Goal: Task Accomplishment & Management: Manage account settings

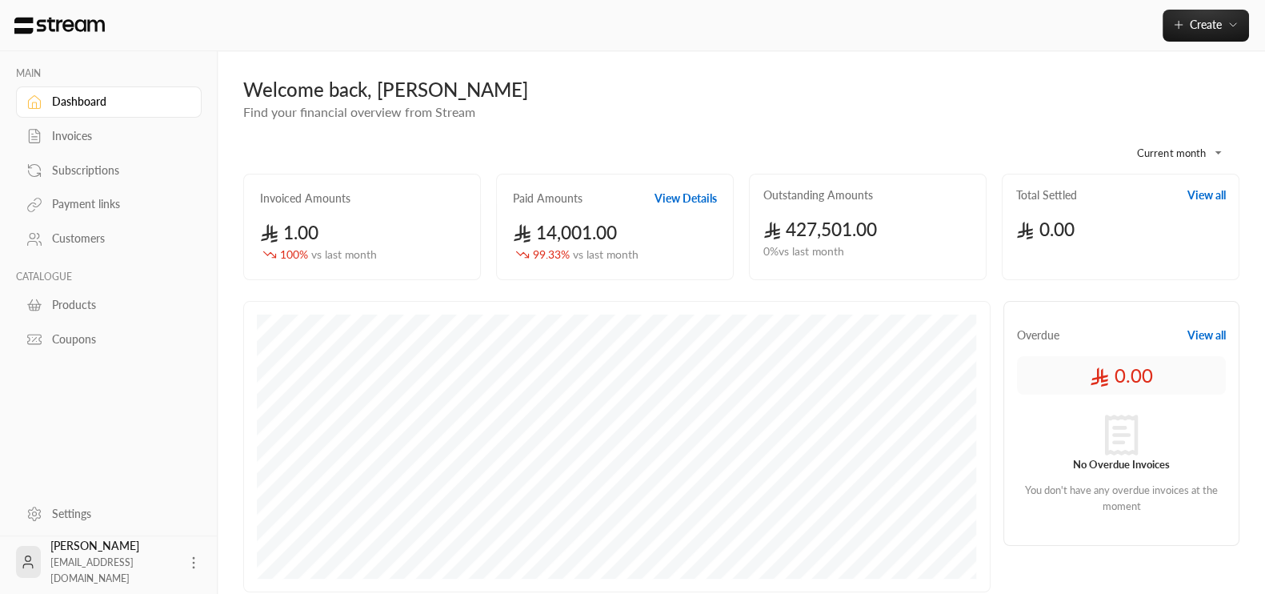
click at [1202, 150] on body "**********" at bounding box center [632, 297] width 1265 height 594
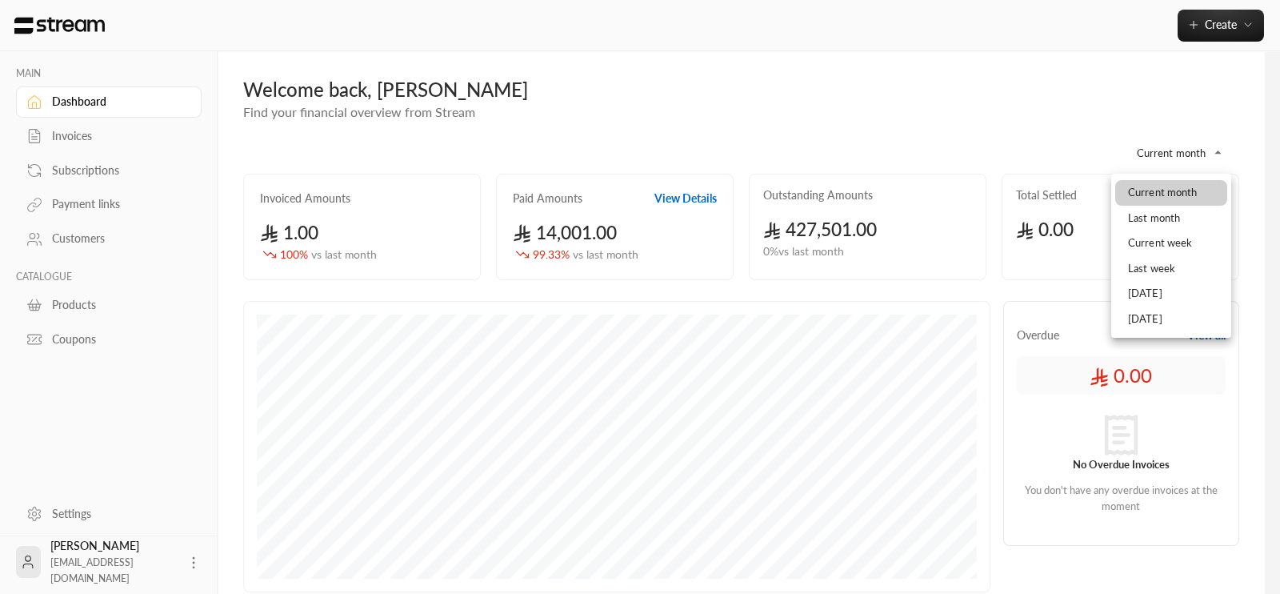
click at [1060, 133] on div at bounding box center [640, 297] width 1280 height 594
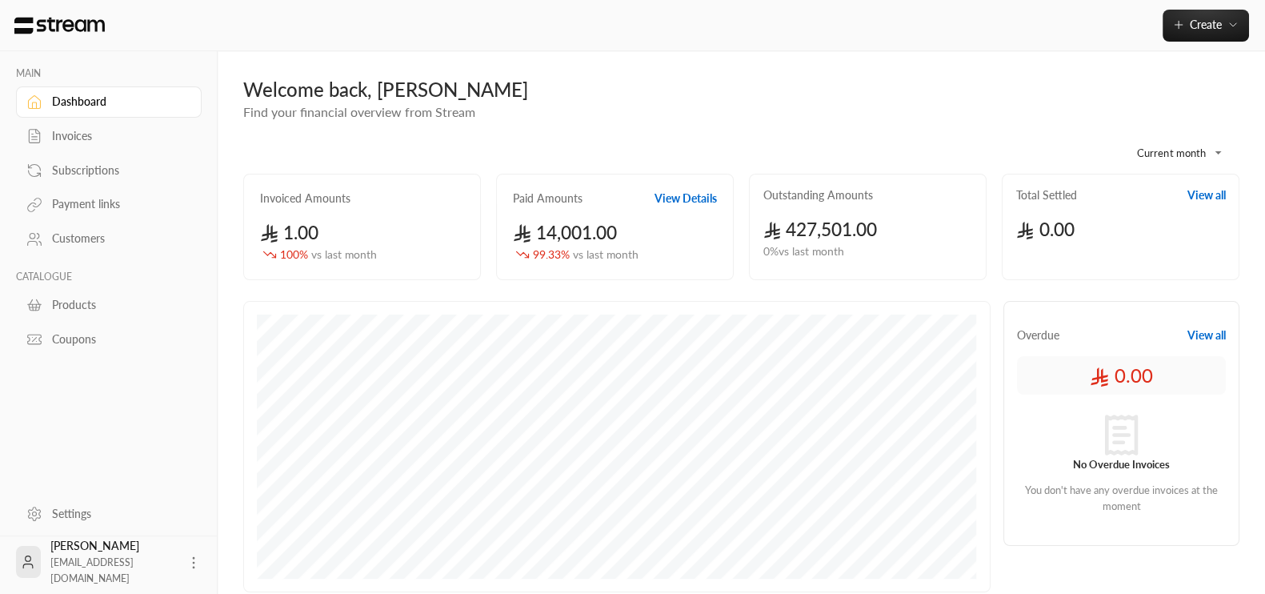
click at [1191, 199] on button "View all" at bounding box center [1206, 195] width 38 height 16
click at [104, 134] on div "Invoices" at bounding box center [117, 136] width 130 height 16
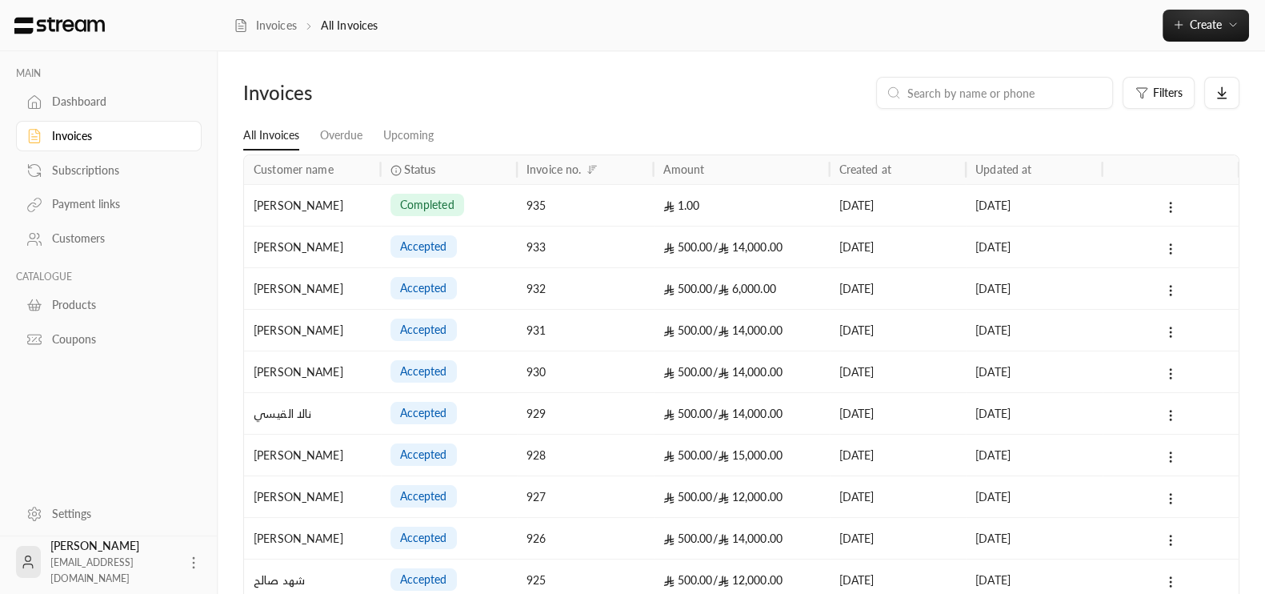
click at [968, 101] on input at bounding box center [1004, 93] width 195 height 18
type input ","
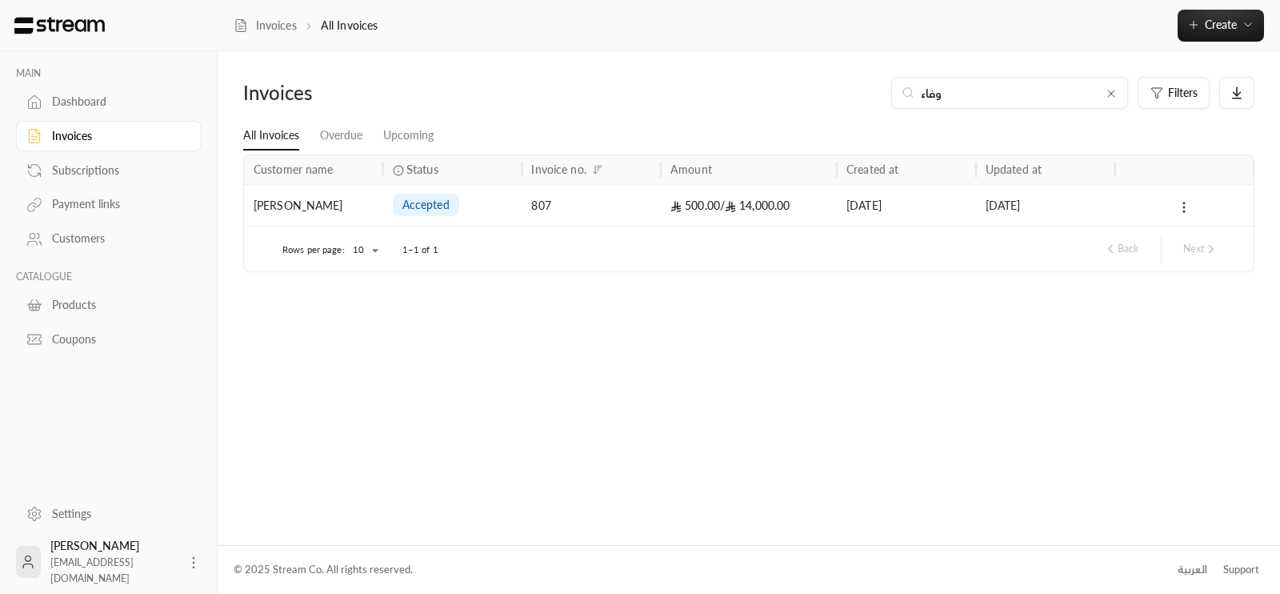
type input "وفاء"
click at [1191, 214] on button at bounding box center [1184, 207] width 18 height 18
click at [1190, 250] on li "View" at bounding box center [1202, 248] width 40 height 29
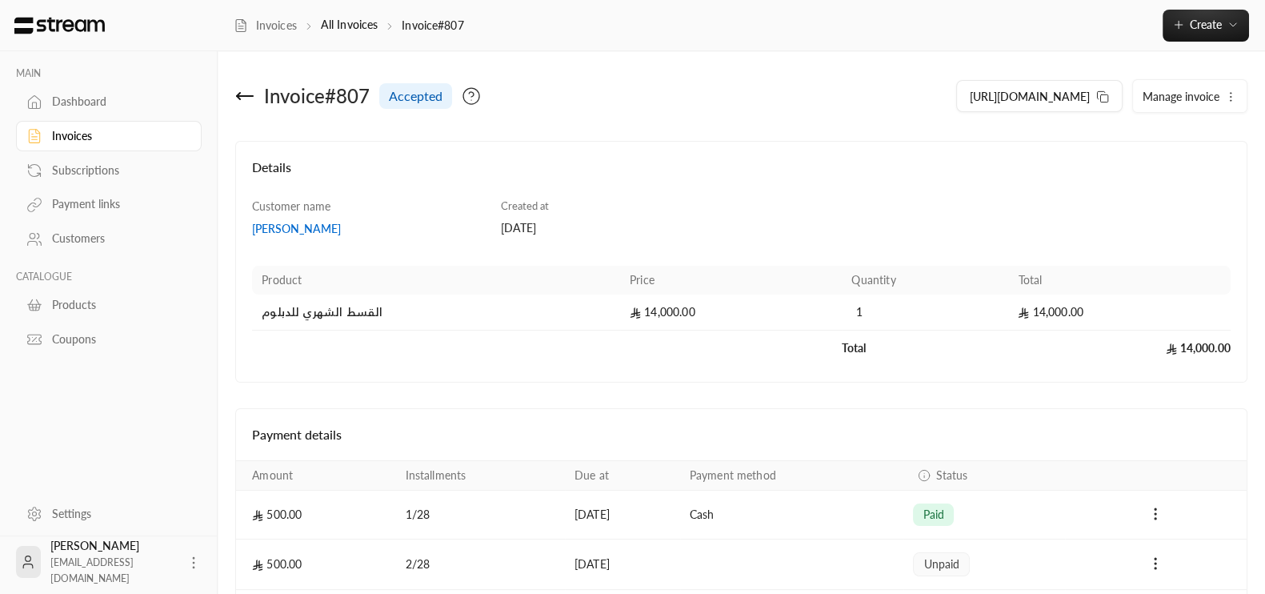
click at [1237, 90] on button "Manage invoice" at bounding box center [1190, 96] width 114 height 32
click at [1015, 191] on h4 "Details" at bounding box center [741, 175] width 978 height 35
click at [1226, 93] on icon "button" at bounding box center [1230, 96] width 13 height 13
click at [1182, 139] on link "Cancel" at bounding box center [1192, 143] width 99 height 29
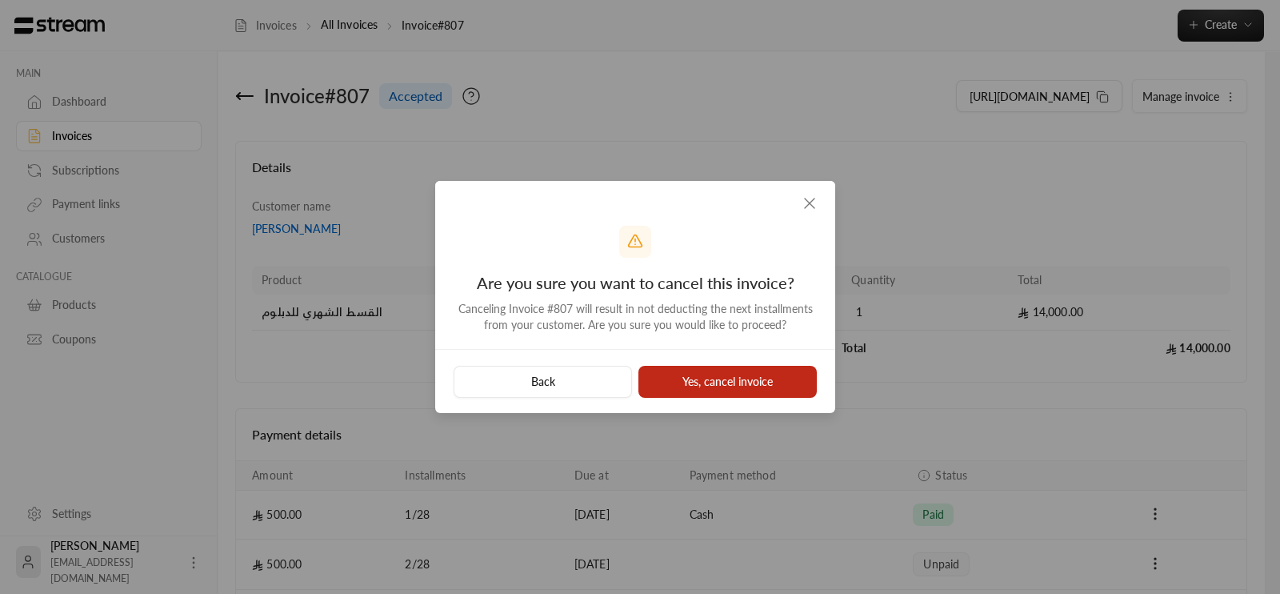
click at [734, 386] on button "Yes, cancel invoice" at bounding box center [727, 382] width 178 height 32
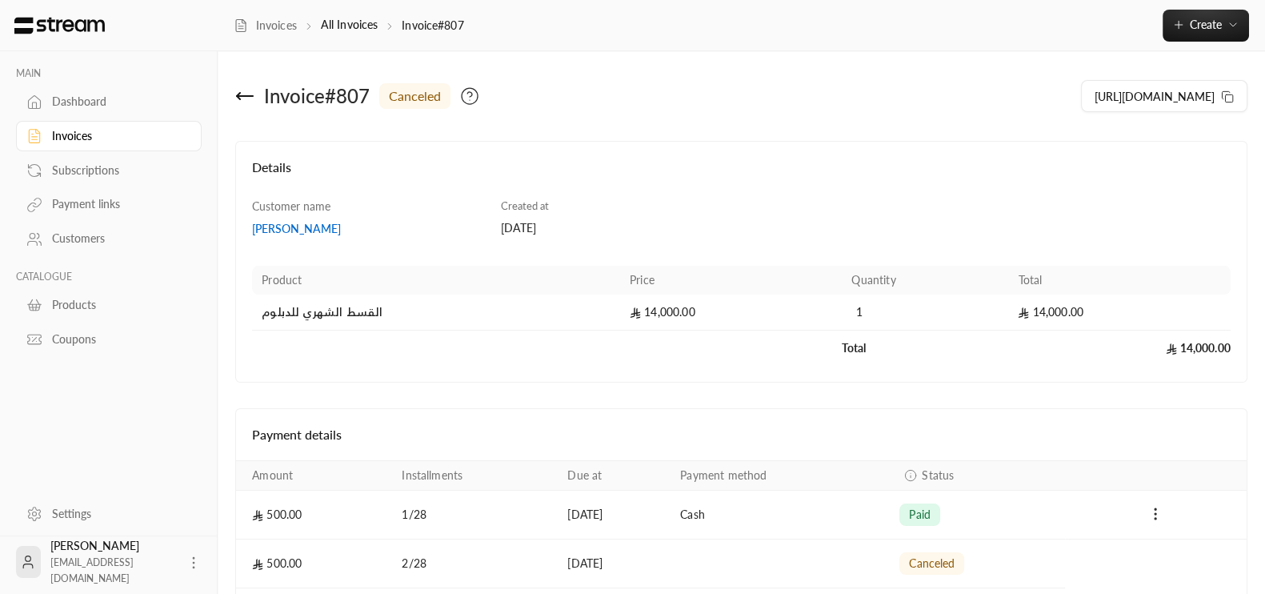
click at [238, 91] on icon at bounding box center [244, 95] width 19 height 19
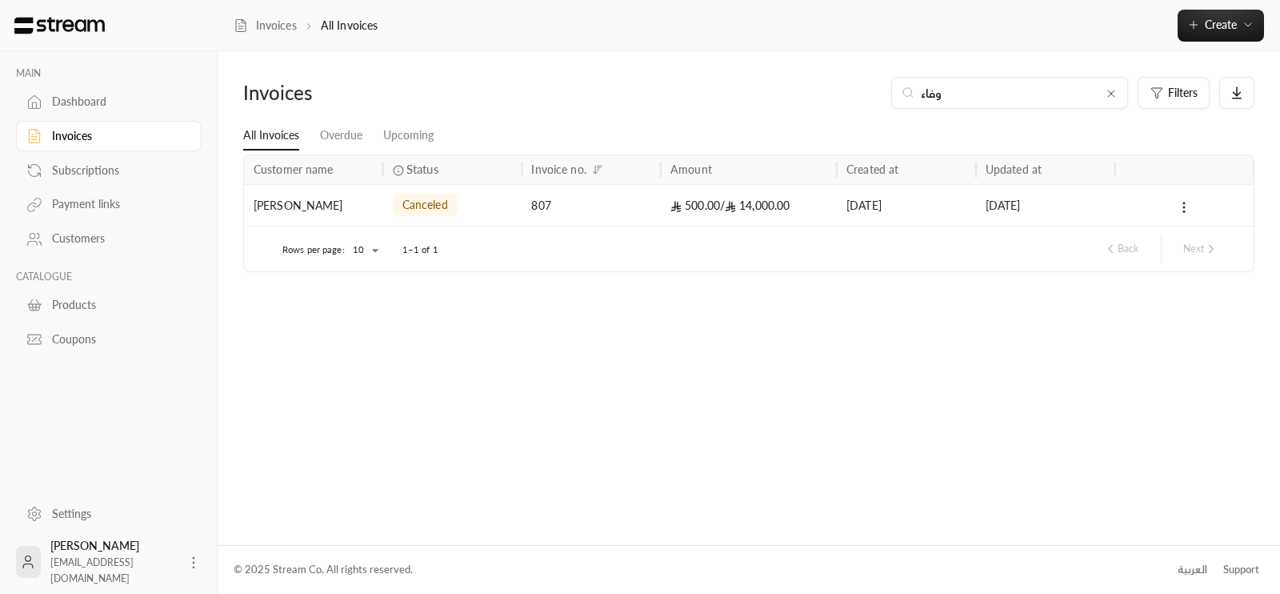
click at [1112, 92] on icon at bounding box center [1111, 93] width 13 height 13
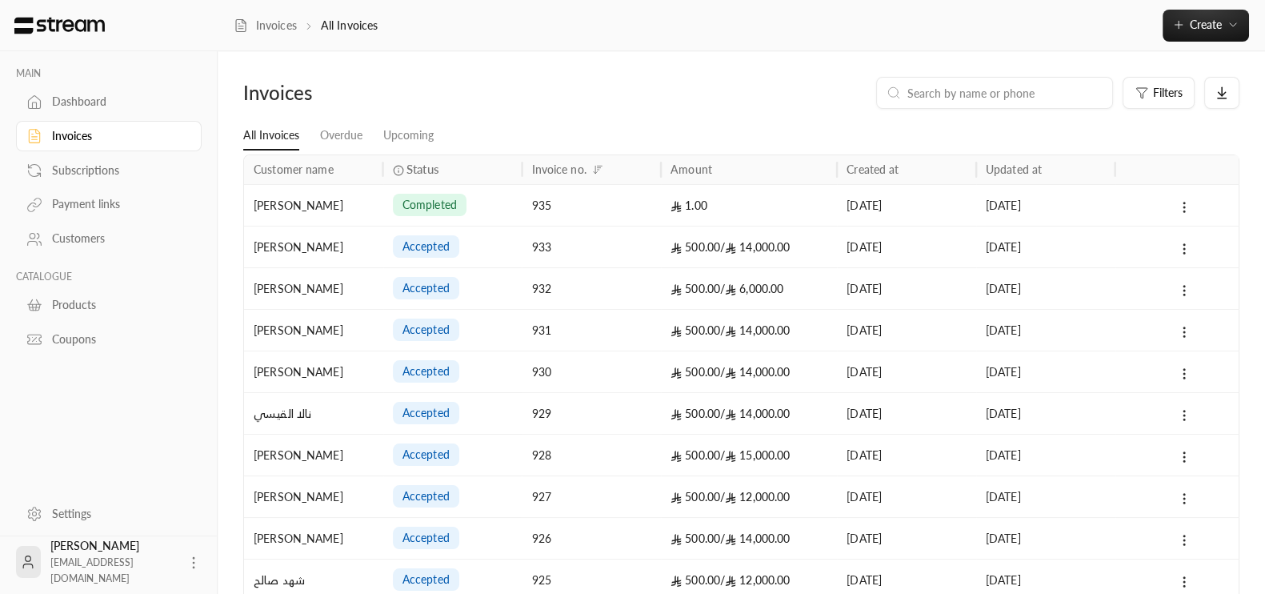
click at [1031, 90] on input at bounding box center [1004, 93] width 195 height 18
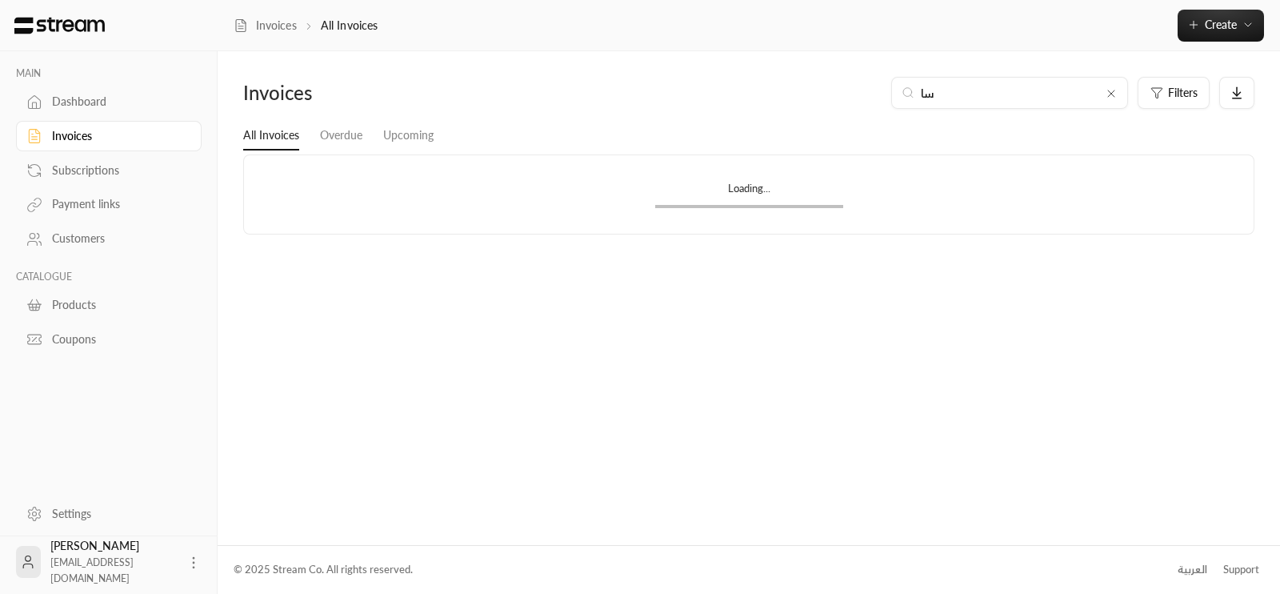
type input "س"
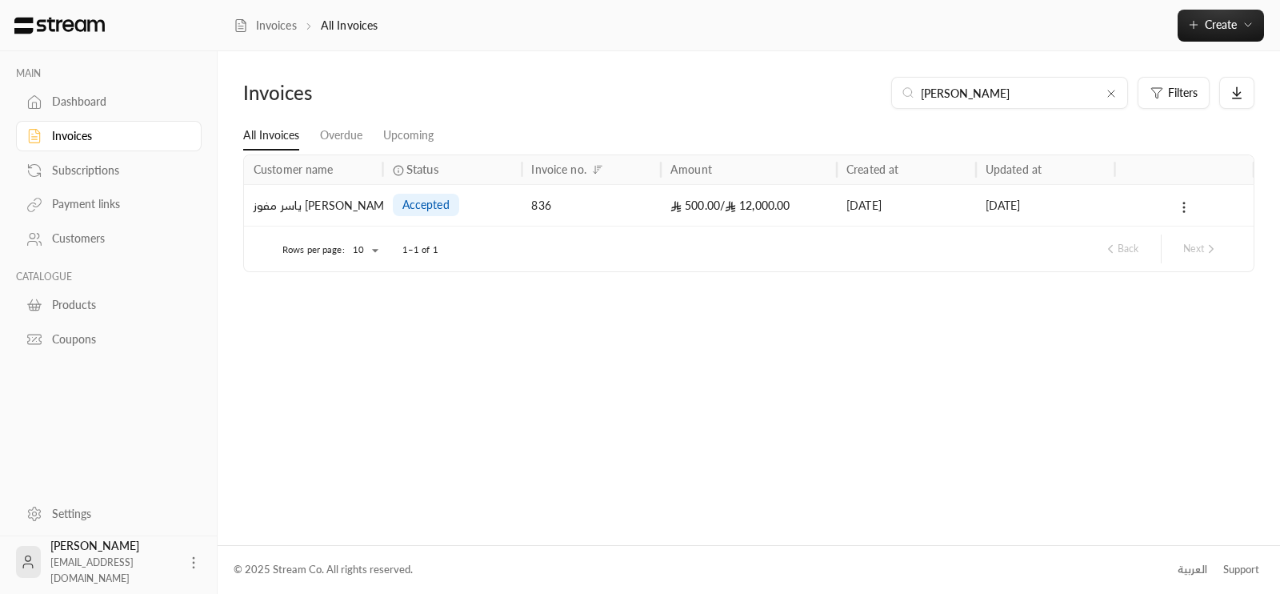
type input "[PERSON_NAME]"
click at [1182, 214] on icon at bounding box center [1184, 207] width 14 height 14
click at [1204, 246] on li "View" at bounding box center [1202, 248] width 40 height 29
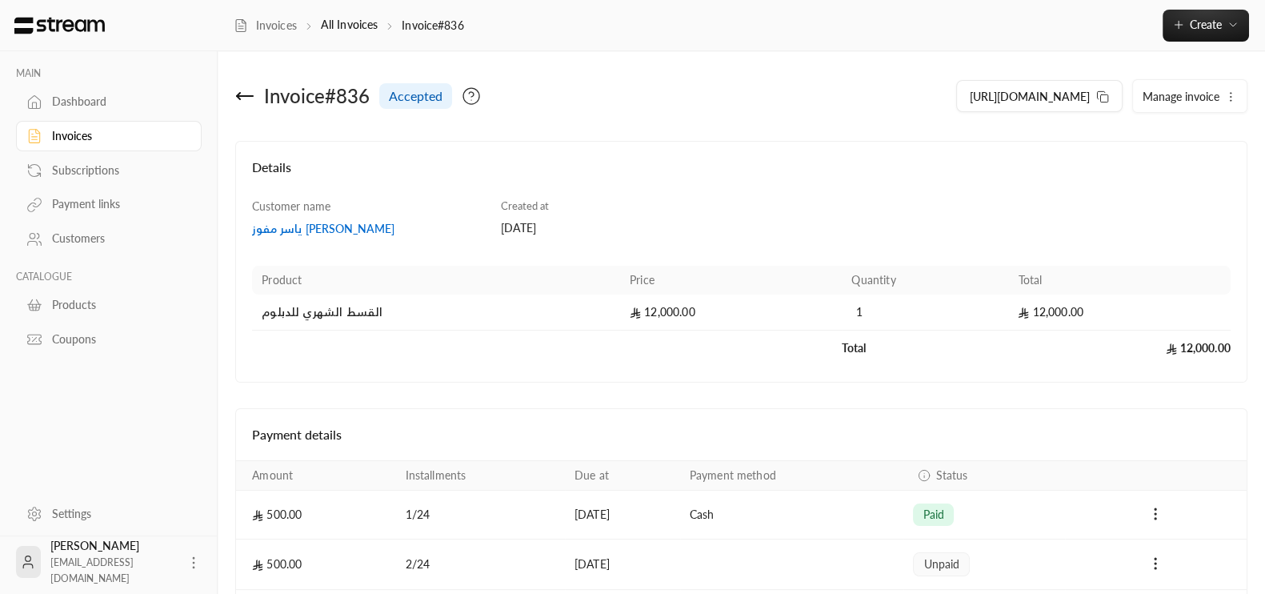
click at [1231, 101] on icon "button" at bounding box center [1230, 96] width 13 height 13
click at [1184, 147] on link "Cancel" at bounding box center [1192, 143] width 99 height 29
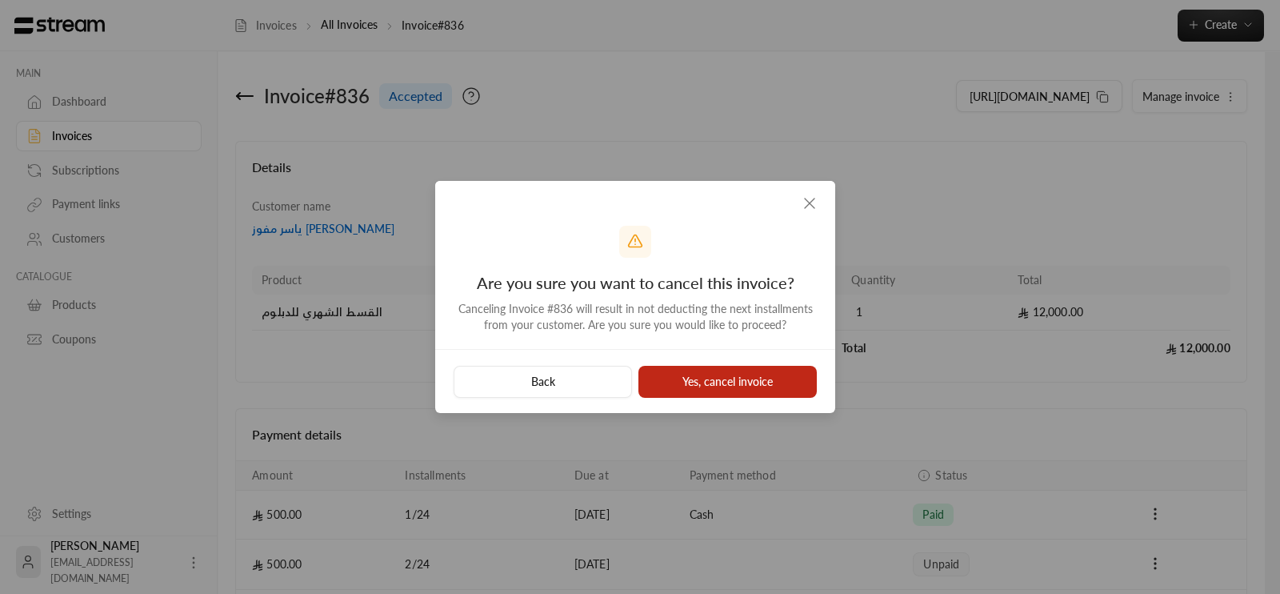
click at [750, 380] on button "Yes, cancel invoice" at bounding box center [727, 382] width 178 height 32
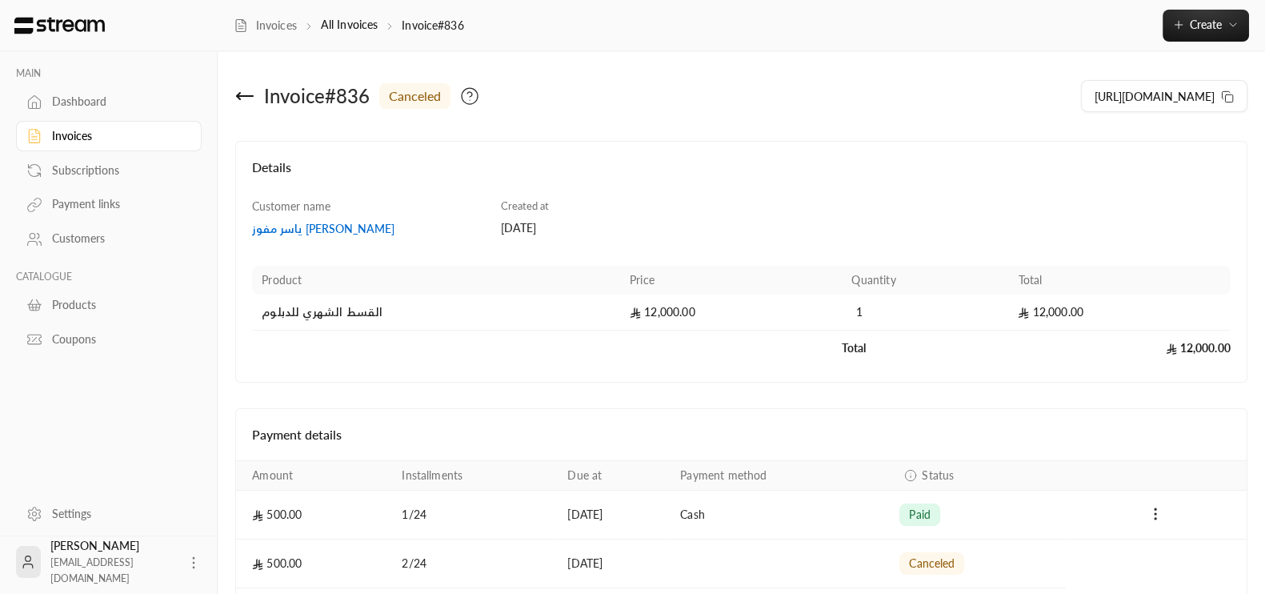
click at [246, 94] on icon at bounding box center [244, 95] width 19 height 19
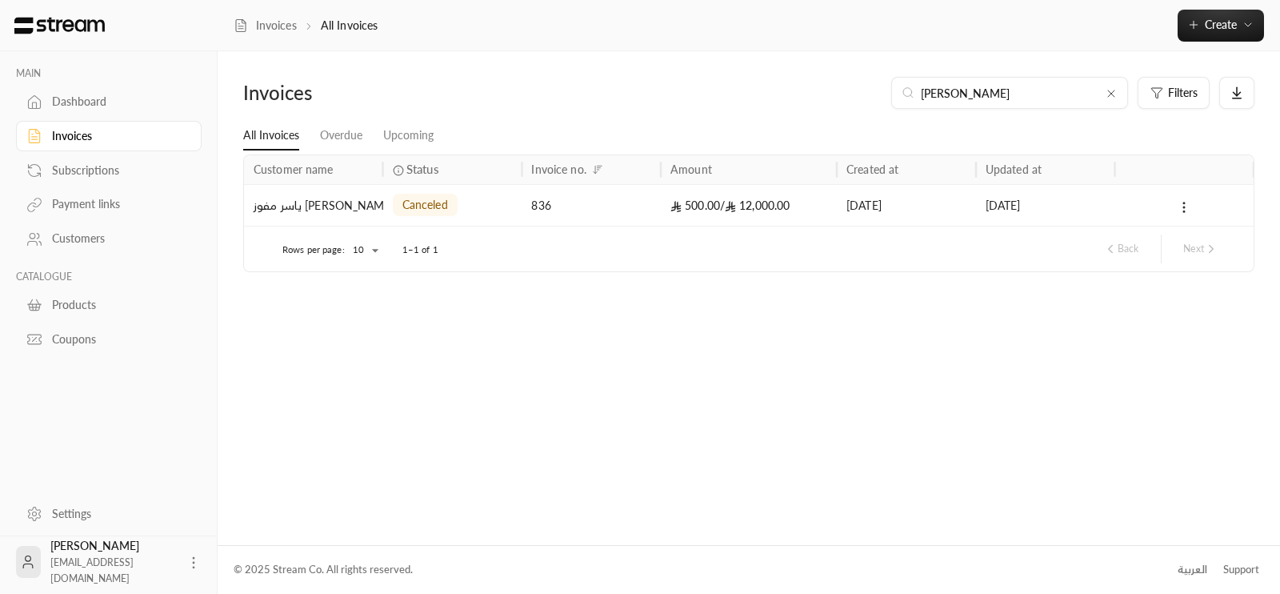
click at [1020, 90] on input "[PERSON_NAME]" at bounding box center [1010, 93] width 178 height 18
click at [1018, 90] on input "[PERSON_NAME]" at bounding box center [1010, 93] width 178 height 18
type input "ي"
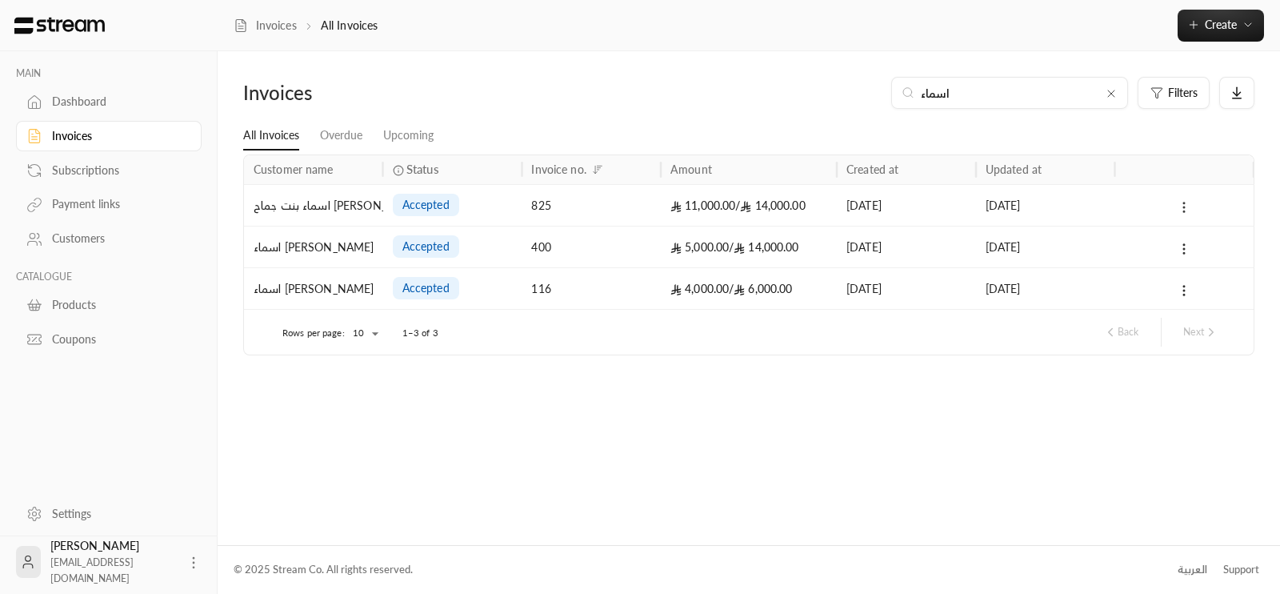
type input "اسماء"
click at [1188, 209] on icon at bounding box center [1184, 207] width 14 height 14
click at [1193, 248] on li "View" at bounding box center [1202, 248] width 40 height 29
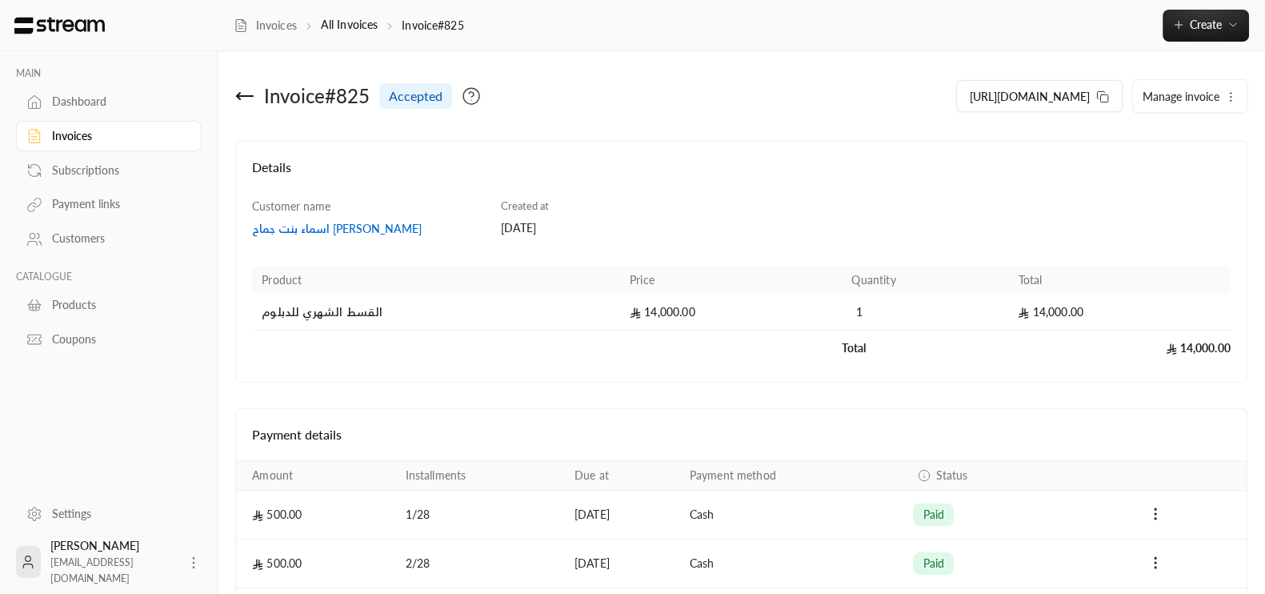
click at [1225, 98] on icon "button" at bounding box center [1230, 96] width 13 height 13
click at [1203, 148] on link "Cancel" at bounding box center [1192, 143] width 99 height 29
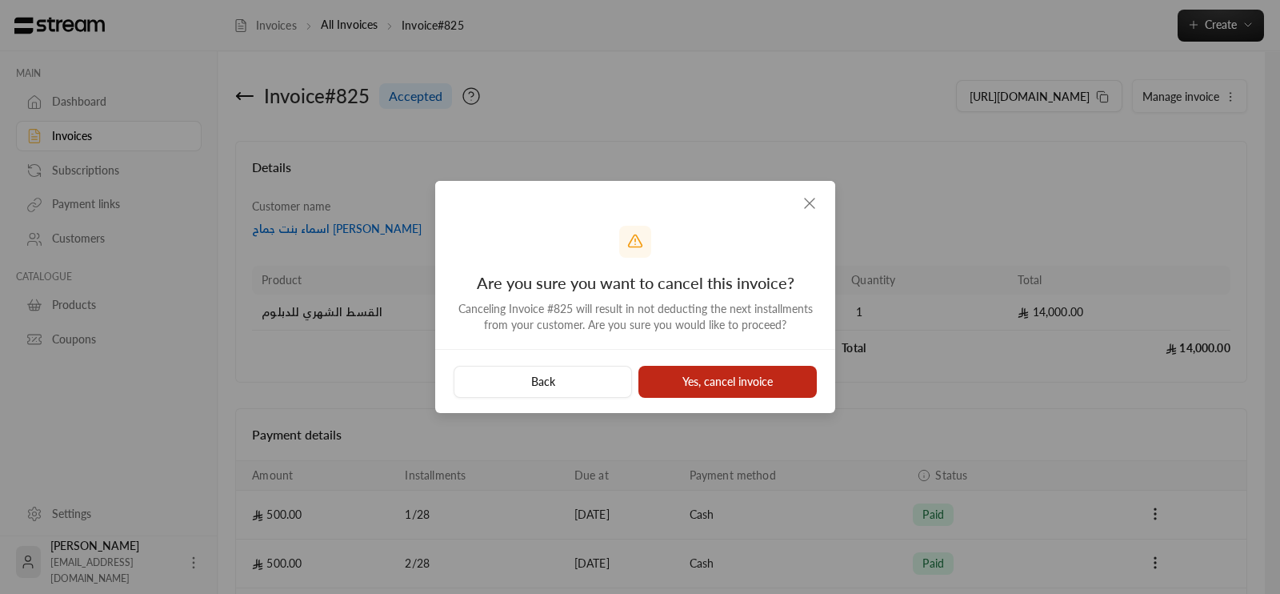
click at [718, 378] on button "Yes, cancel invoice" at bounding box center [727, 382] width 178 height 32
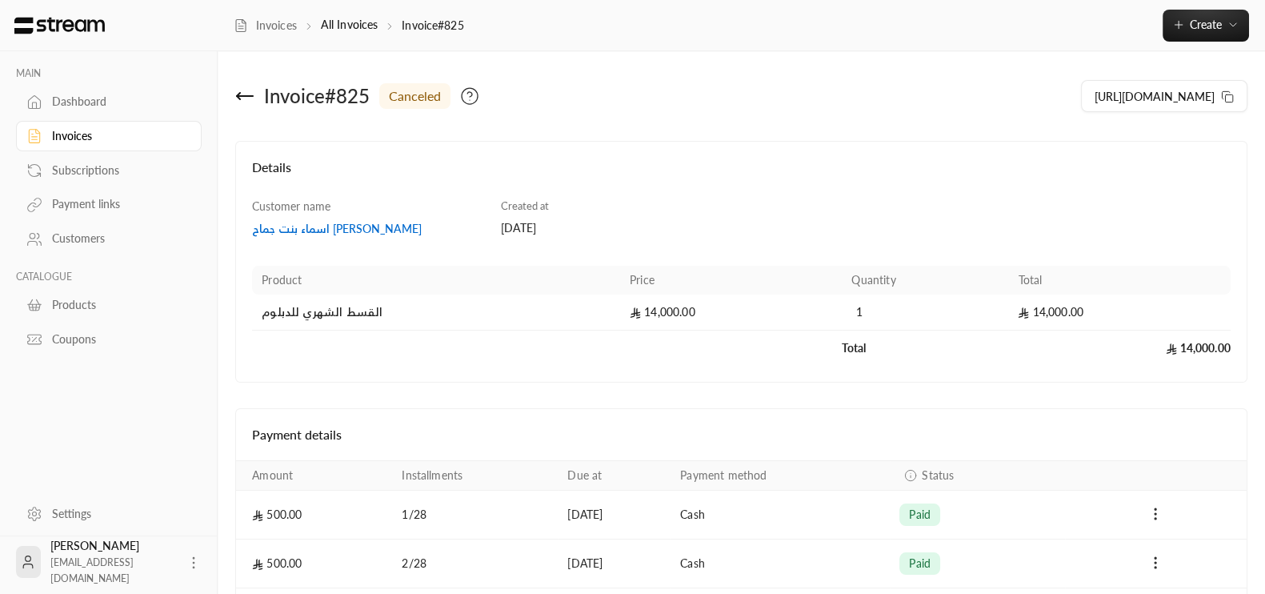
click at [248, 98] on icon at bounding box center [244, 95] width 19 height 19
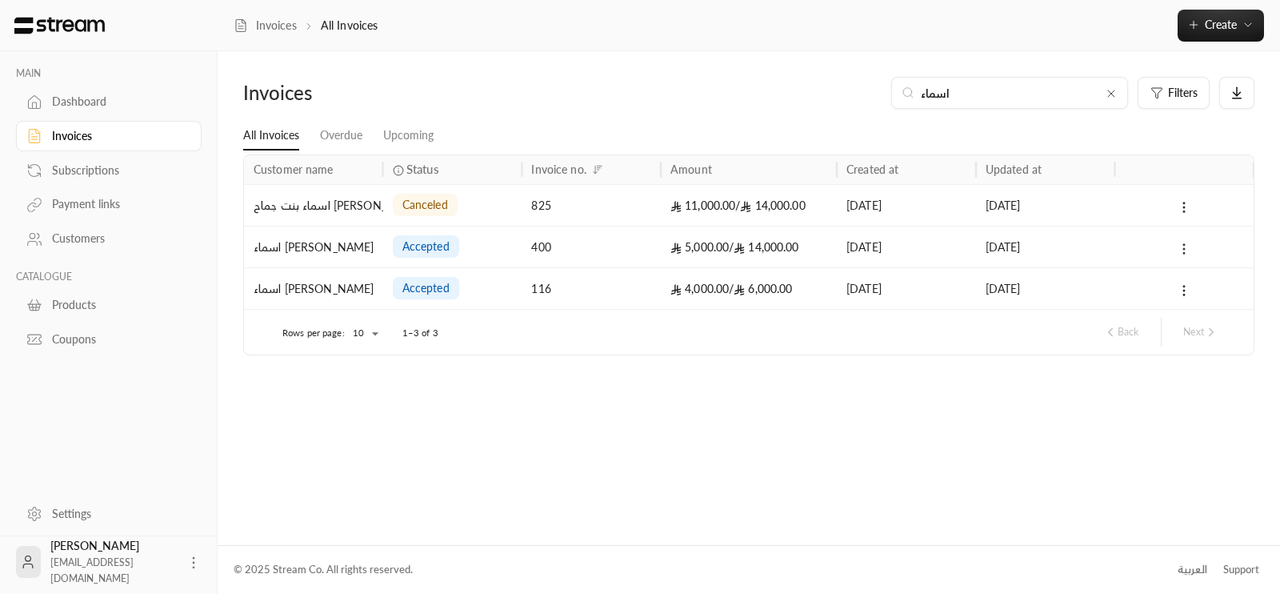
click at [1179, 244] on icon at bounding box center [1184, 249] width 14 height 14
click at [1195, 290] on li "View" at bounding box center [1202, 289] width 40 height 29
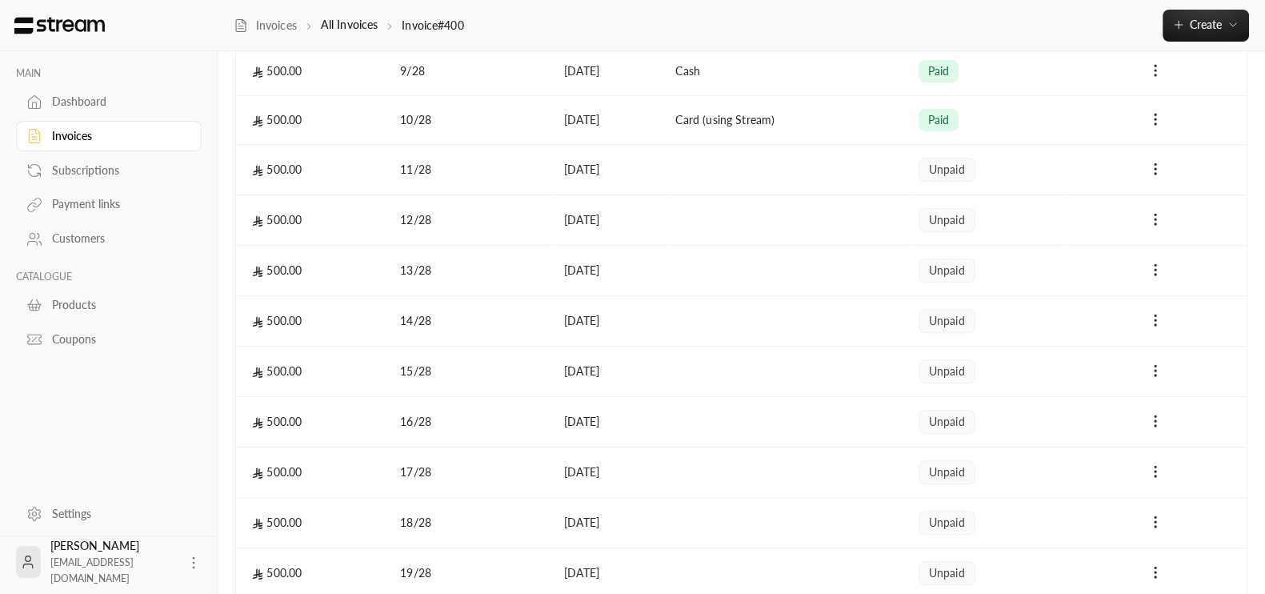
scroll to position [804, 0]
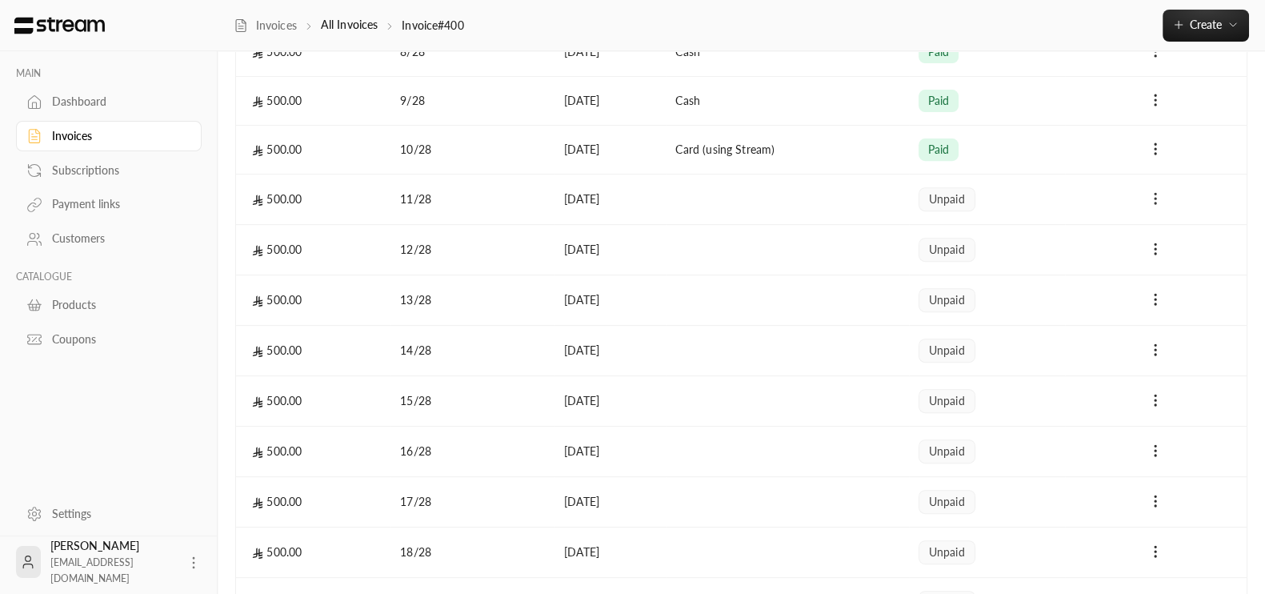
click at [1150, 191] on icon "Payments" at bounding box center [1155, 198] width 16 height 16
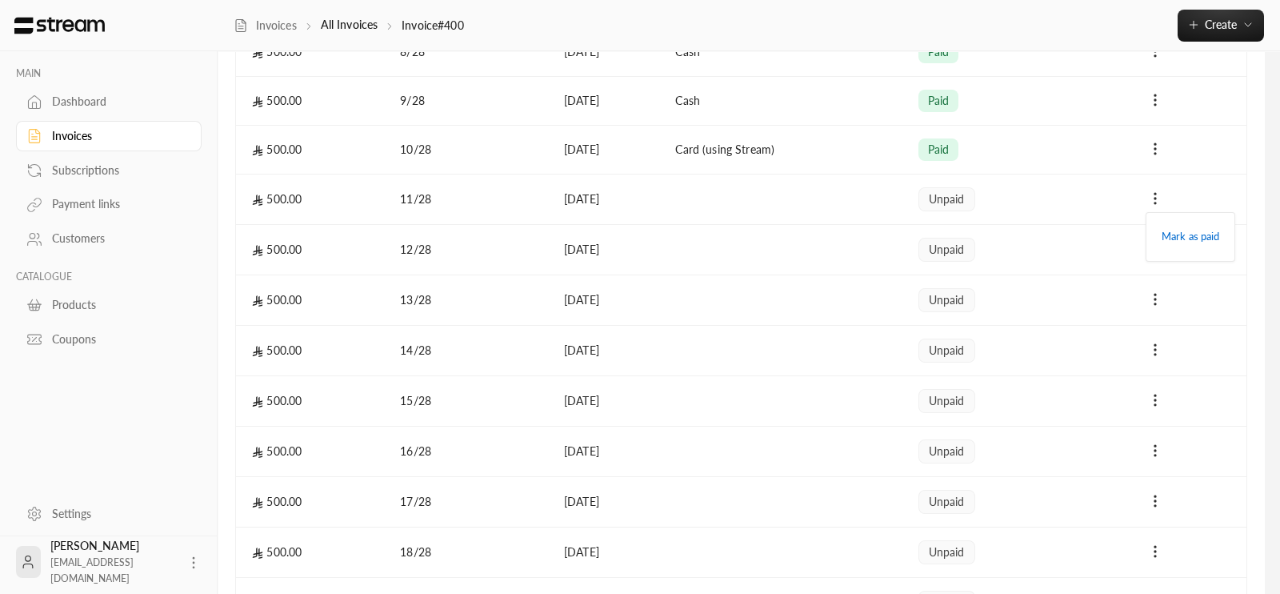
click at [1238, 150] on div at bounding box center [640, 297] width 1280 height 594
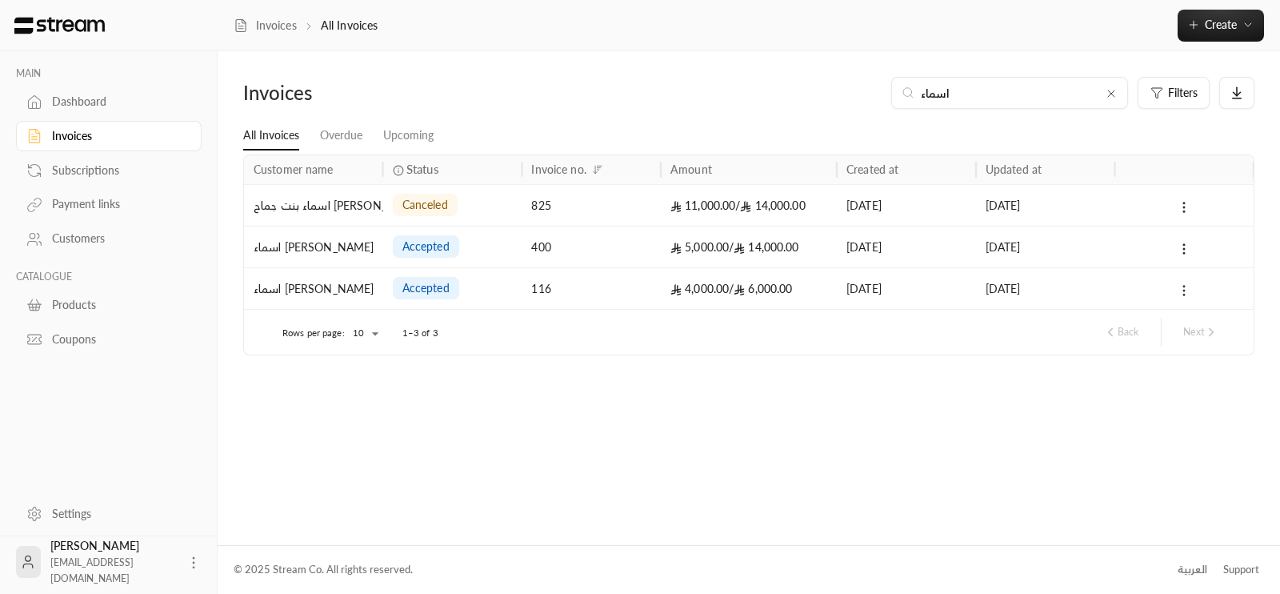
click at [1178, 283] on icon at bounding box center [1184, 290] width 14 height 14
click at [1197, 318] on li "View" at bounding box center [1202, 331] width 40 height 29
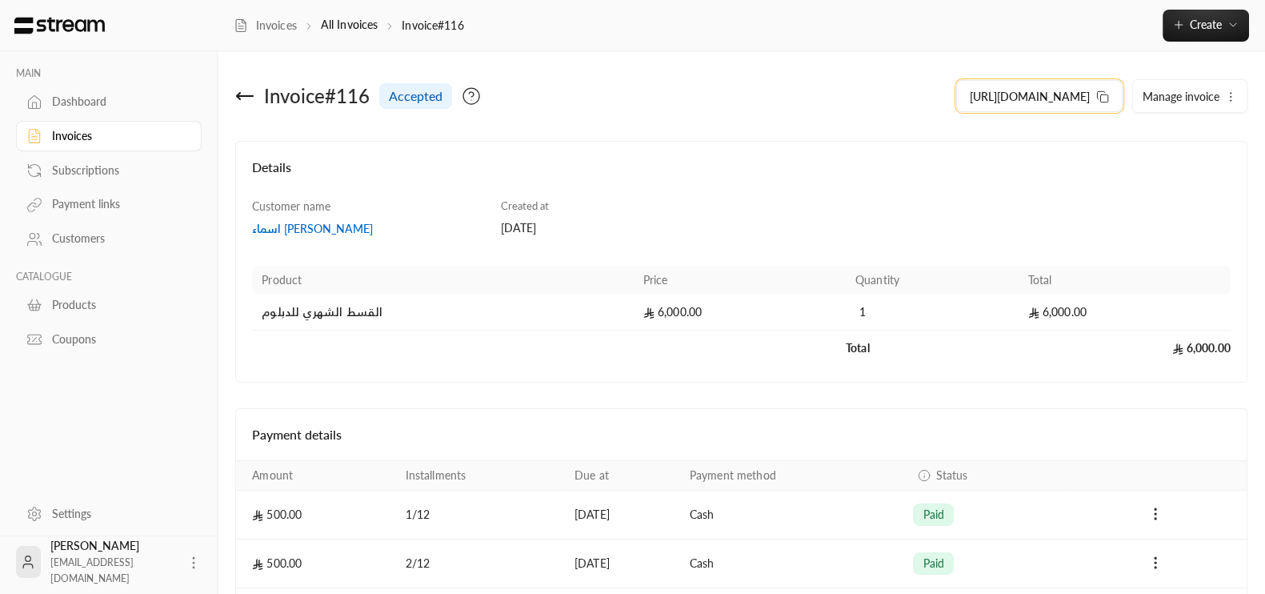
click at [1103, 94] on icon at bounding box center [1102, 96] width 13 height 13
click at [249, 94] on icon at bounding box center [244, 95] width 19 height 19
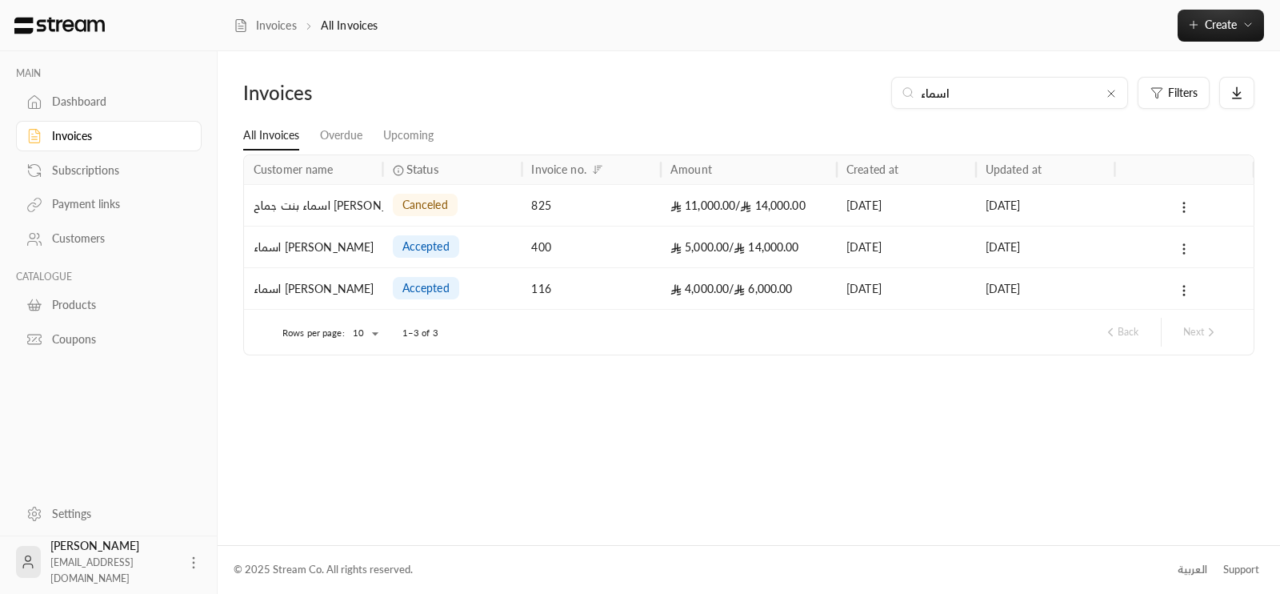
click at [1113, 94] on icon at bounding box center [1111, 93] width 13 height 13
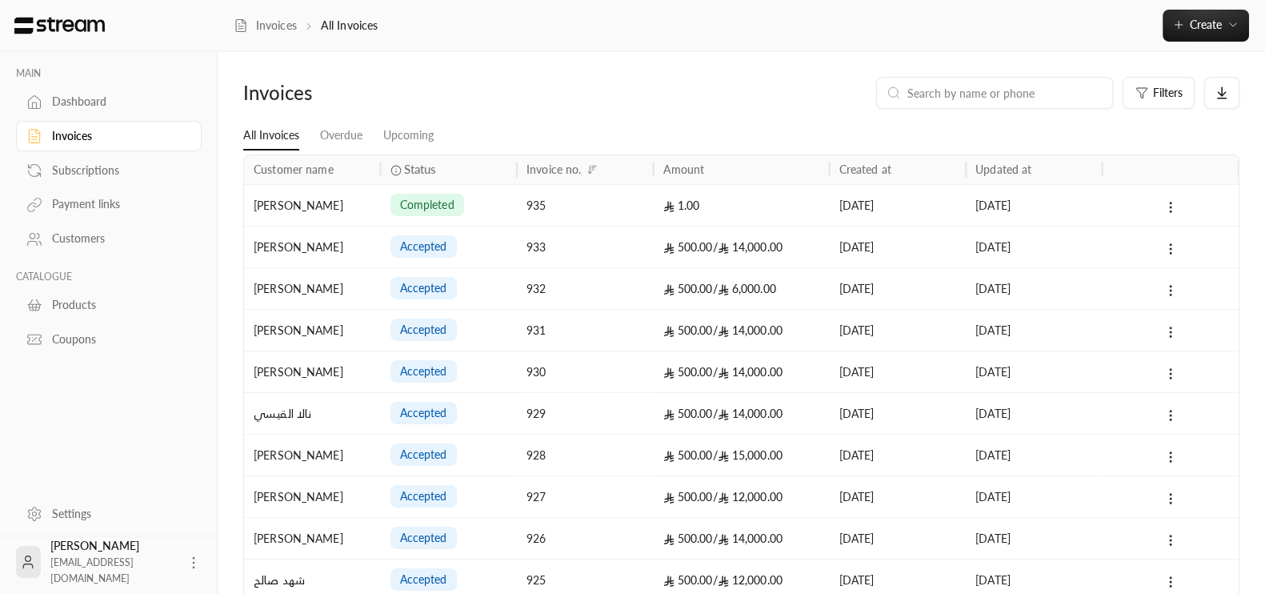
click at [990, 94] on input at bounding box center [1004, 93] width 195 height 18
click at [752, 90] on div "Filters" at bounding box center [867, 93] width 743 height 32
click at [992, 86] on input at bounding box center [1004, 93] width 195 height 18
paste input "0530130089"
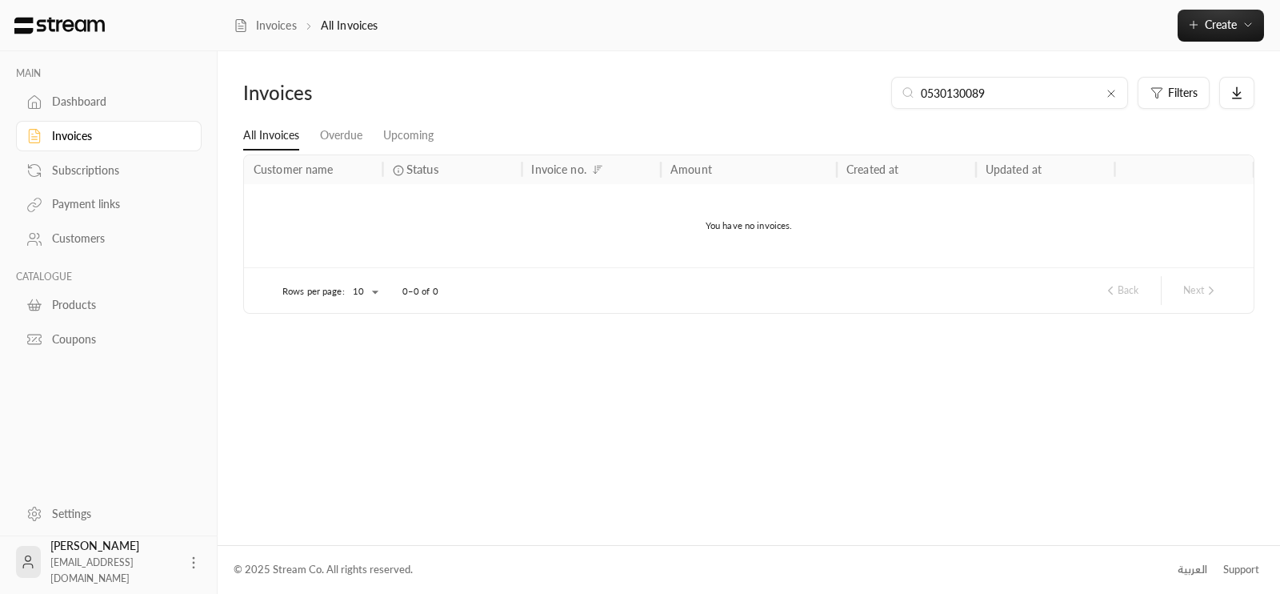
click at [928, 86] on input "0530130089" at bounding box center [1010, 93] width 178 height 18
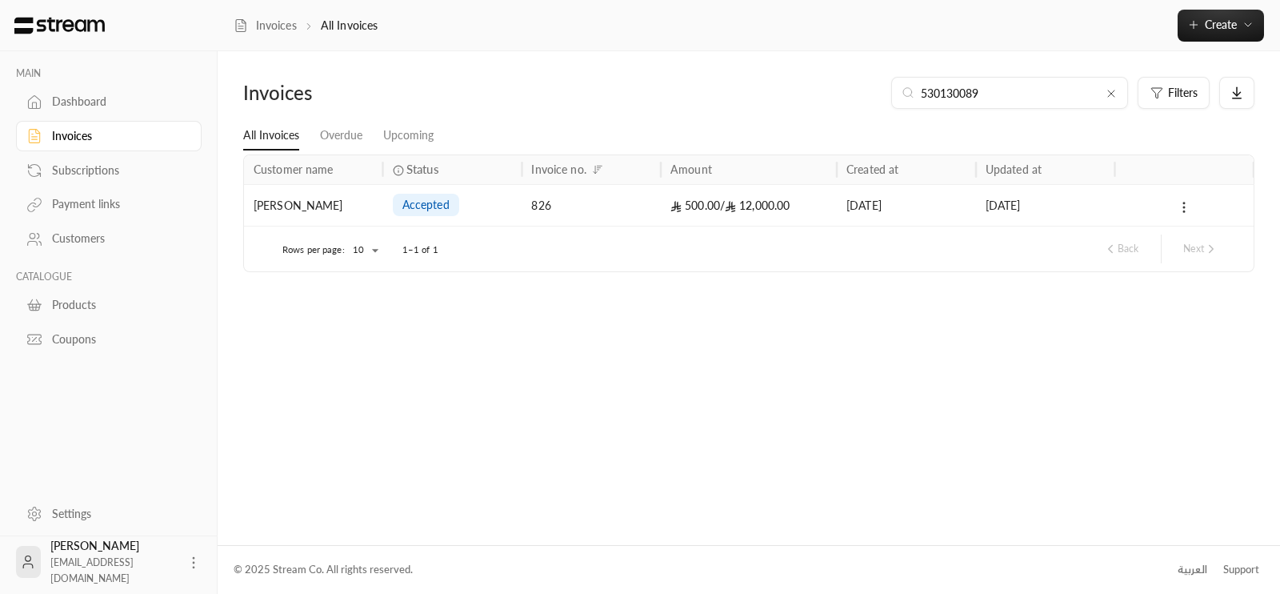
type input "530130089"
click at [1186, 206] on icon at bounding box center [1184, 207] width 14 height 14
click at [1194, 250] on li "View" at bounding box center [1202, 248] width 40 height 29
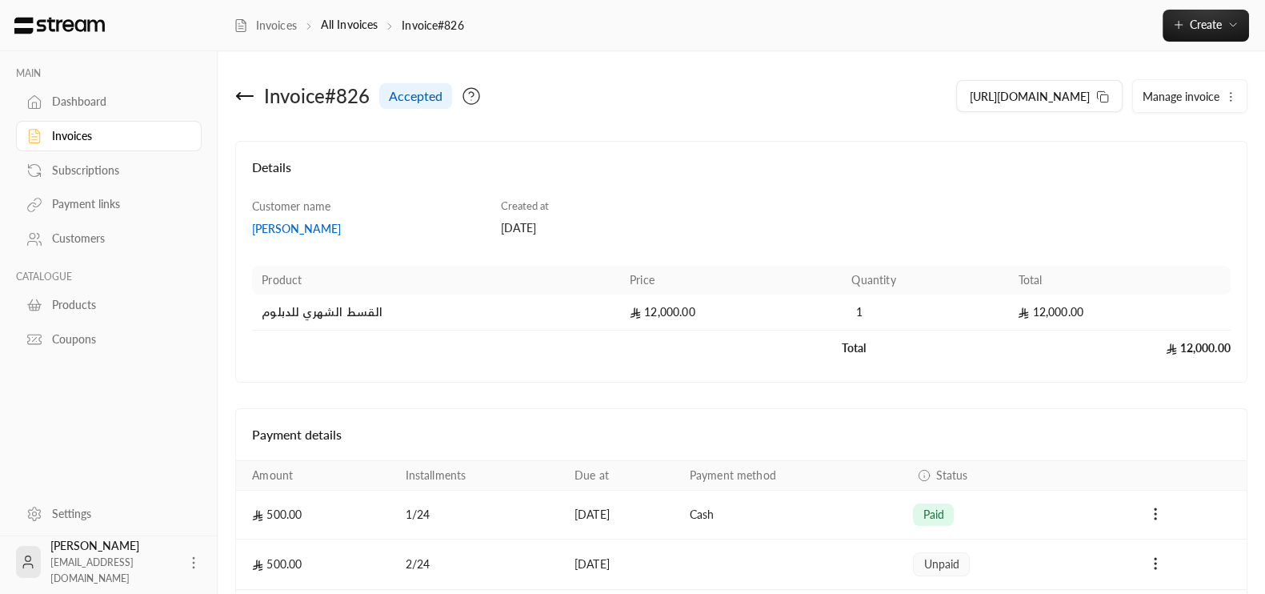
click at [1222, 95] on button "Manage invoice" at bounding box center [1190, 96] width 114 height 32
click at [1204, 138] on link "Cancel" at bounding box center [1192, 143] width 99 height 29
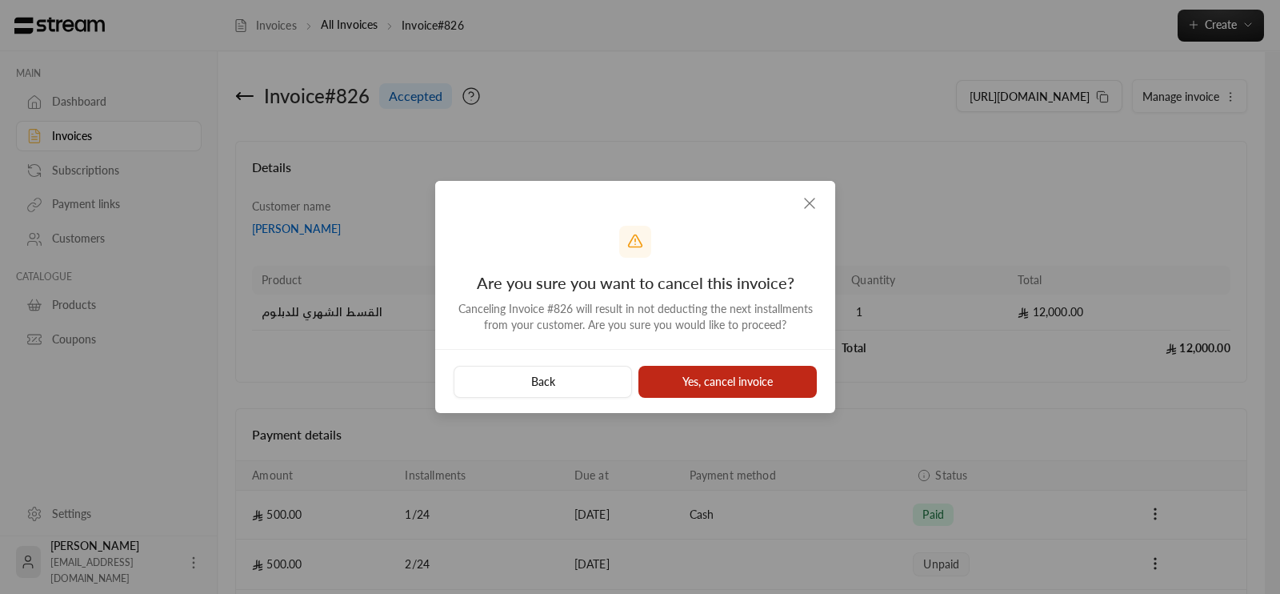
click at [776, 370] on button "Yes, cancel invoice" at bounding box center [727, 382] width 178 height 32
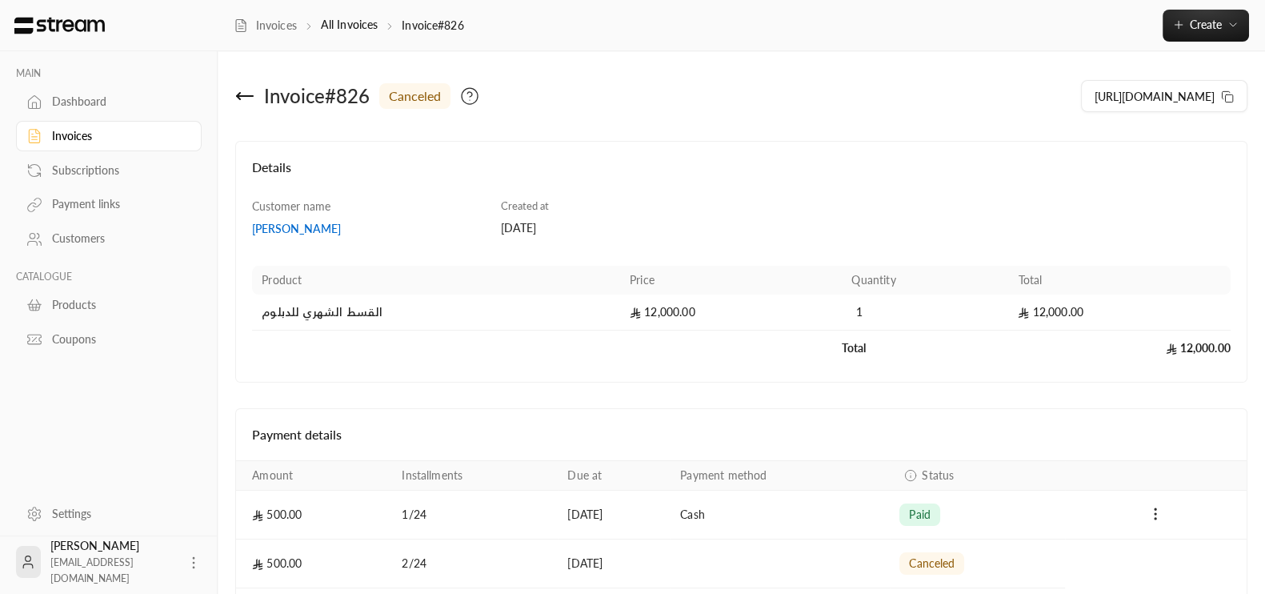
click at [238, 98] on icon at bounding box center [244, 95] width 19 height 19
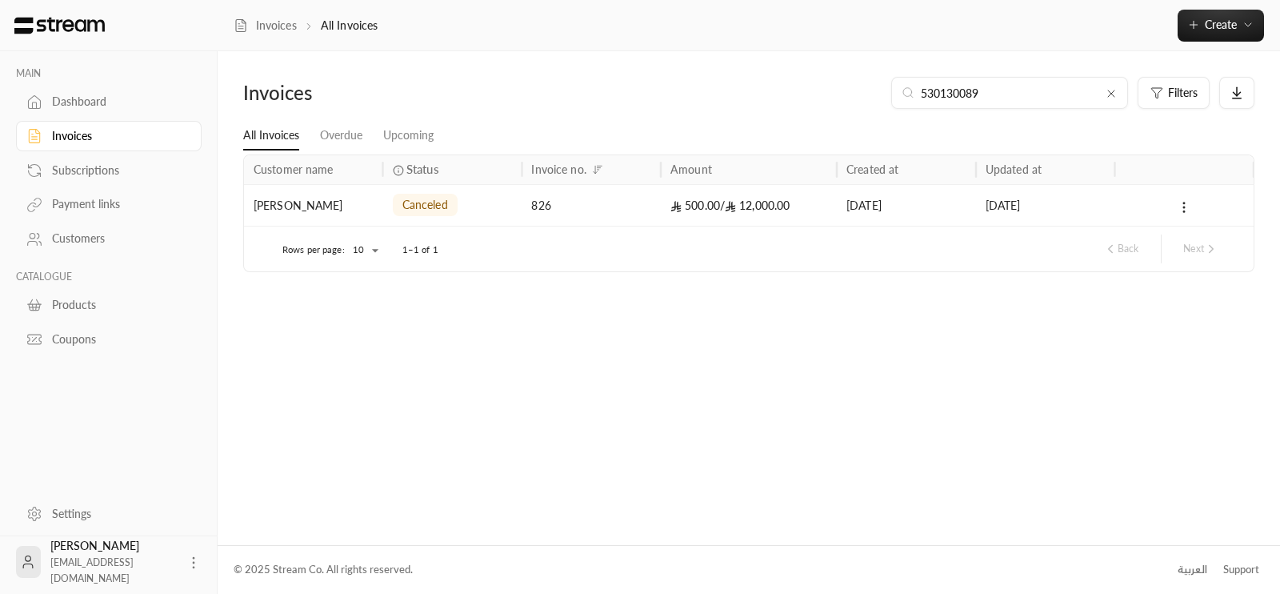
click at [1114, 92] on icon at bounding box center [1111, 93] width 13 height 13
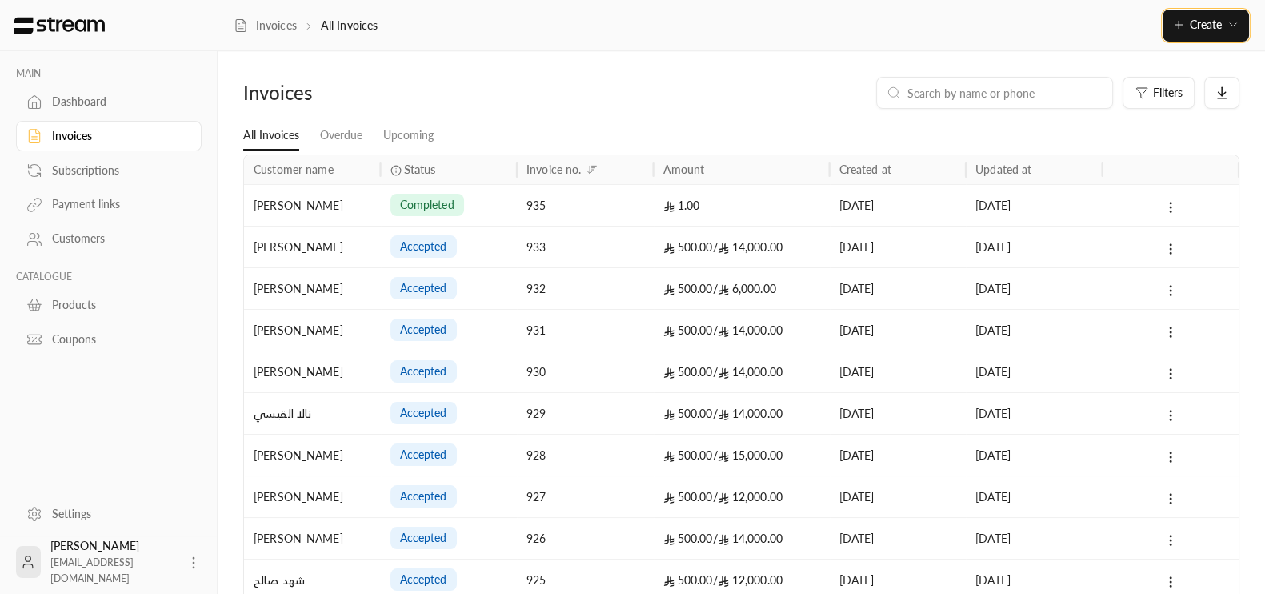
click at [1232, 22] on icon "button" at bounding box center [1232, 24] width 13 height 13
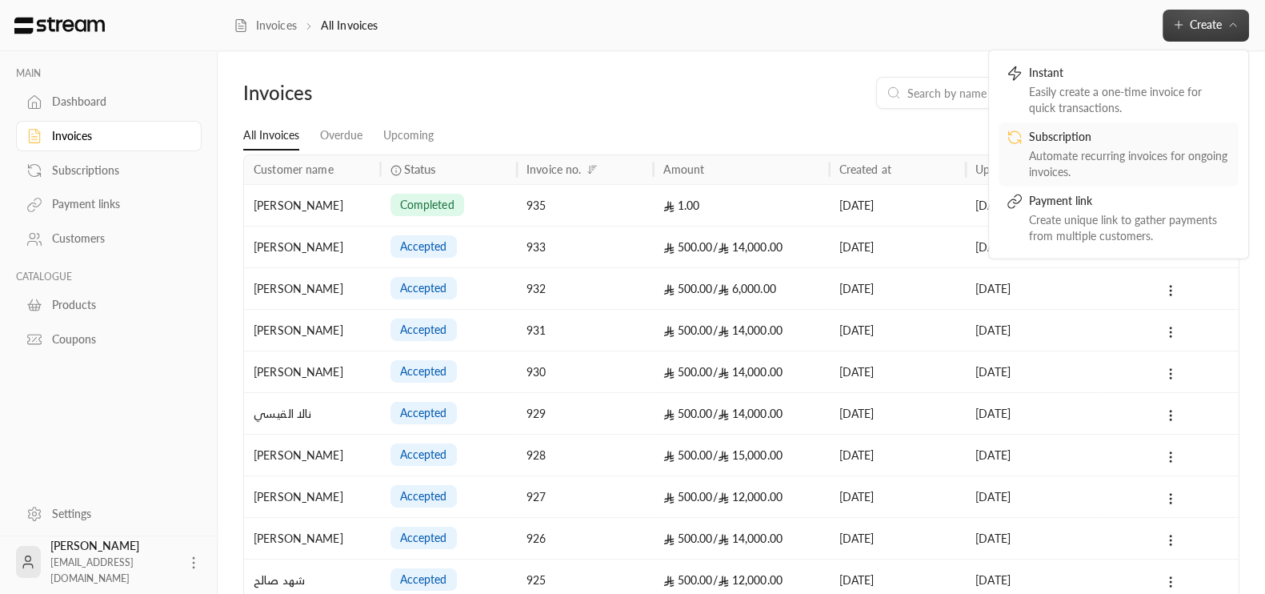
click at [1090, 166] on div "Automate recurring invoices for ongoing invoices." at bounding box center [1130, 163] width 202 height 32
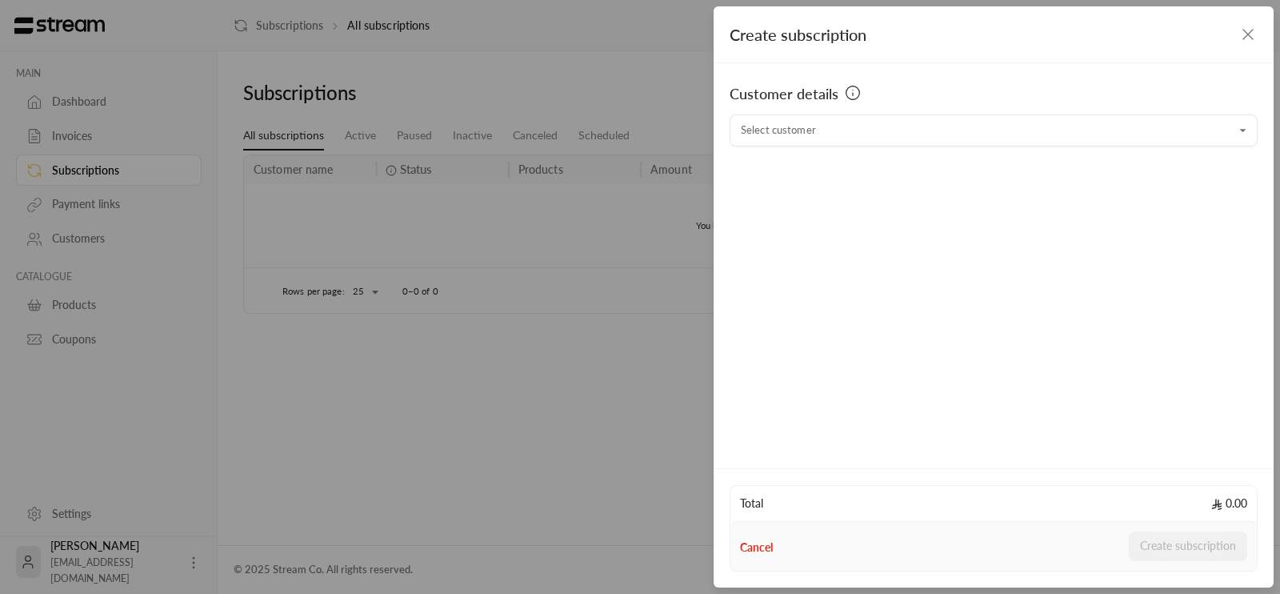
click at [748, 549] on button "Cancel" at bounding box center [756, 547] width 33 height 16
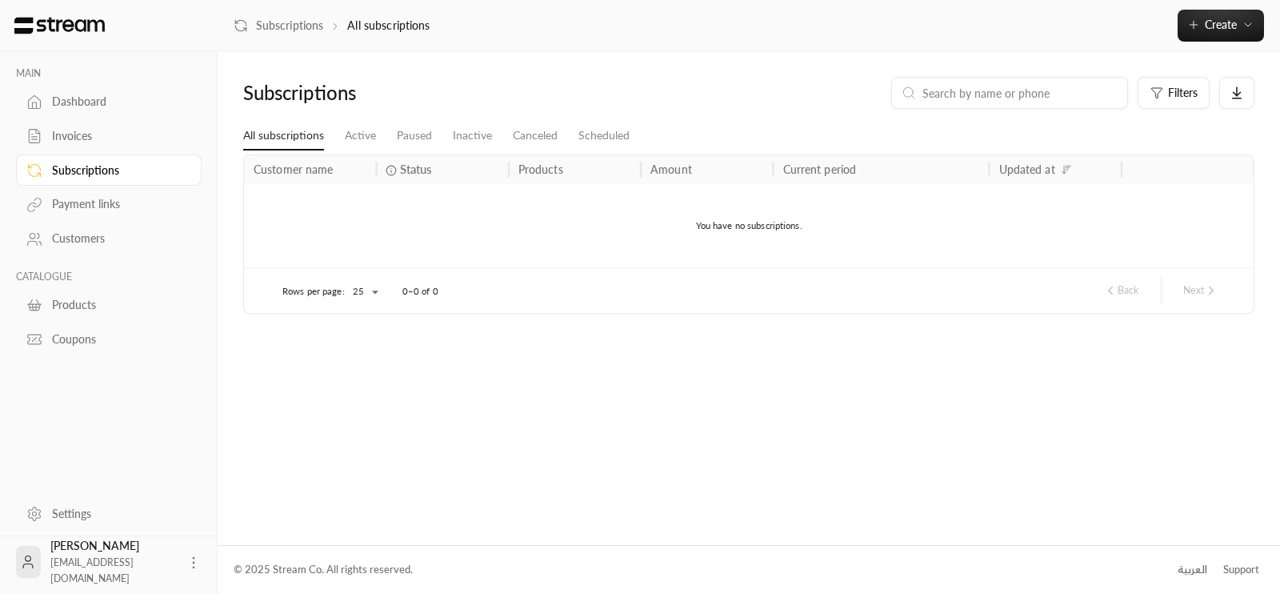
click at [1018, 104] on div at bounding box center [1009, 93] width 237 height 32
click at [1004, 84] on input at bounding box center [1019, 93] width 195 height 18
type input "ع"
type input "م"
click at [105, 108] on div "Dashboard" at bounding box center [117, 102] width 130 height 16
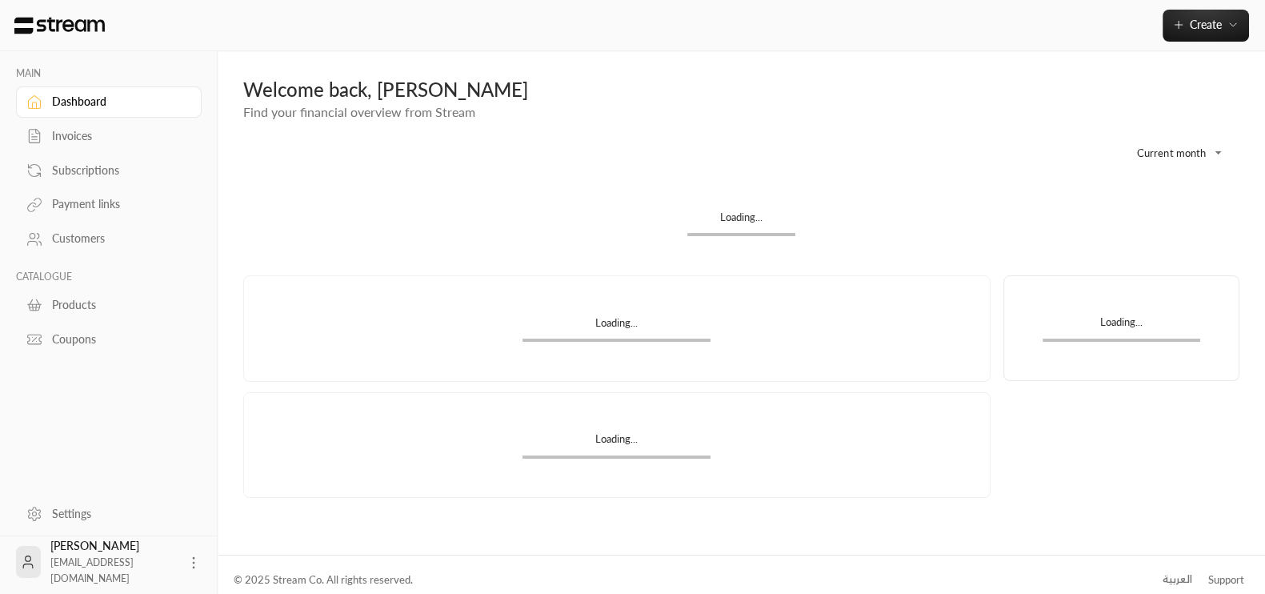
click at [107, 128] on div "Invoices" at bounding box center [117, 136] width 130 height 16
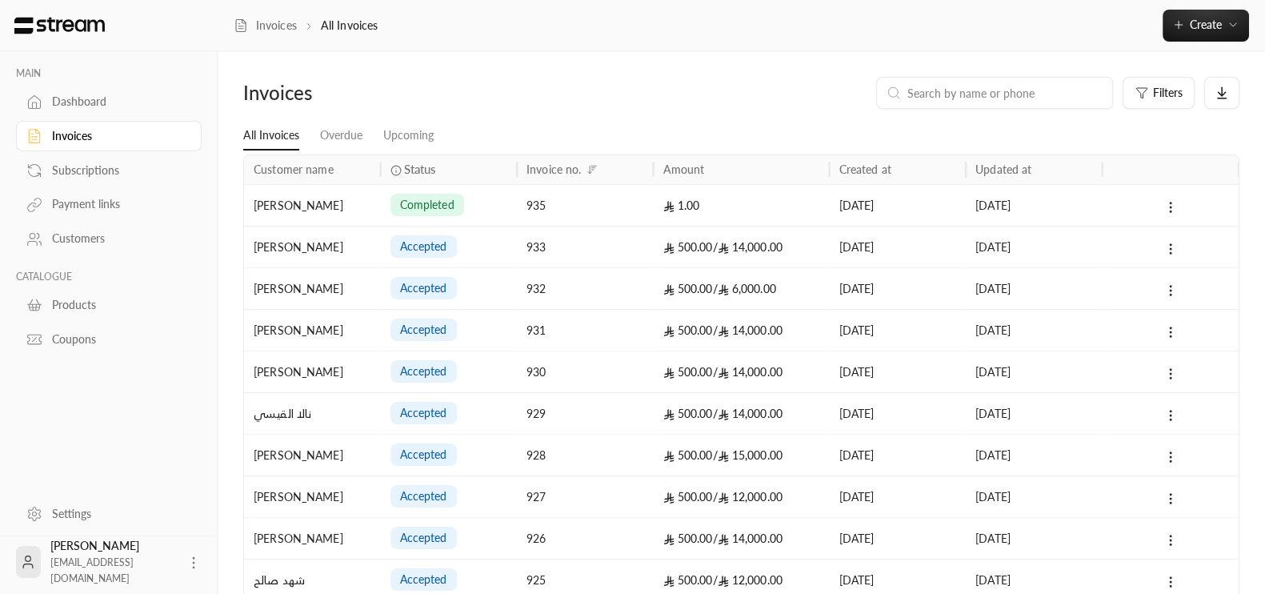
click at [907, 94] on input at bounding box center [1004, 93] width 195 height 18
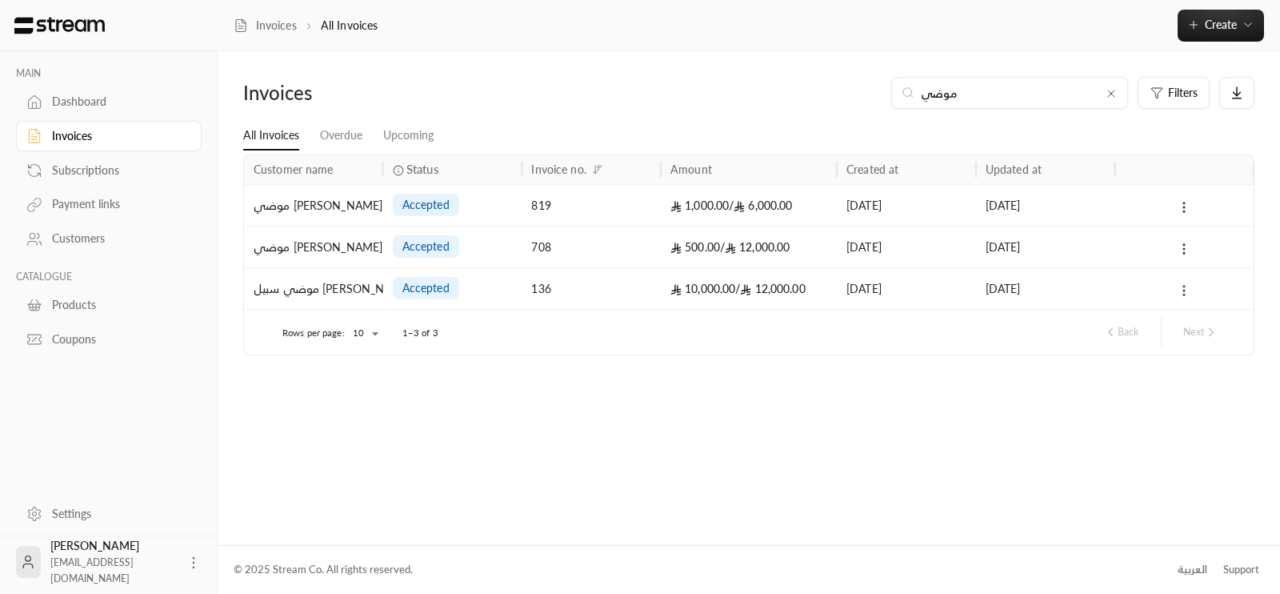
type input "موضي"
click at [1182, 290] on icon at bounding box center [1184, 290] width 14 height 14
click at [1210, 330] on li "View" at bounding box center [1202, 331] width 40 height 29
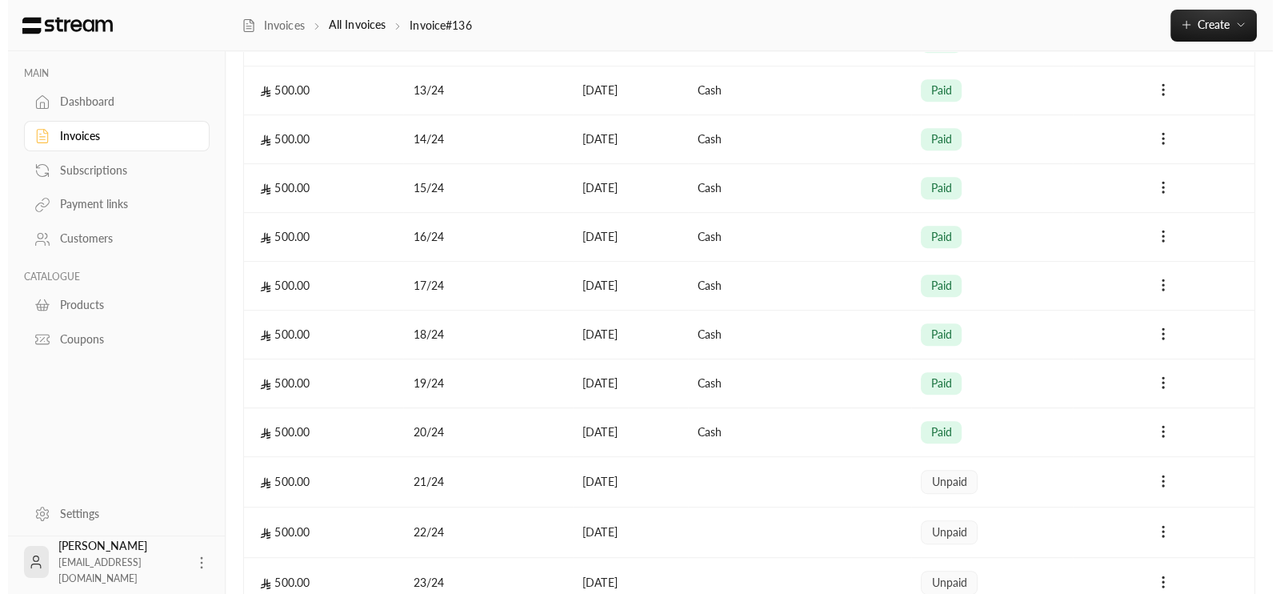
scroll to position [1142, 0]
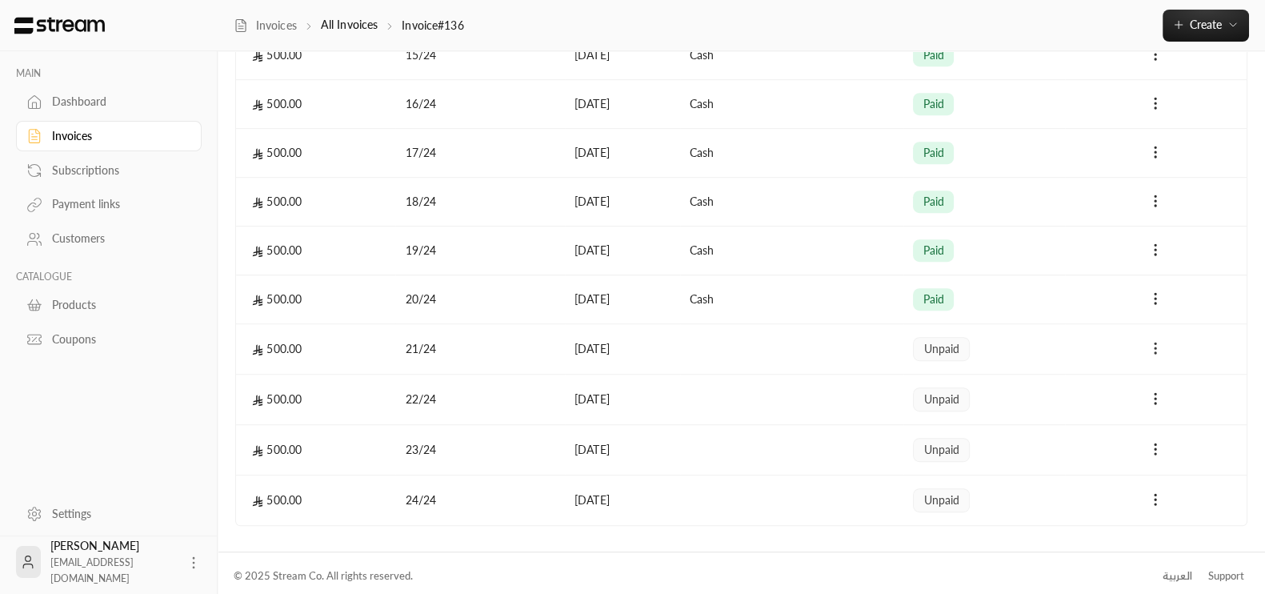
click at [1154, 342] on icon "Payments" at bounding box center [1155, 348] width 16 height 16
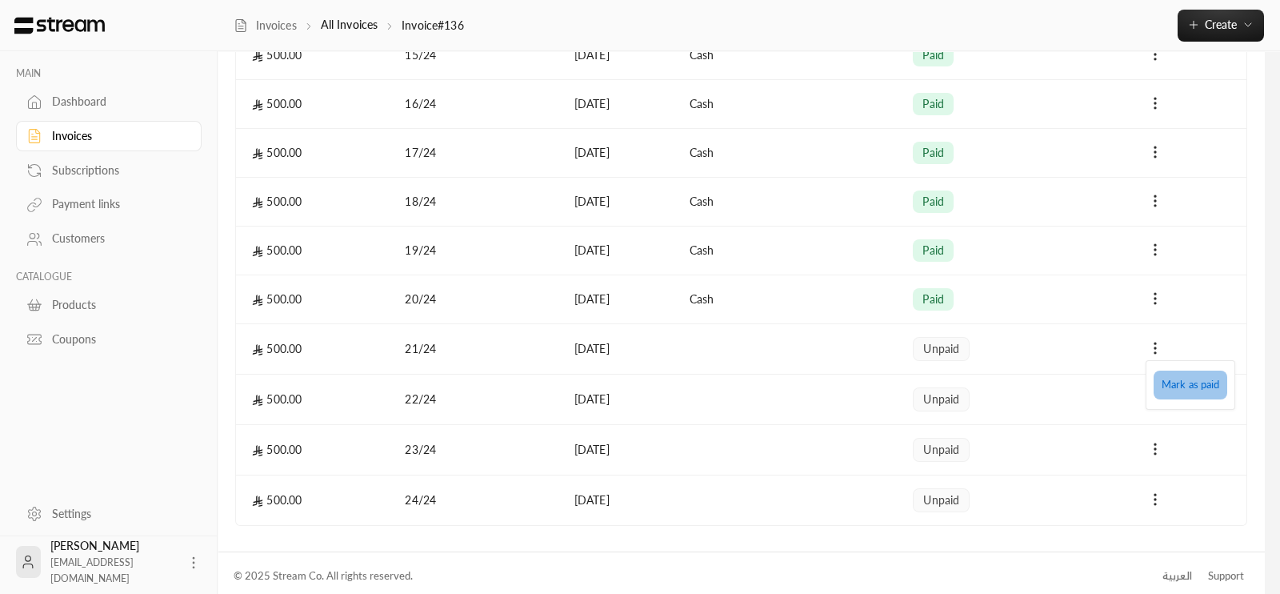
click at [1196, 390] on li "Mark as paid" at bounding box center [1191, 384] width 74 height 29
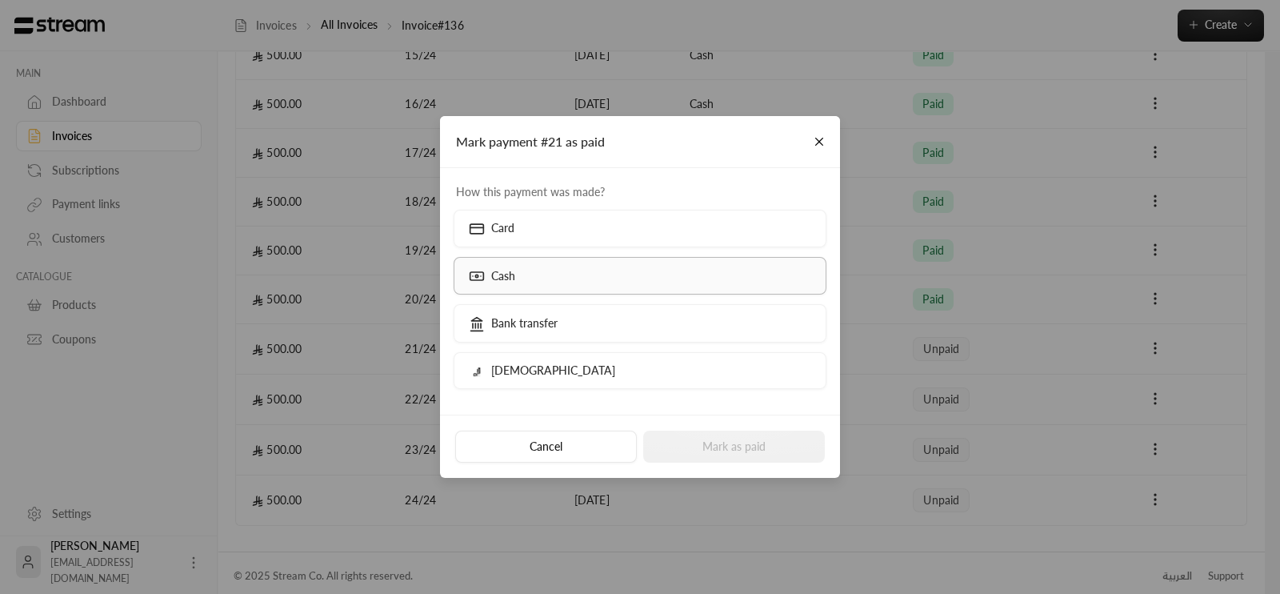
click at [566, 278] on label "Cash" at bounding box center [641, 276] width 374 height 38
click at [704, 438] on button "Mark as paid" at bounding box center [734, 446] width 182 height 32
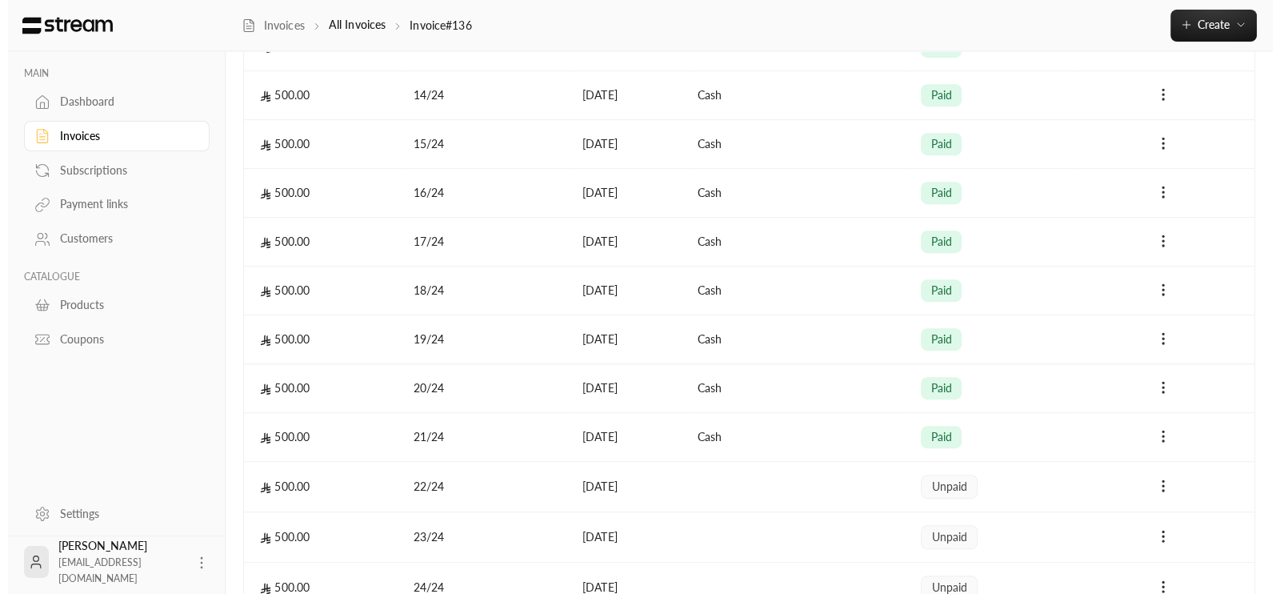
scroll to position [1141, 0]
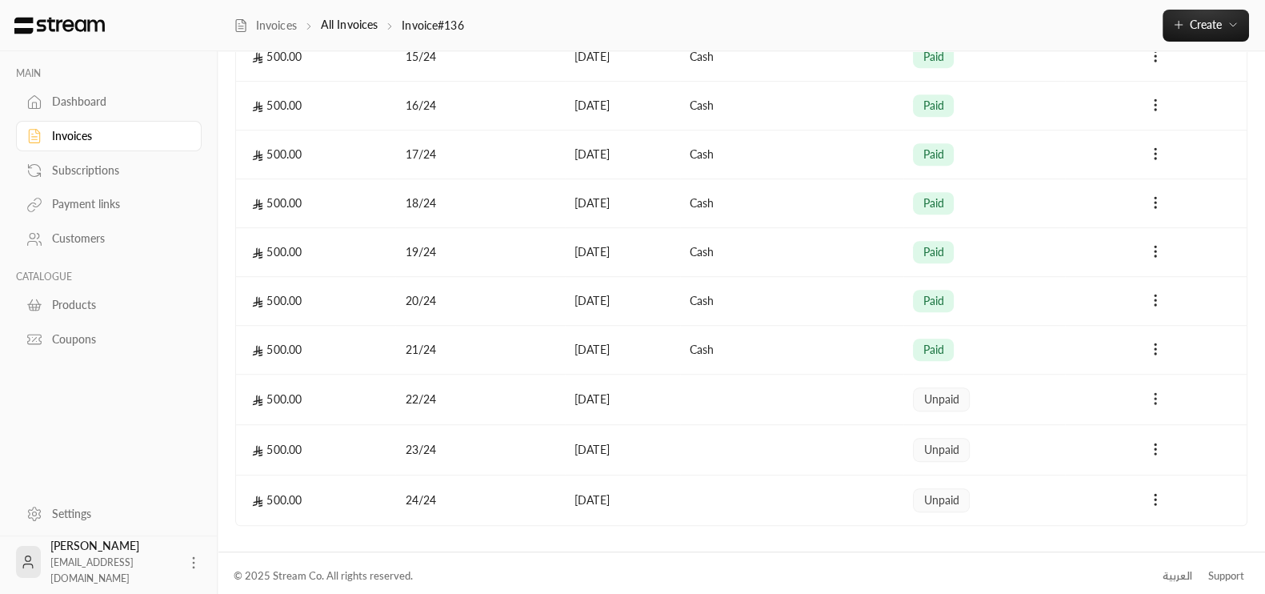
click at [1154, 402] on button "Payments" at bounding box center [1155, 399] width 19 height 19
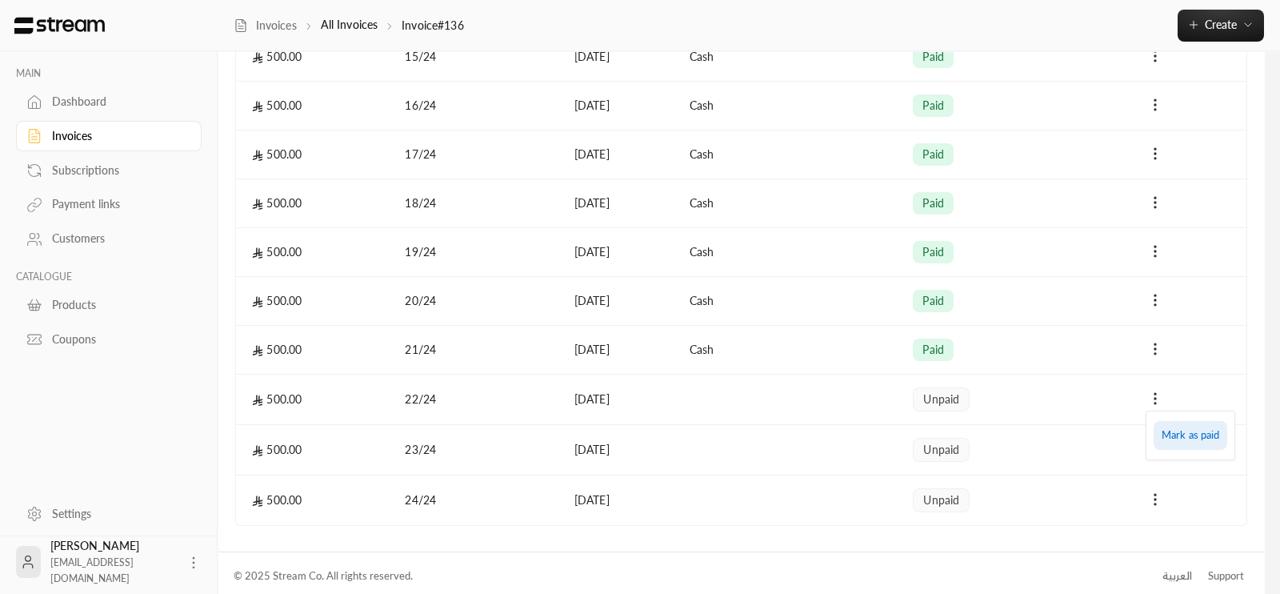
click at [1172, 443] on li "Mark as paid" at bounding box center [1191, 435] width 74 height 29
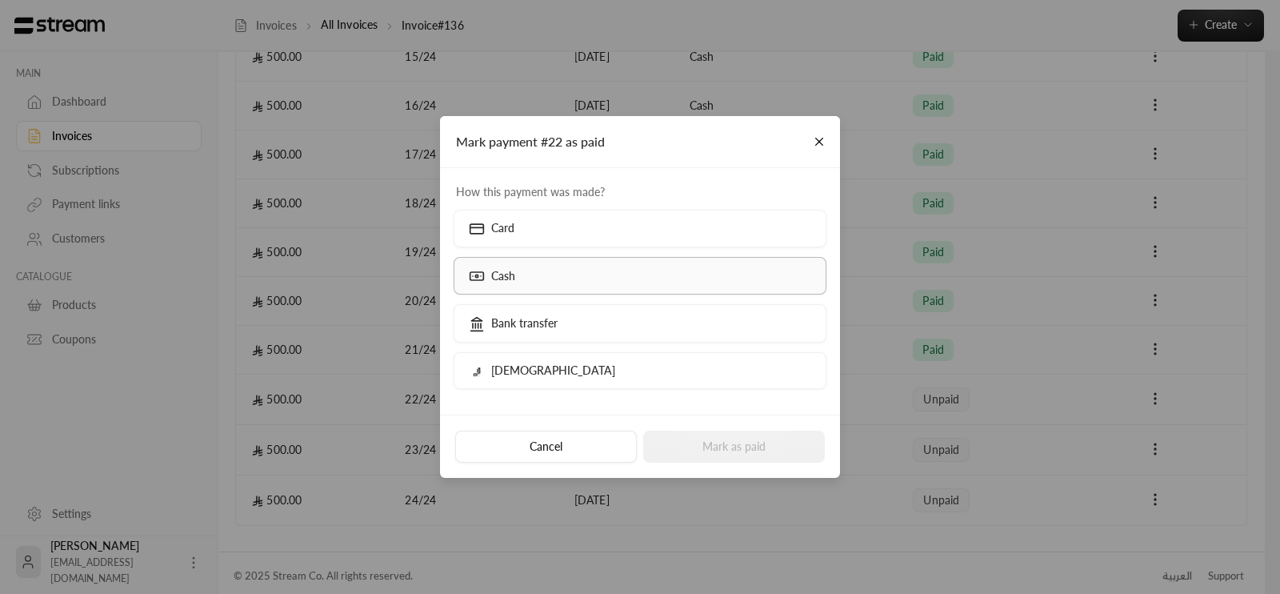
click at [530, 272] on label "Cash" at bounding box center [641, 276] width 374 height 38
click at [711, 445] on button "Mark as paid" at bounding box center [734, 446] width 182 height 32
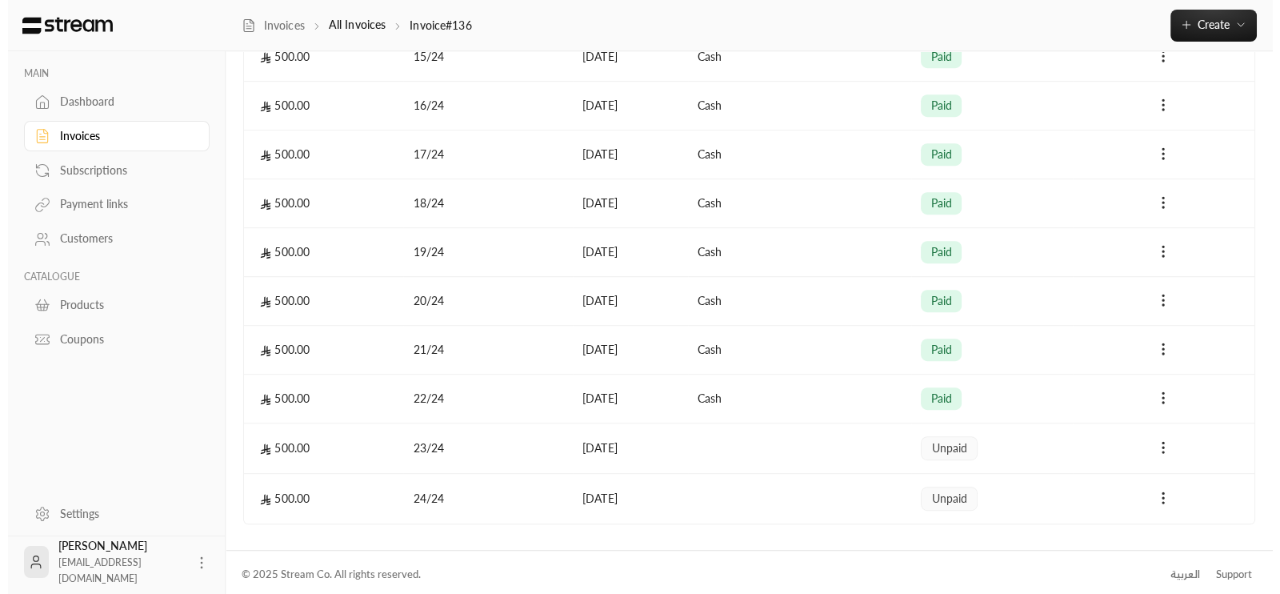
scroll to position [1140, 0]
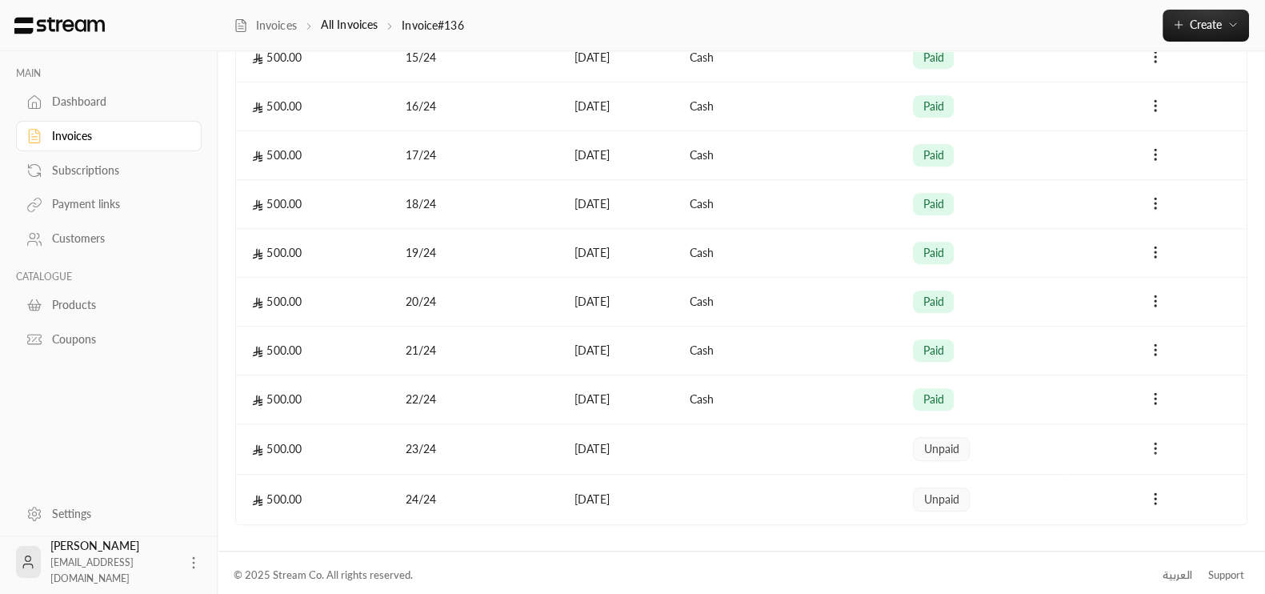
click at [1154, 446] on icon "Payments" at bounding box center [1155, 448] width 16 height 16
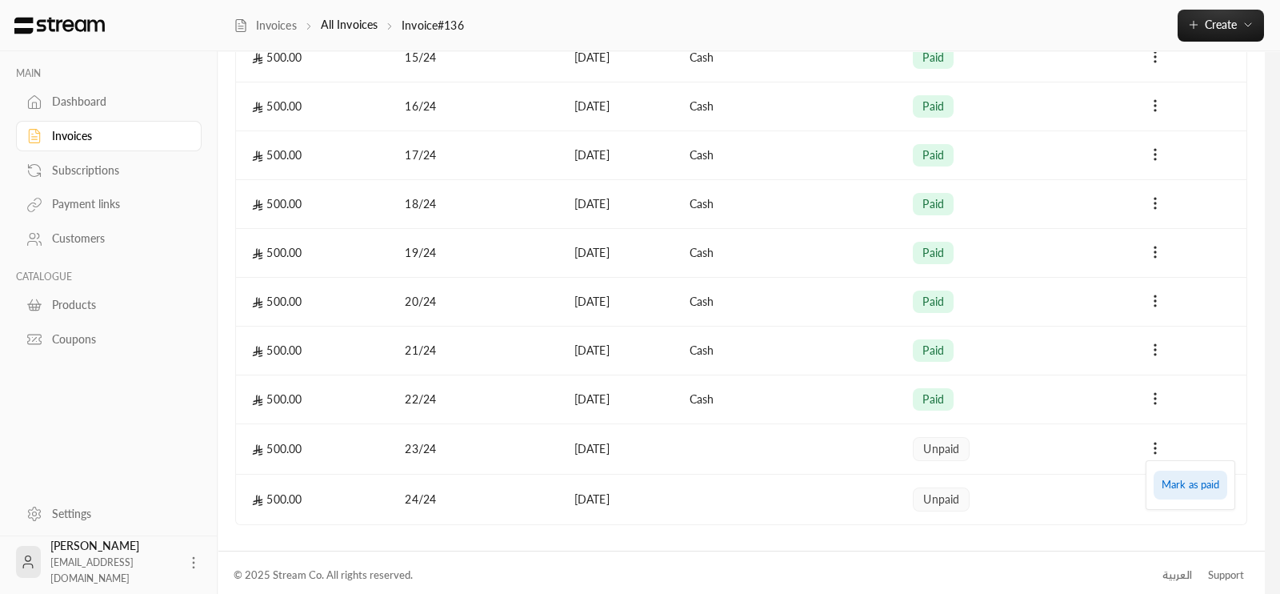
click at [1174, 480] on li "Mark as paid" at bounding box center [1191, 484] width 74 height 29
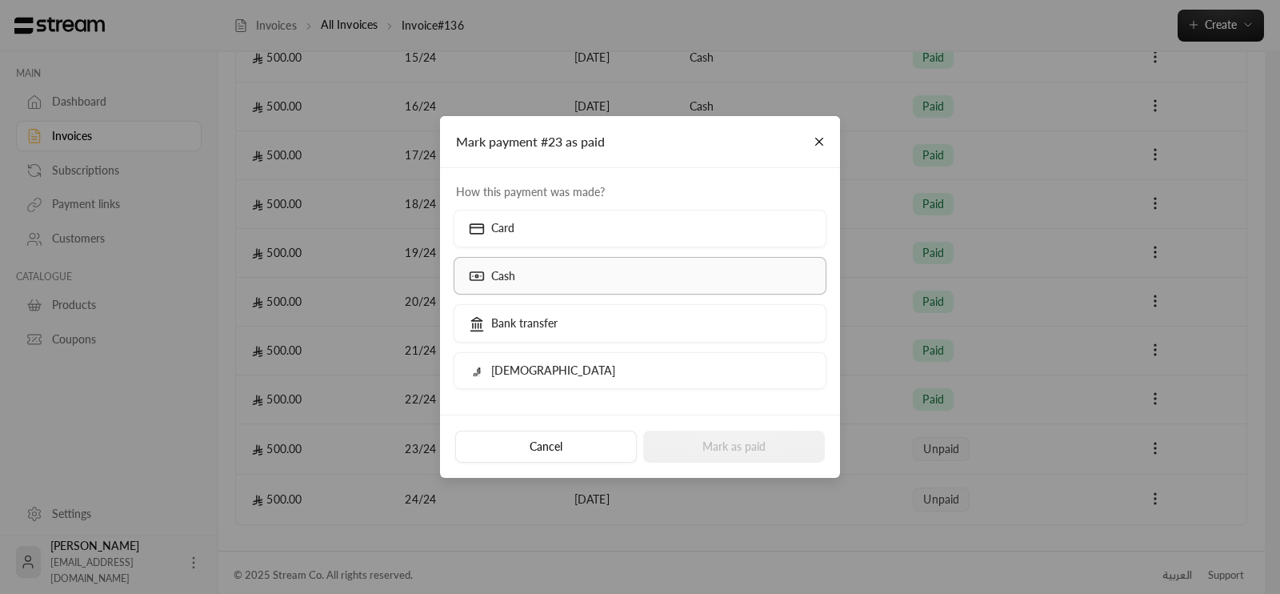
click at [611, 270] on label "Cash" at bounding box center [641, 276] width 374 height 38
click at [755, 442] on button "Mark as paid" at bounding box center [734, 446] width 182 height 32
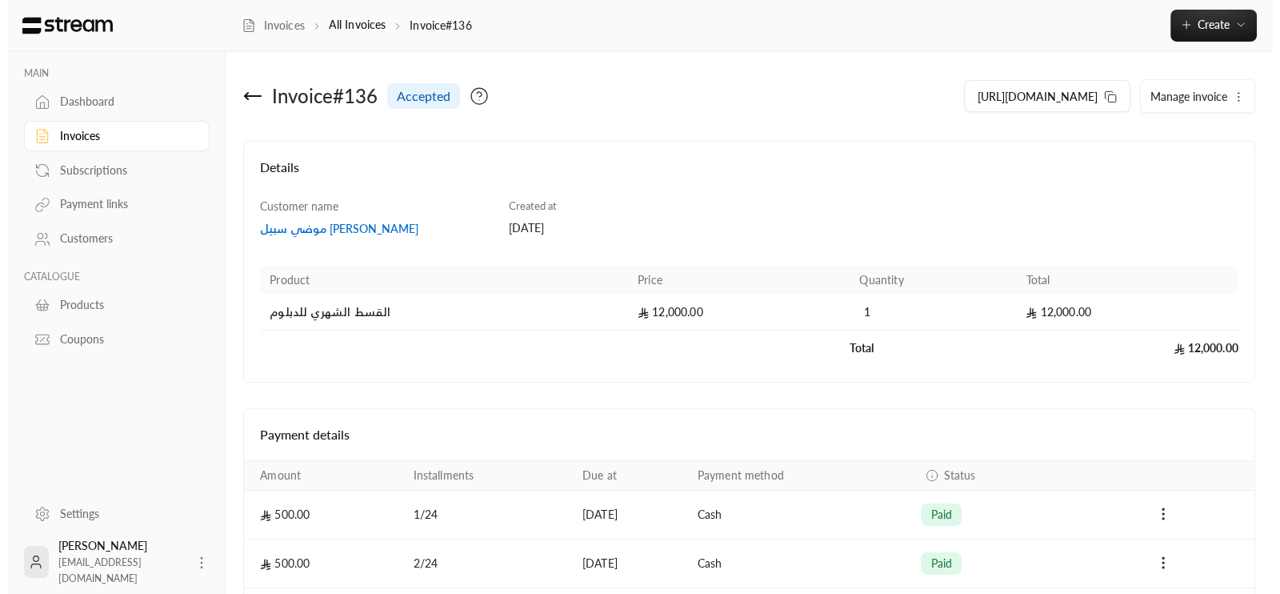
scroll to position [1138, 0]
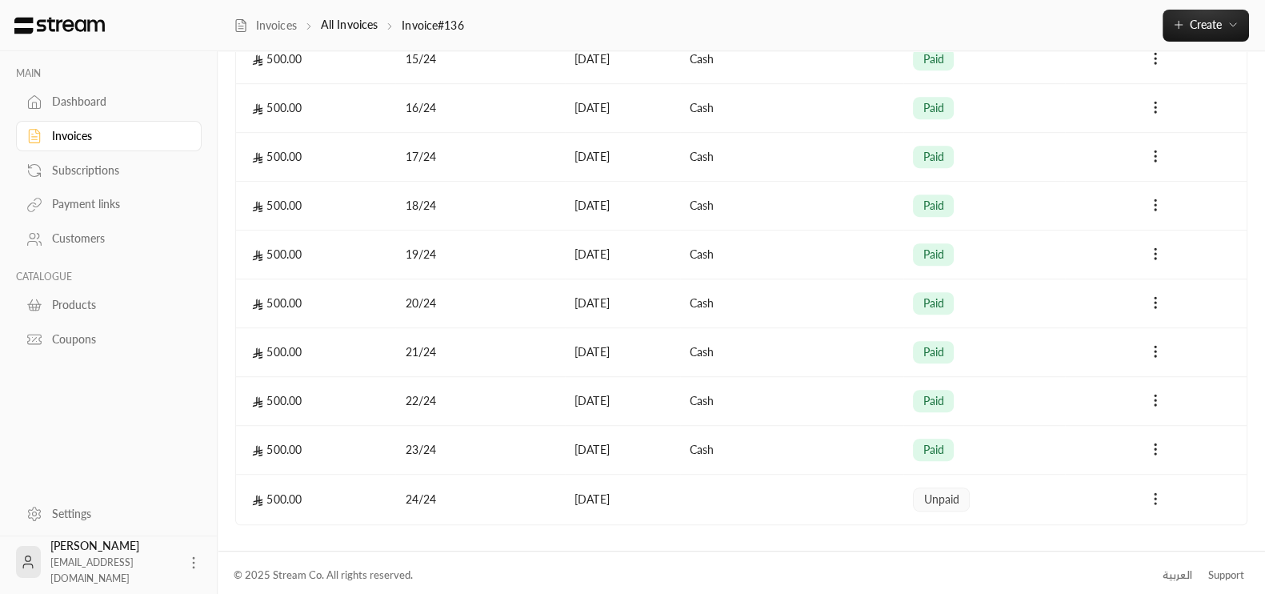
click at [1149, 494] on icon "Payments" at bounding box center [1155, 498] width 16 height 16
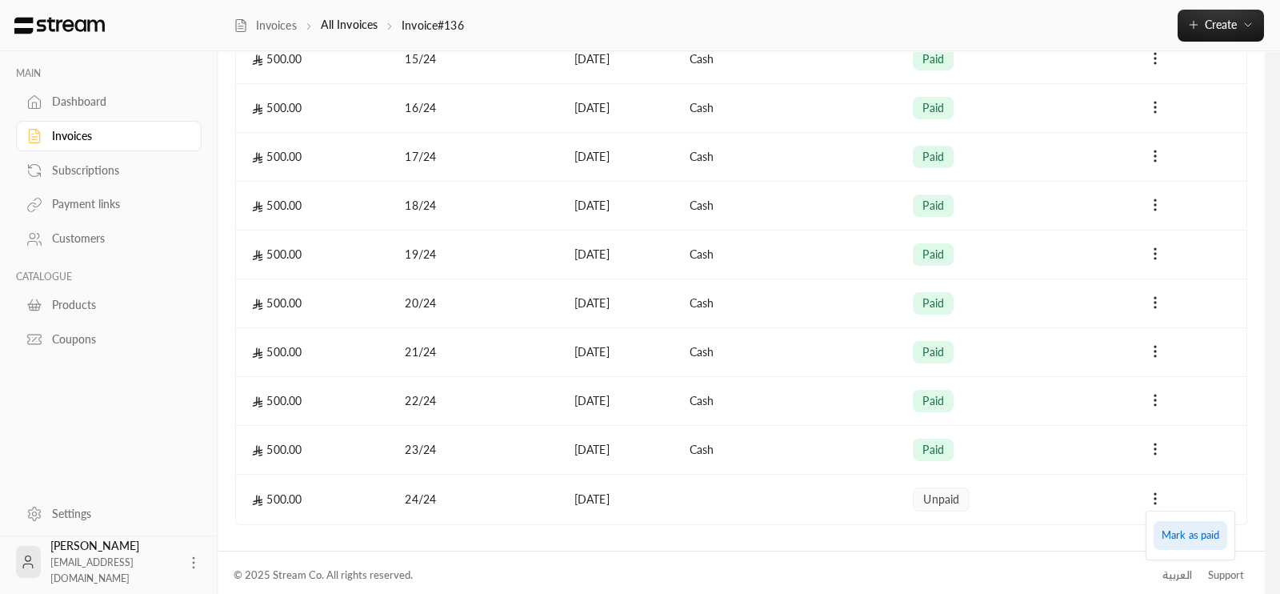
click at [1174, 542] on li "Mark as paid" at bounding box center [1191, 535] width 74 height 29
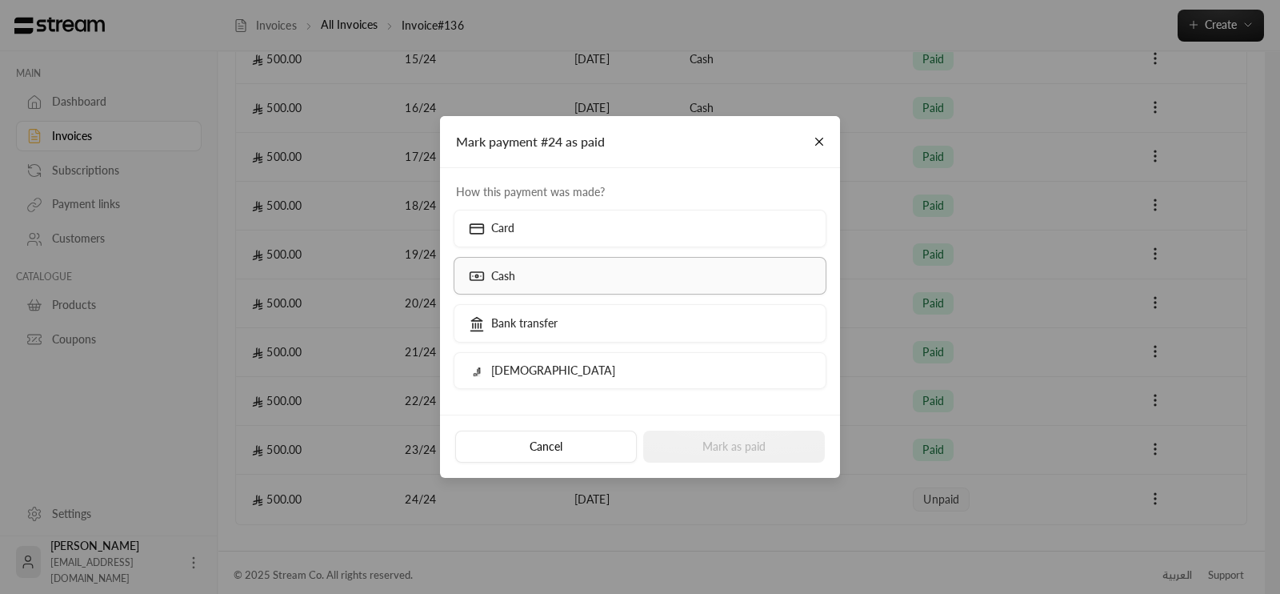
click at [574, 267] on label "Cash" at bounding box center [641, 276] width 374 height 38
click at [703, 439] on button "Mark as paid" at bounding box center [734, 446] width 182 height 32
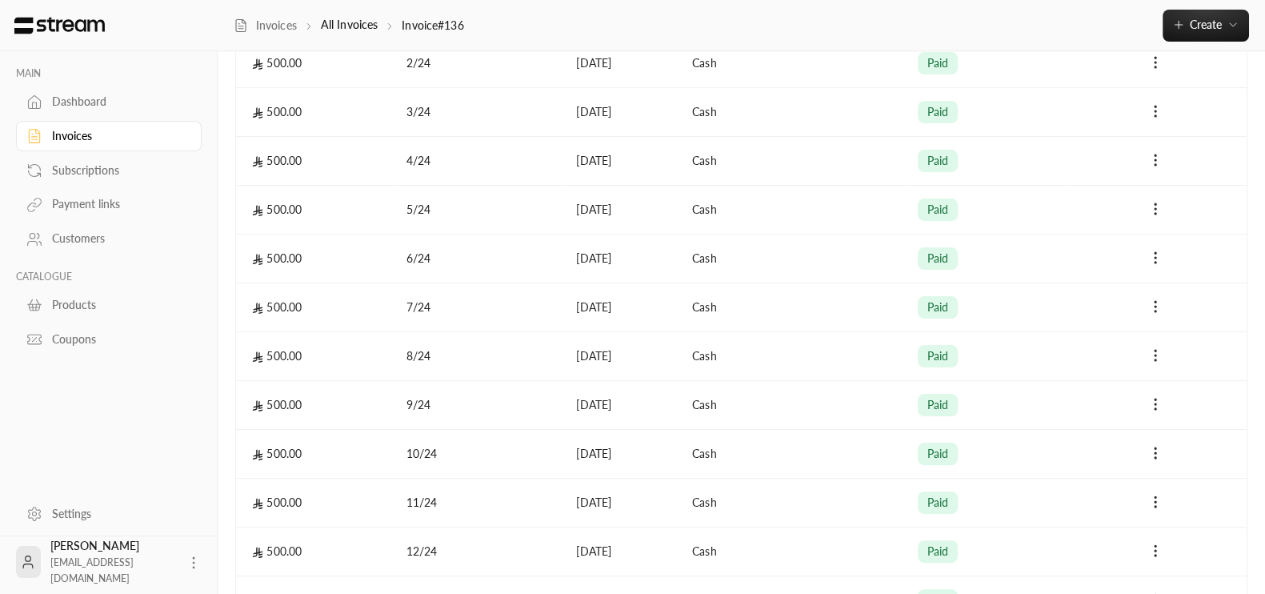
scroll to position [0, 0]
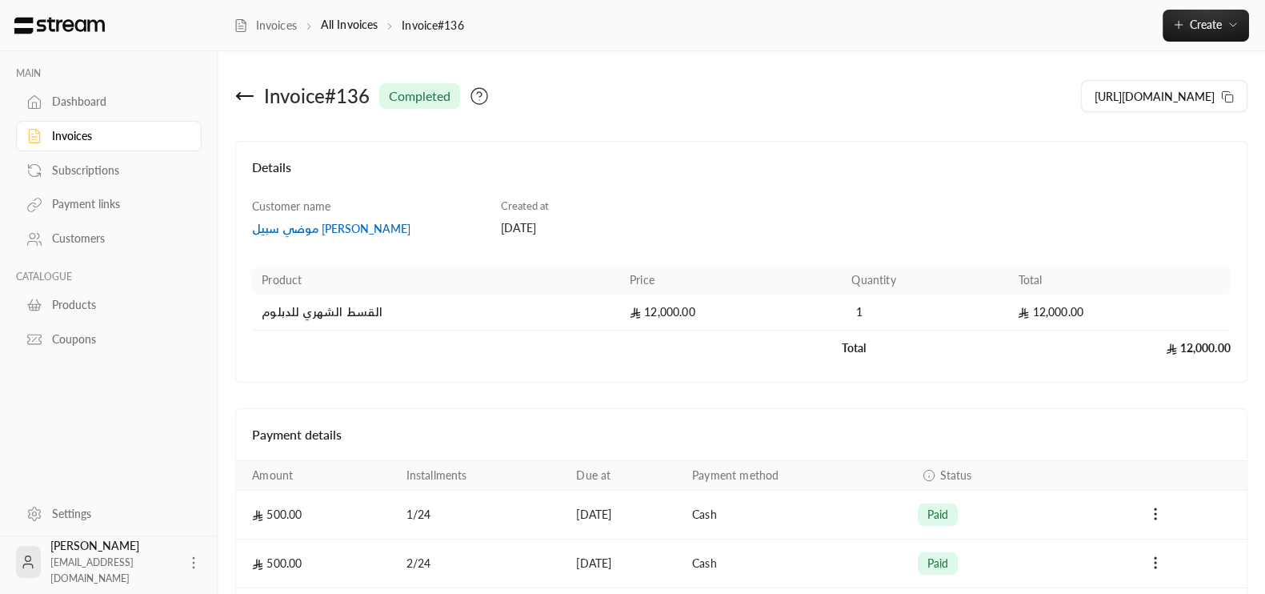
click at [242, 90] on icon at bounding box center [244, 95] width 19 height 19
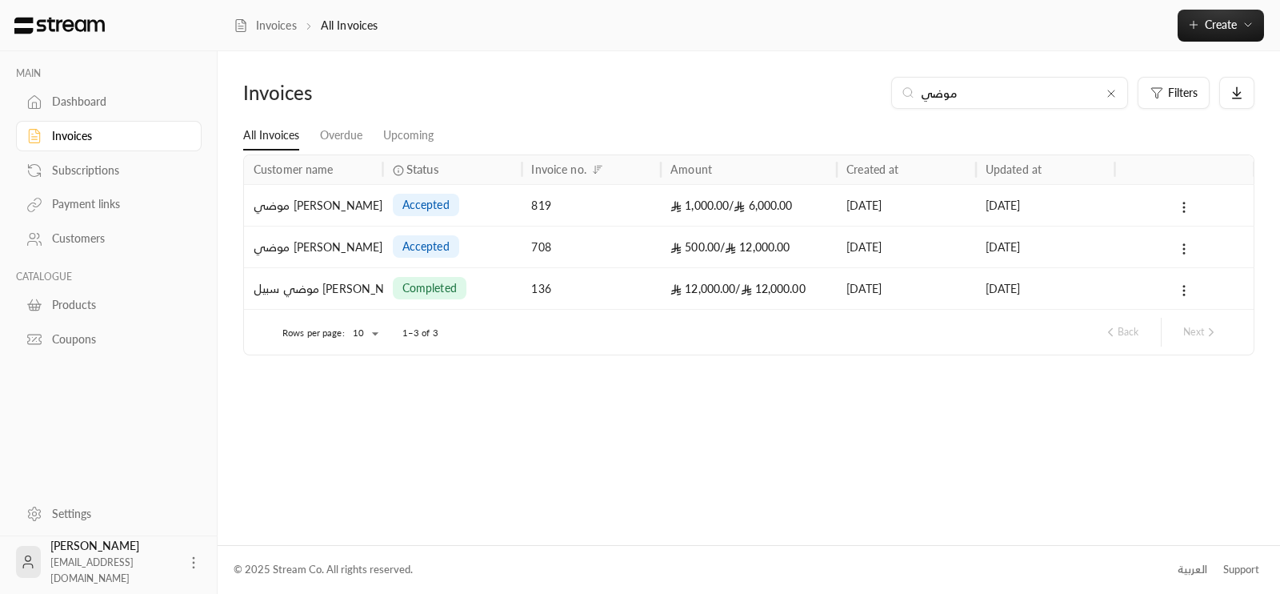
click at [977, 91] on input "موضي" at bounding box center [1010, 93] width 178 height 18
paste input "533997853"
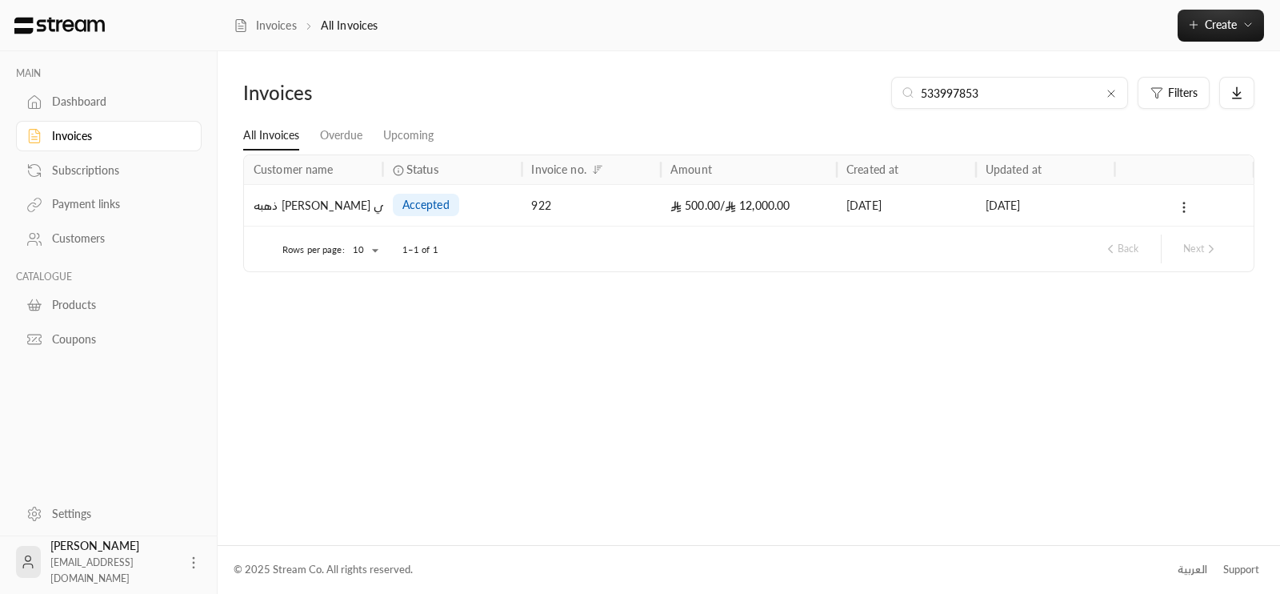
type input "533997853"
click at [1188, 210] on icon at bounding box center [1184, 207] width 14 height 14
click at [1219, 247] on li "View" at bounding box center [1202, 248] width 40 height 29
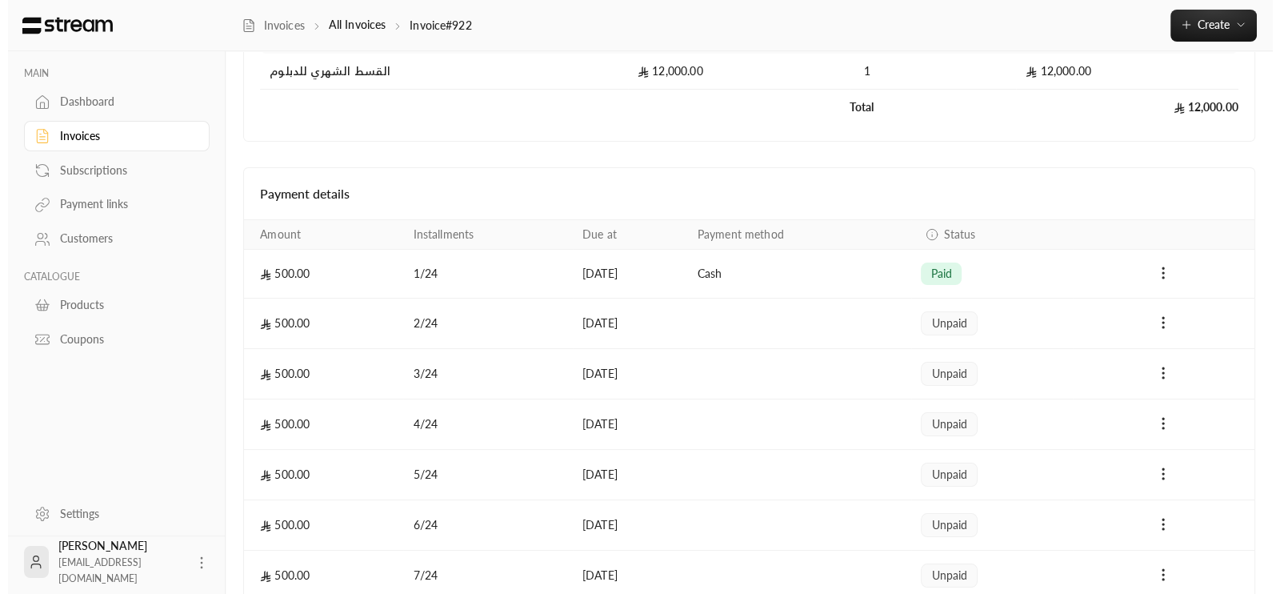
scroll to position [340, 0]
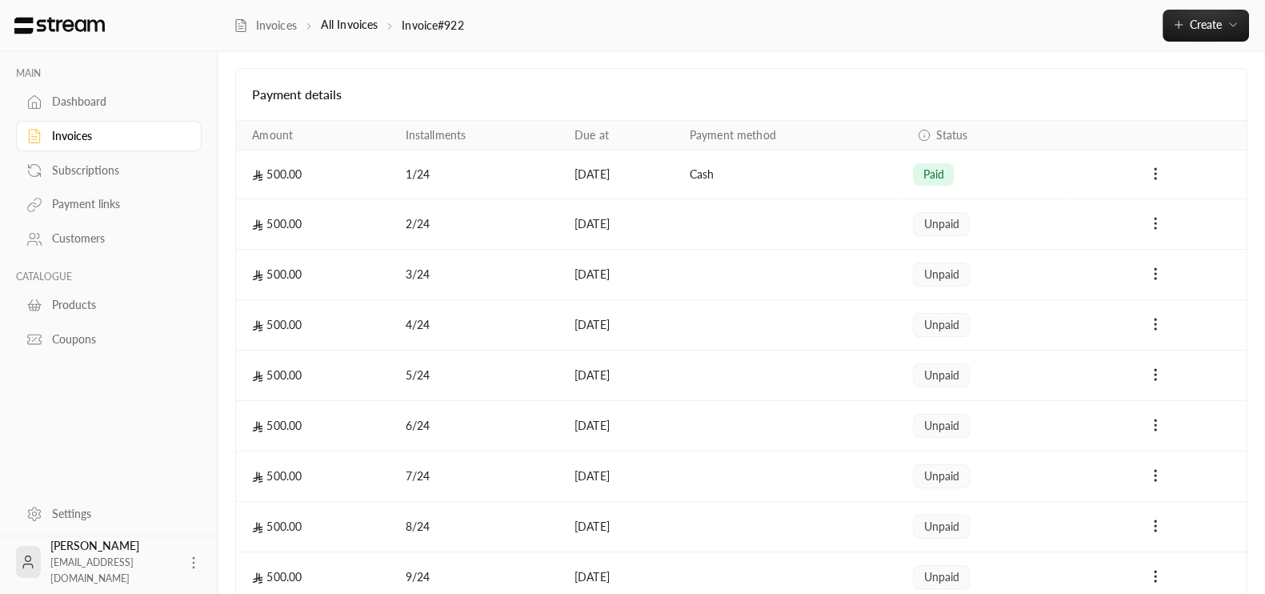
click at [1154, 218] on icon "Payments" at bounding box center [1155, 223] width 16 height 16
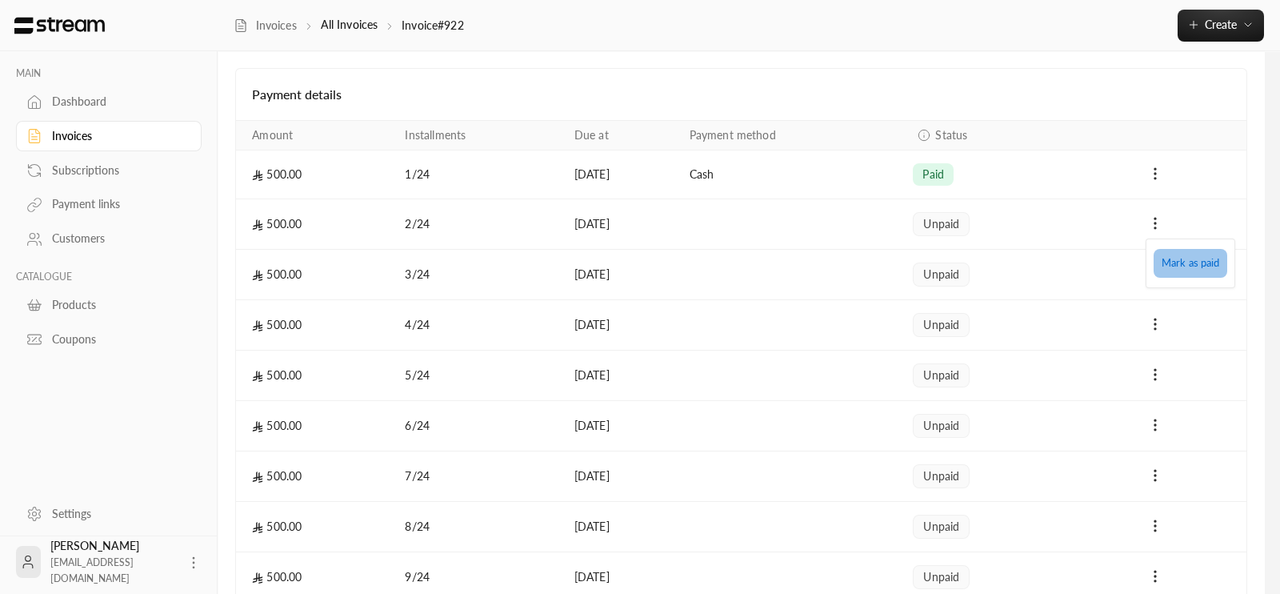
click at [1191, 261] on li "Mark as paid" at bounding box center [1191, 263] width 74 height 29
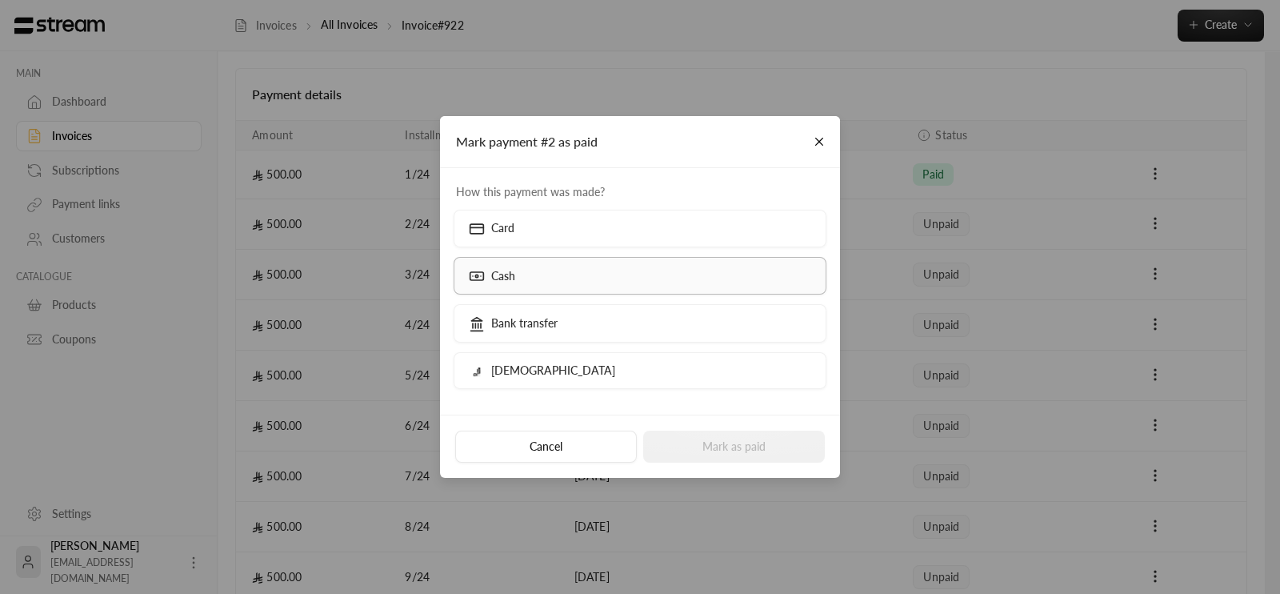
click at [607, 279] on label "Cash" at bounding box center [641, 276] width 374 height 38
click at [692, 444] on button "Mark as paid" at bounding box center [734, 446] width 182 height 32
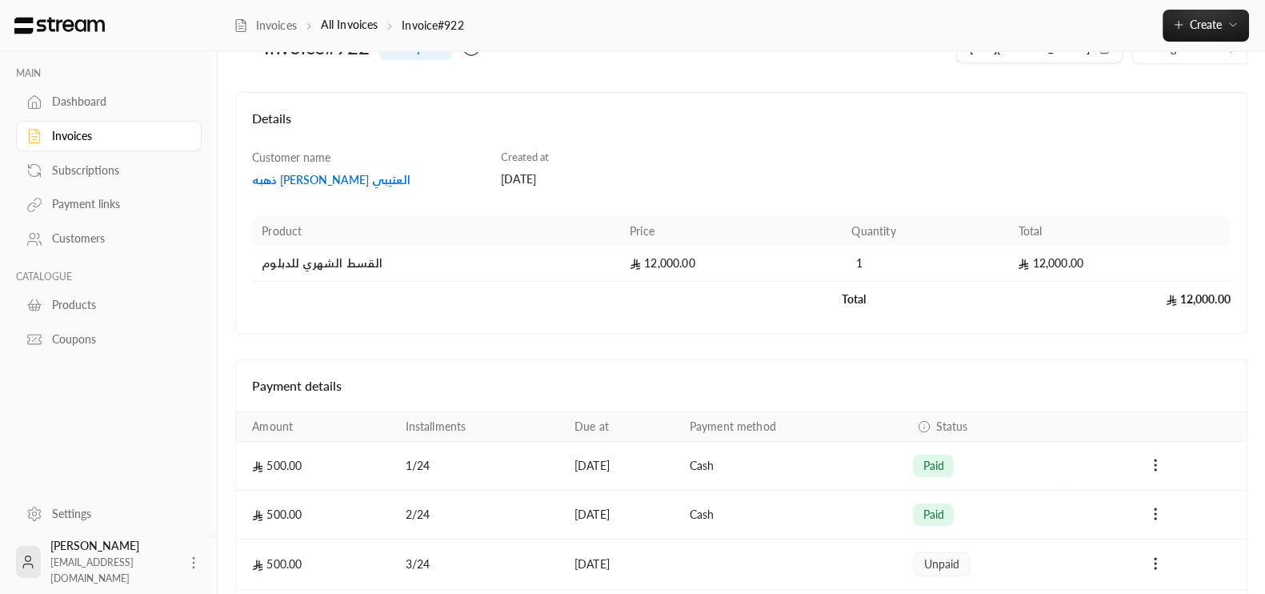
scroll to position [0, 0]
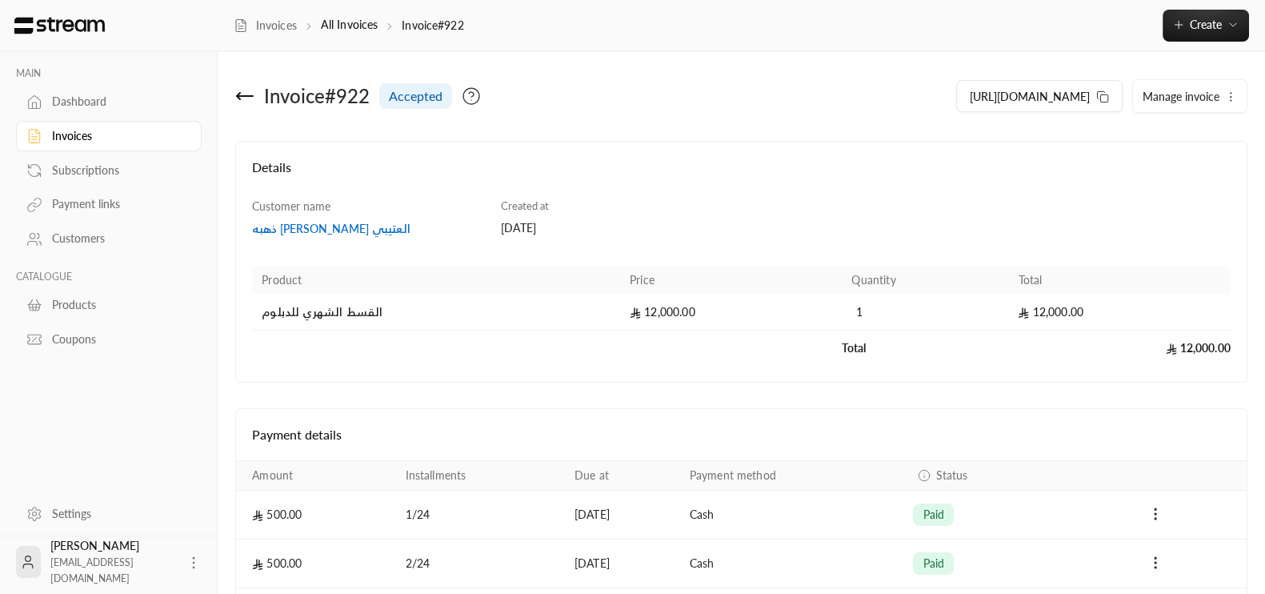
click at [249, 94] on icon at bounding box center [244, 95] width 19 height 19
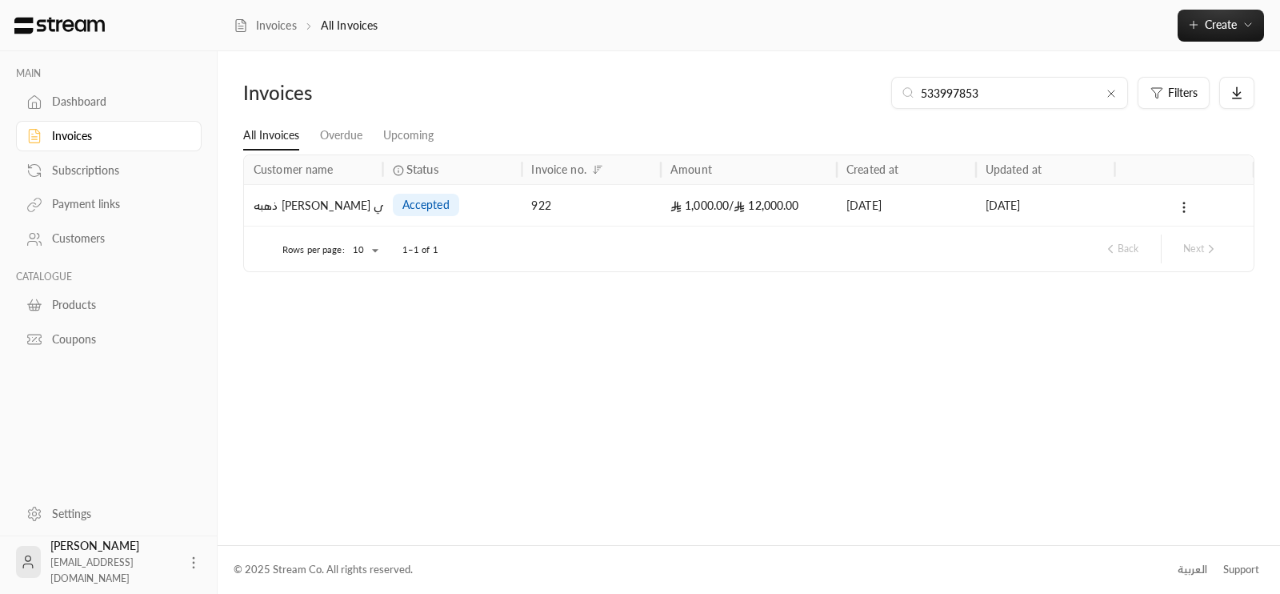
click at [1114, 94] on icon at bounding box center [1111, 93] width 13 height 13
click at [1116, 94] on input at bounding box center [1019, 93] width 195 height 18
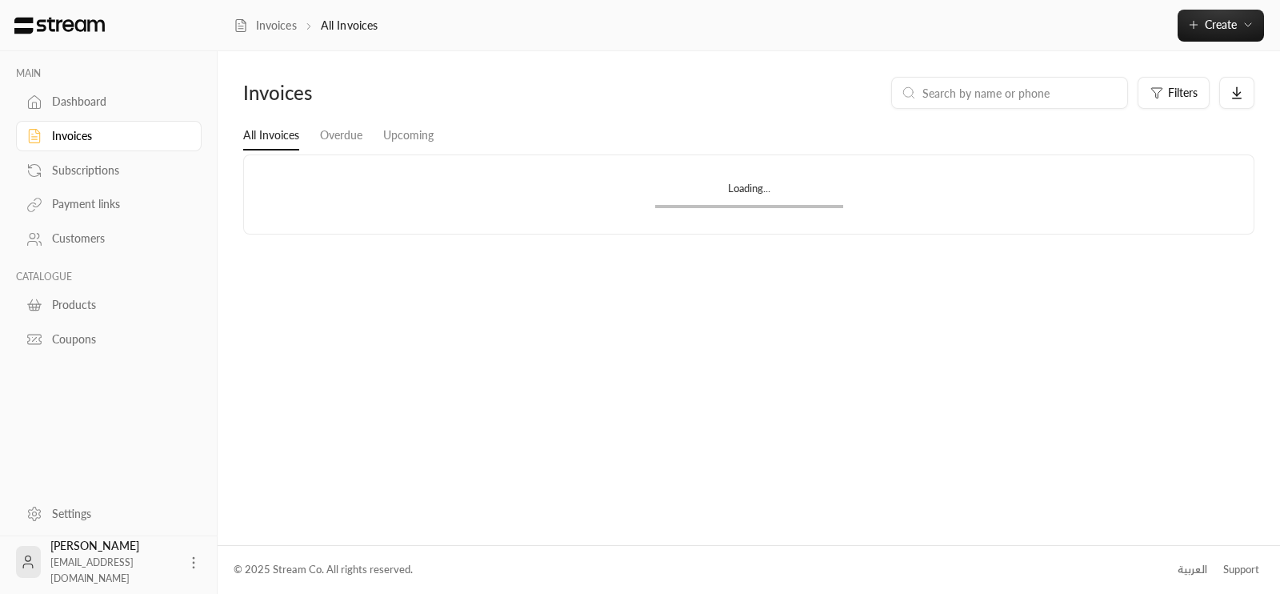
click at [622, 61] on div "Invoices Filters All Invoices Overdue Upcoming Loading..." at bounding box center [749, 297] width 1062 height 493
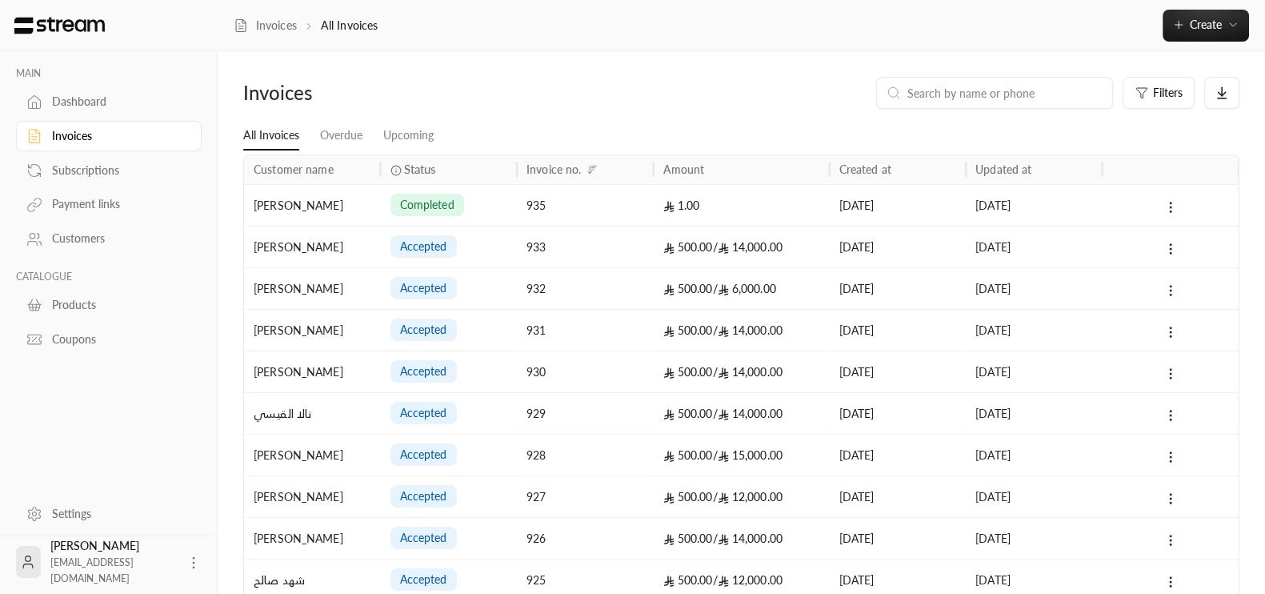
click at [102, 514] on div "Settings" at bounding box center [117, 514] width 130 height 16
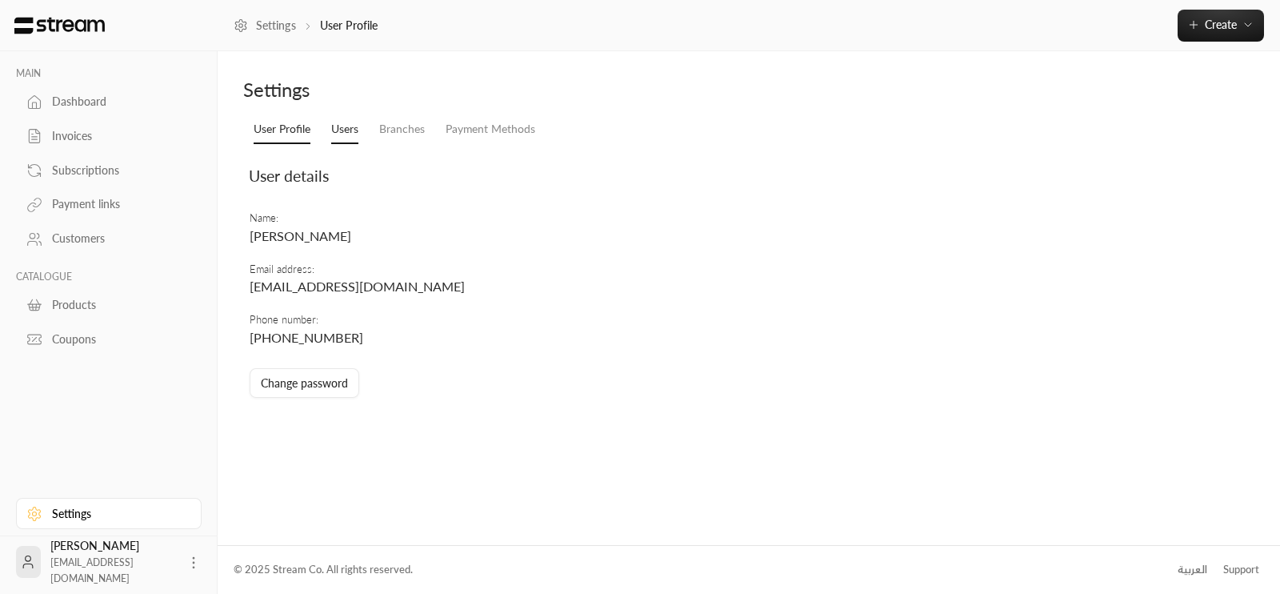
click at [347, 135] on link "Users" at bounding box center [344, 129] width 27 height 29
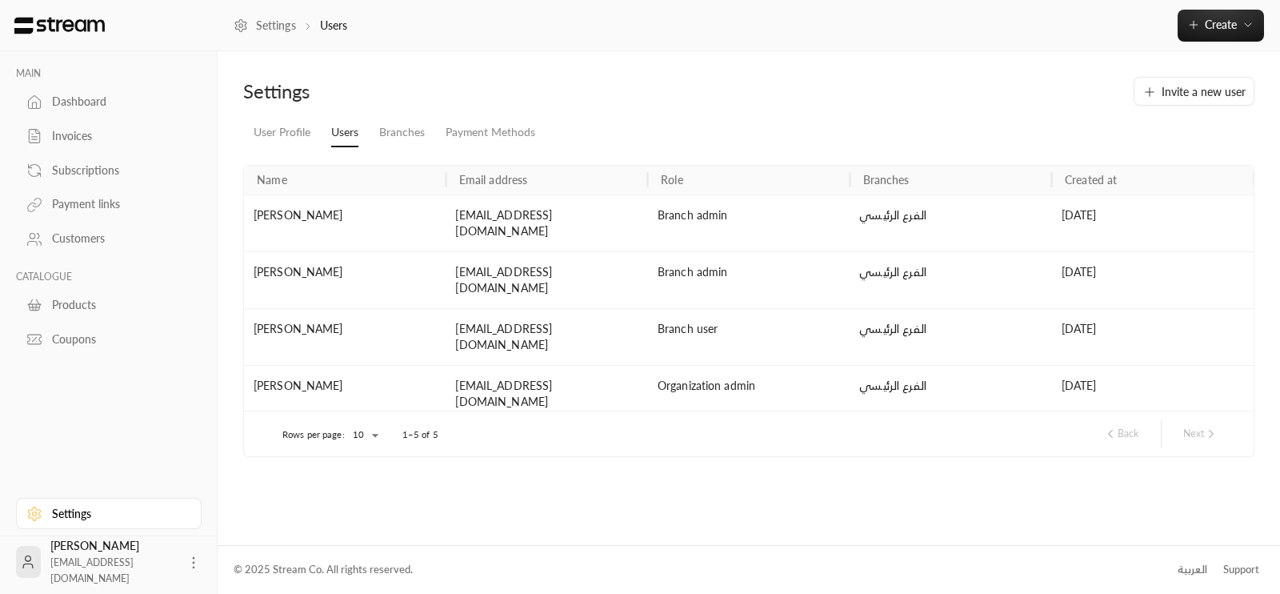
click at [388, 317] on div "[PERSON_NAME]" at bounding box center [345, 336] width 202 height 57
click at [853, 308] on div "الفرع الرئيسي" at bounding box center [951, 336] width 202 height 57
click at [1178, 278] on div "[DATE]" at bounding box center [1153, 279] width 202 height 57
click at [1167, 308] on div "[DATE]" at bounding box center [1153, 336] width 202 height 57
click at [403, 309] on div "[PERSON_NAME]" at bounding box center [345, 336] width 202 height 57
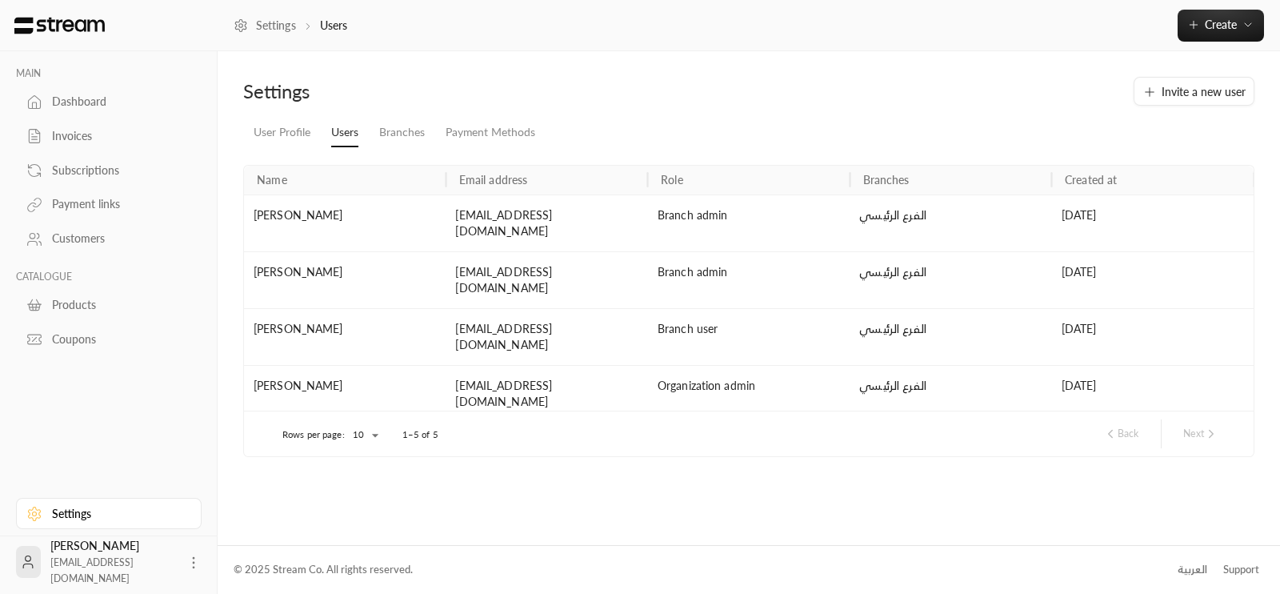
click at [582, 308] on div "[EMAIL_ADDRESS][DOMAIN_NAME]" at bounding box center [547, 336] width 202 height 57
click at [523, 310] on div "[EMAIL_ADDRESS][DOMAIN_NAME]" at bounding box center [547, 336] width 202 height 57
click at [713, 321] on div "Branch user" at bounding box center [749, 330] width 182 height 18
click at [872, 321] on div "الفرع الرئيسي" at bounding box center [950, 330] width 182 height 18
click at [364, 310] on div "[PERSON_NAME]" at bounding box center [345, 336] width 202 height 57
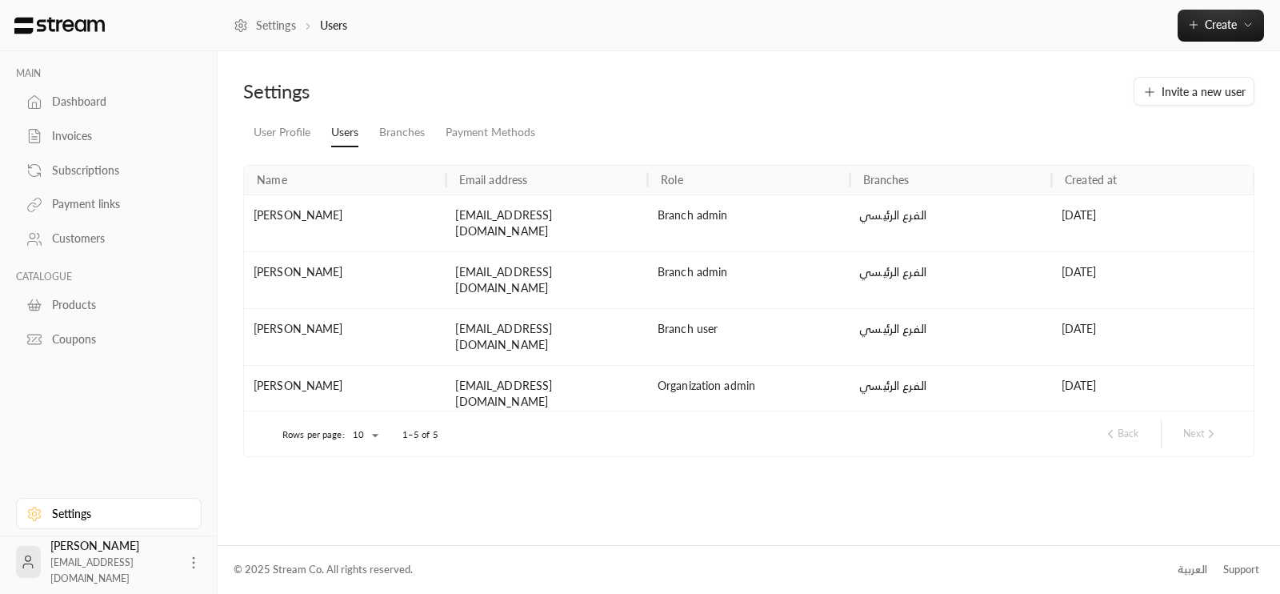
click at [574, 308] on div "[EMAIL_ADDRESS][DOMAIN_NAME]" at bounding box center [547, 336] width 202 height 57
click at [70, 104] on div "Dashboard" at bounding box center [117, 102] width 130 height 16
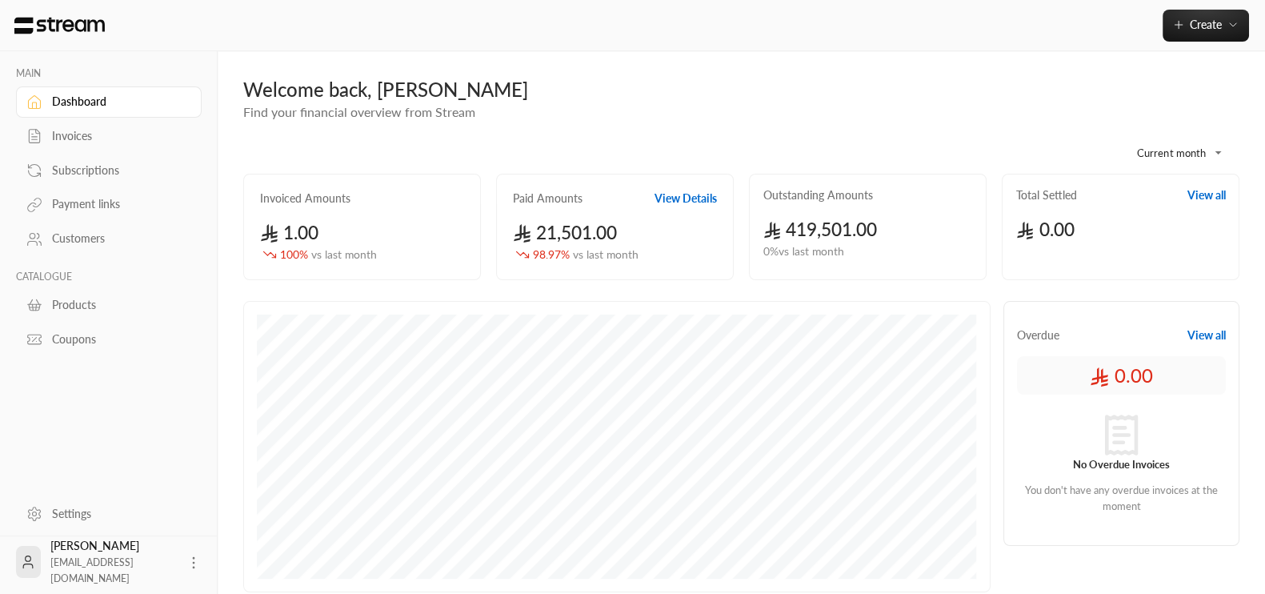
click at [82, 514] on div "Settings" at bounding box center [117, 514] width 130 height 16
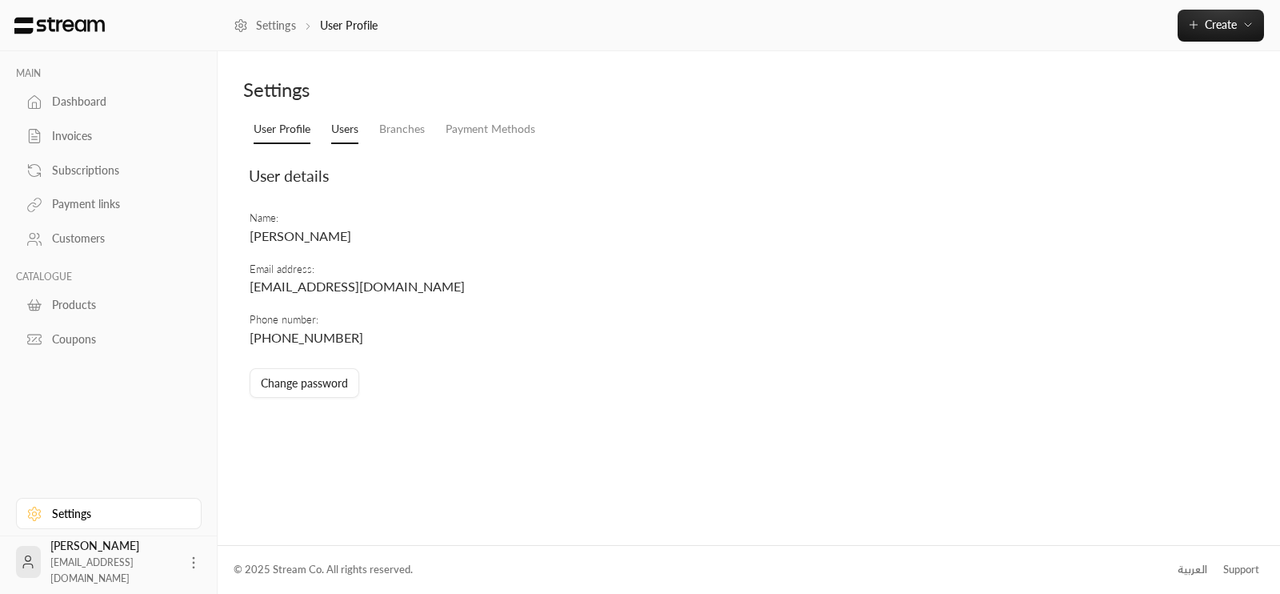
click at [344, 138] on link "Users" at bounding box center [344, 129] width 27 height 29
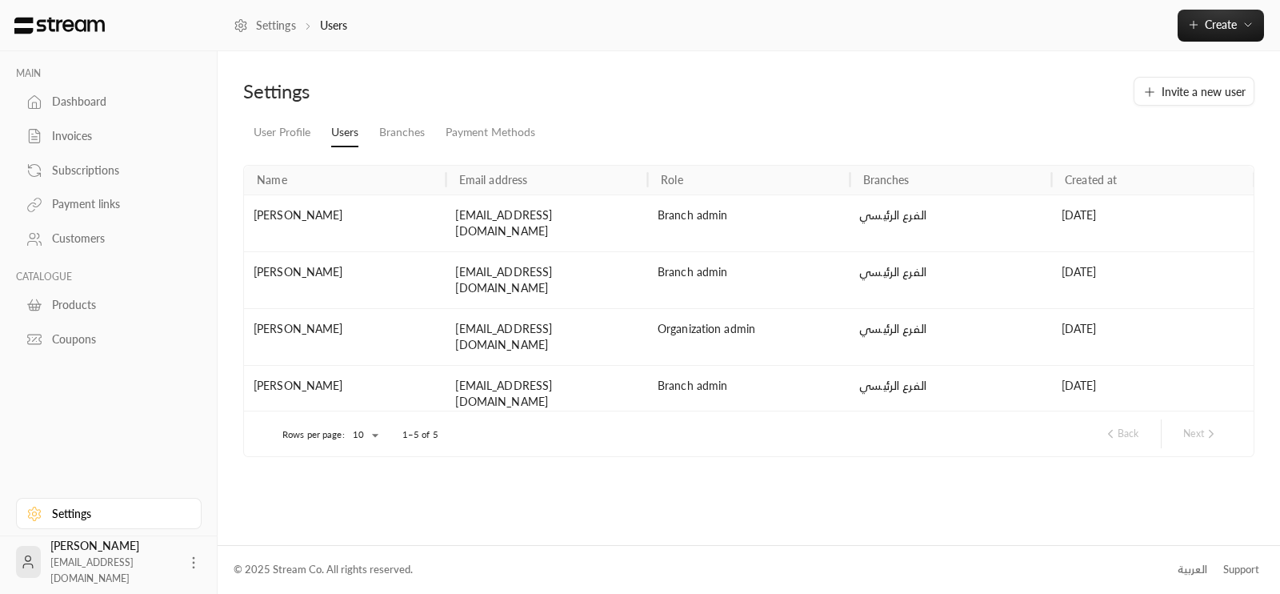
click at [170, 414] on div "MAIN Dashboard Invoices Subscriptions Payment links Customers CATALOGUE Product…" at bounding box center [109, 270] width 218 height 438
click at [92, 142] on div "Invoices" at bounding box center [117, 136] width 130 height 16
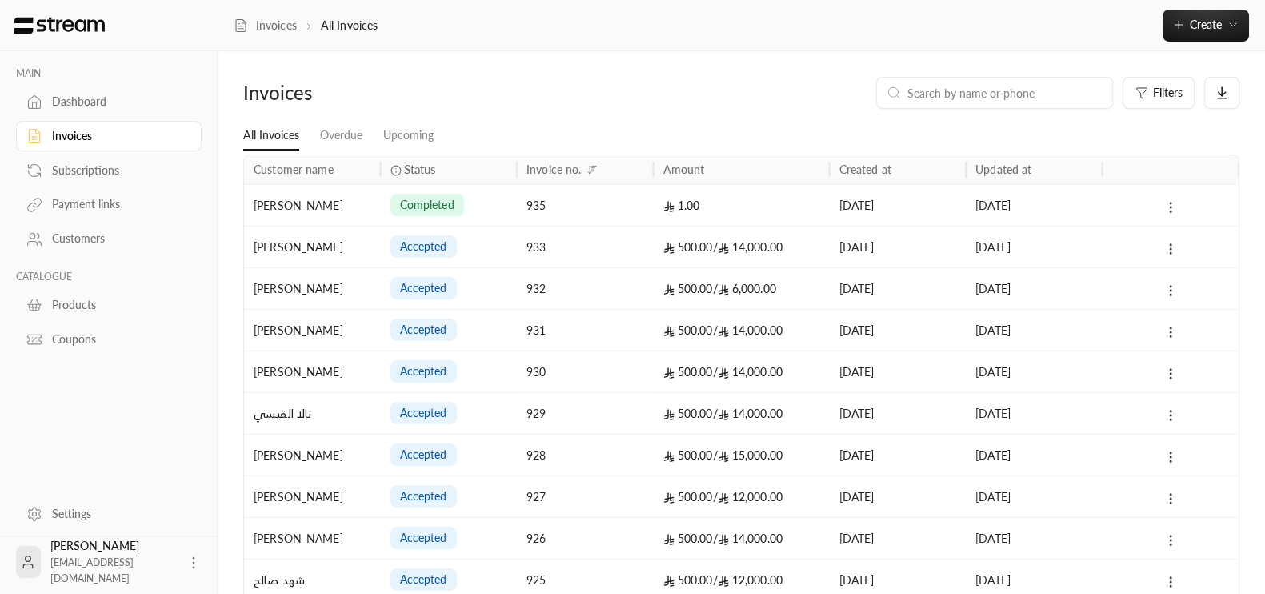
click at [998, 86] on input at bounding box center [1004, 93] width 195 height 18
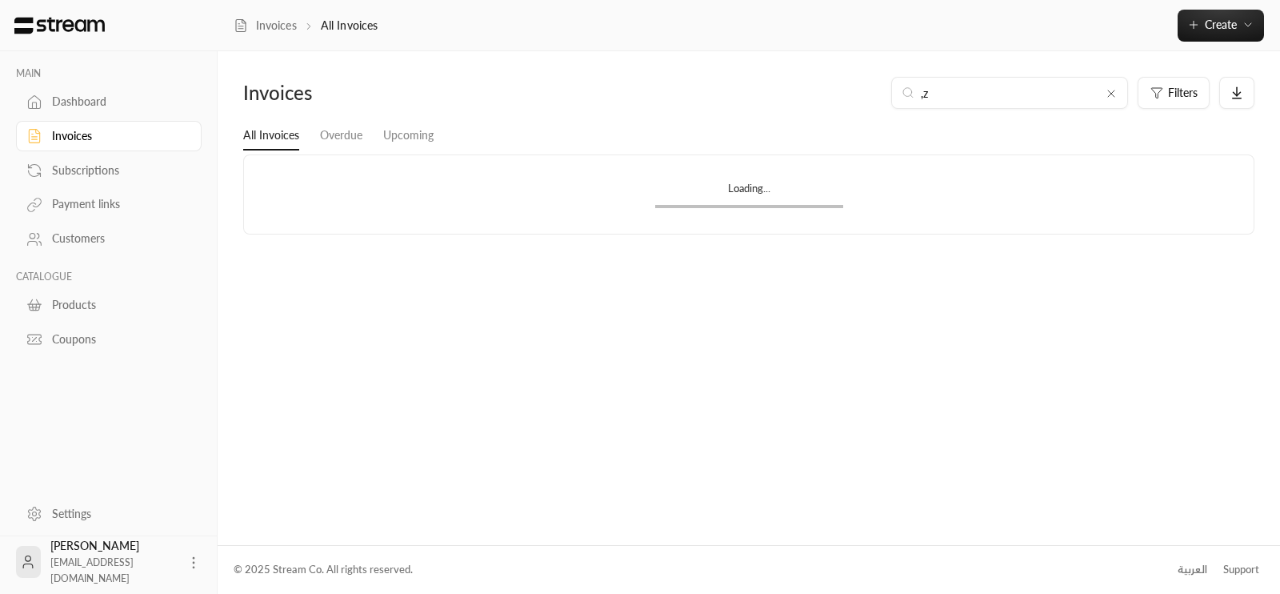
type input ","
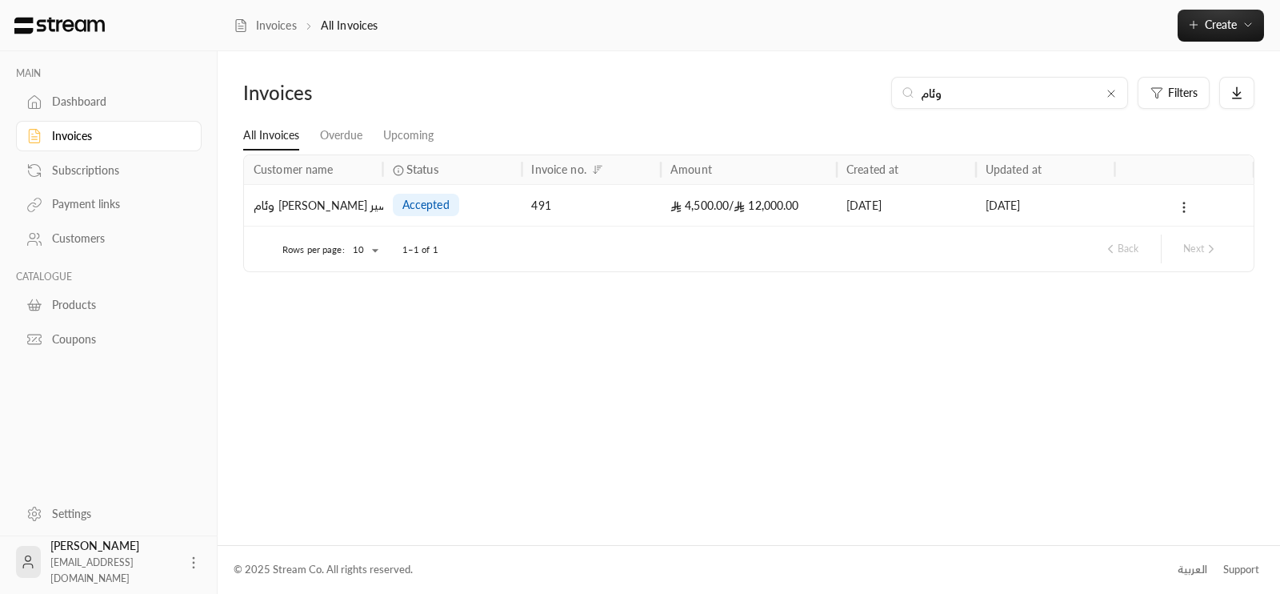
type input "وئام"
click at [1184, 207] on icon at bounding box center [1184, 207] width 14 height 14
click at [1191, 252] on li "View" at bounding box center [1202, 248] width 40 height 29
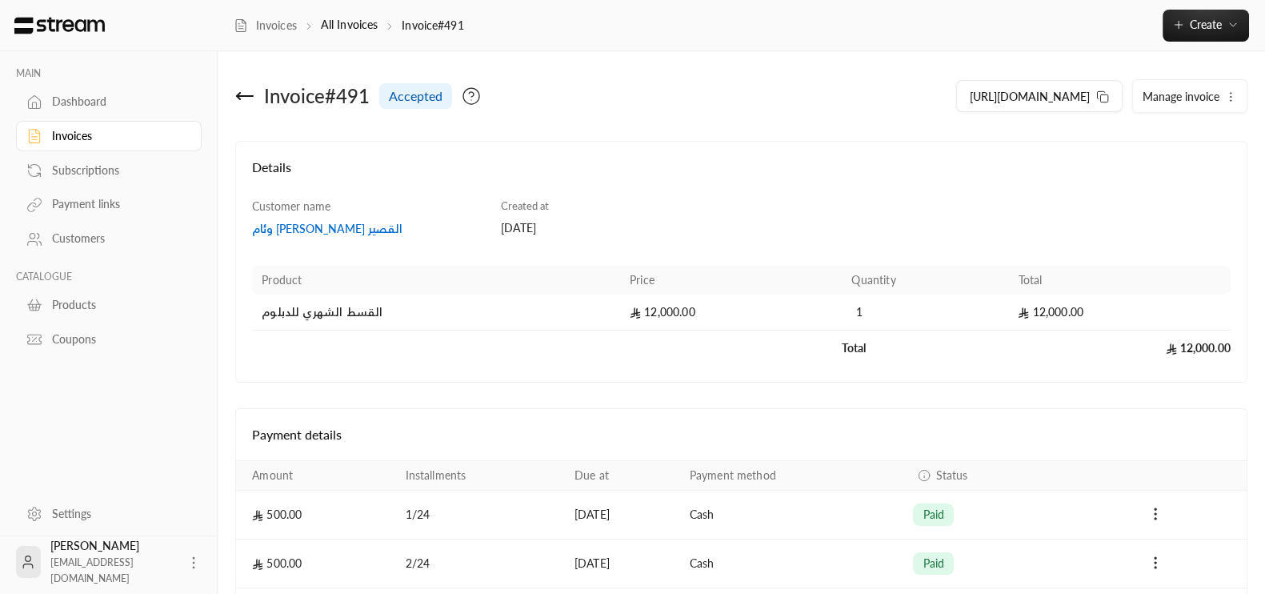
drag, startPoint x: 386, startPoint y: 237, endPoint x: 376, endPoint y: 226, distance: 14.8
click at [376, 226] on div "Customer name وئام [PERSON_NAME] Created at [DATE] Product Price Quantity Total…" at bounding box center [742, 282] width 994 height 168
click at [424, 250] on div "Customer name وئام [PERSON_NAME] Created at [DATE] Product Price Quantity Total…" at bounding box center [742, 282] width 994 height 168
click at [388, 274] on th "Product" at bounding box center [436, 280] width 368 height 29
drag, startPoint x: 249, startPoint y: 230, endPoint x: 379, endPoint y: 231, distance: 130.4
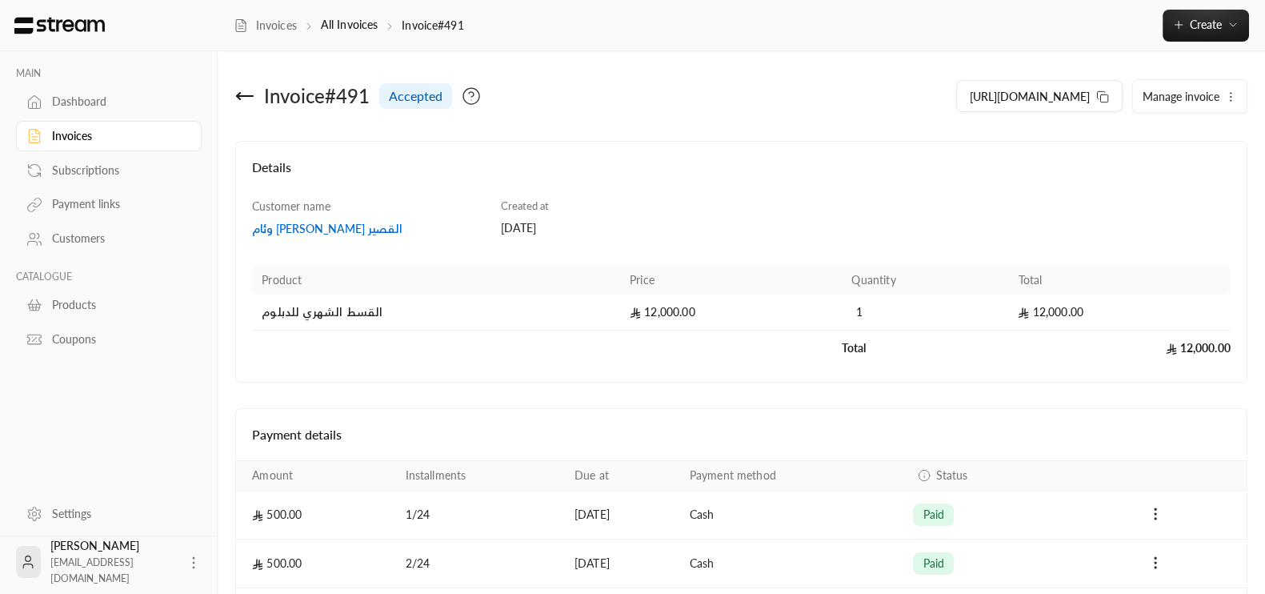
click at [379, 231] on div "Customer name [PERSON_NAME]" at bounding box center [369, 217] width 249 height 39
copy div "وئام [PERSON_NAME] القصير"
click at [642, 184] on h4 "Details" at bounding box center [741, 175] width 978 height 35
click at [237, 102] on icon at bounding box center [244, 95] width 19 height 19
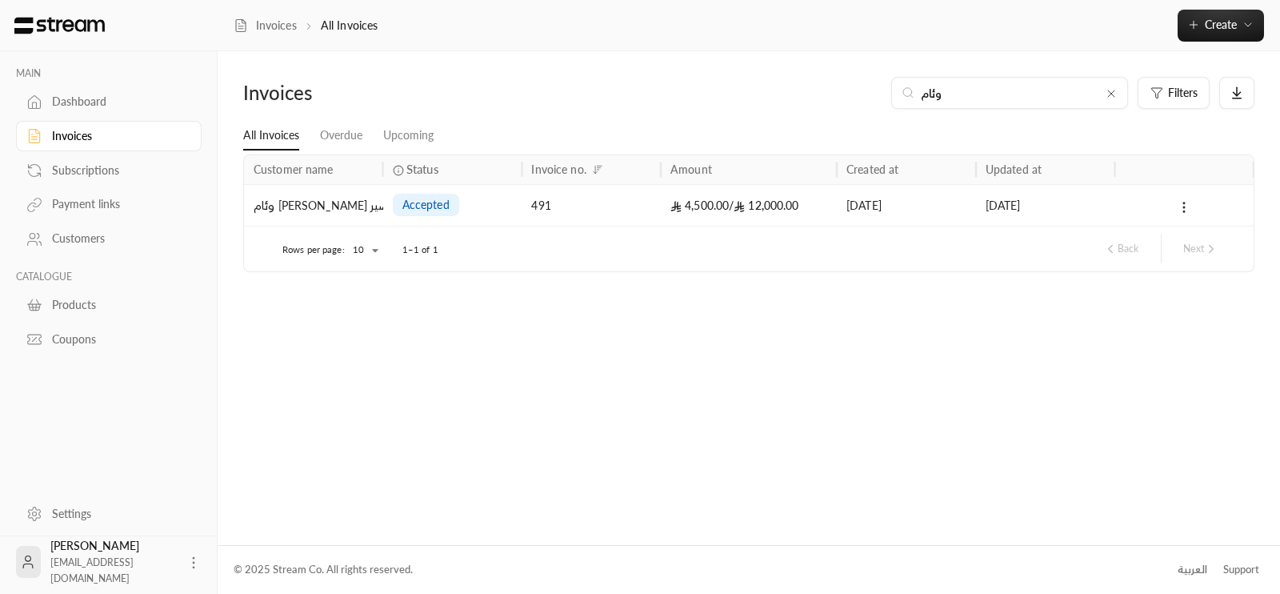
click at [982, 94] on input "وئام" at bounding box center [1010, 93] width 178 height 18
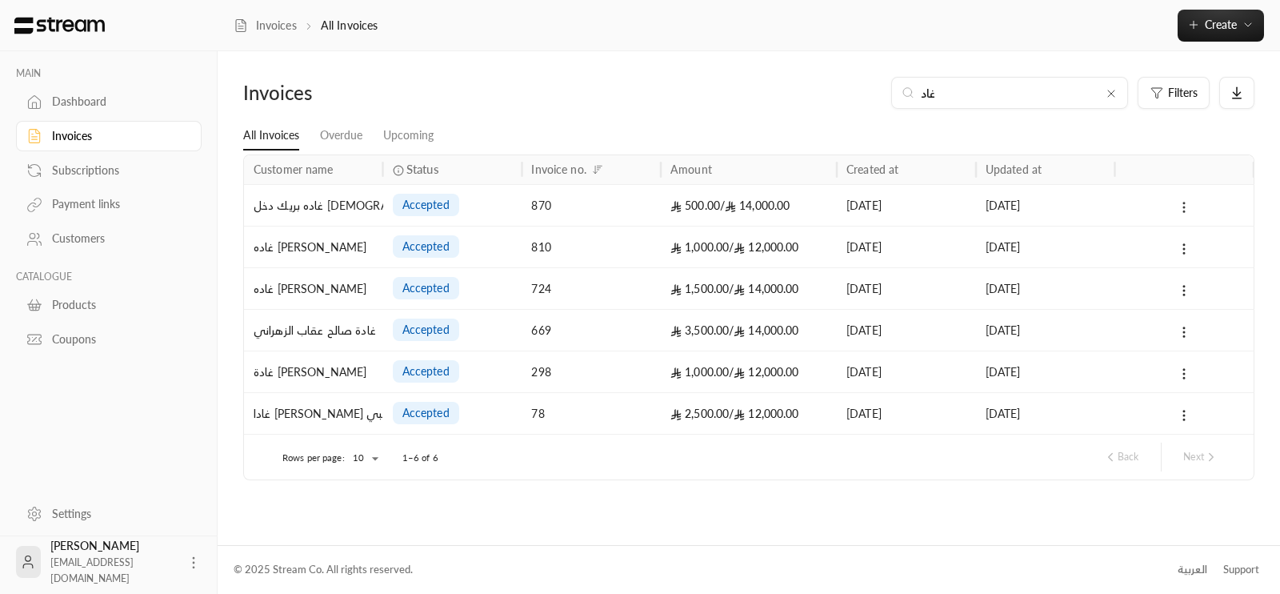
type input "غاد"
click at [1180, 206] on icon at bounding box center [1184, 207] width 14 height 14
click at [1201, 250] on li "View" at bounding box center [1202, 248] width 40 height 29
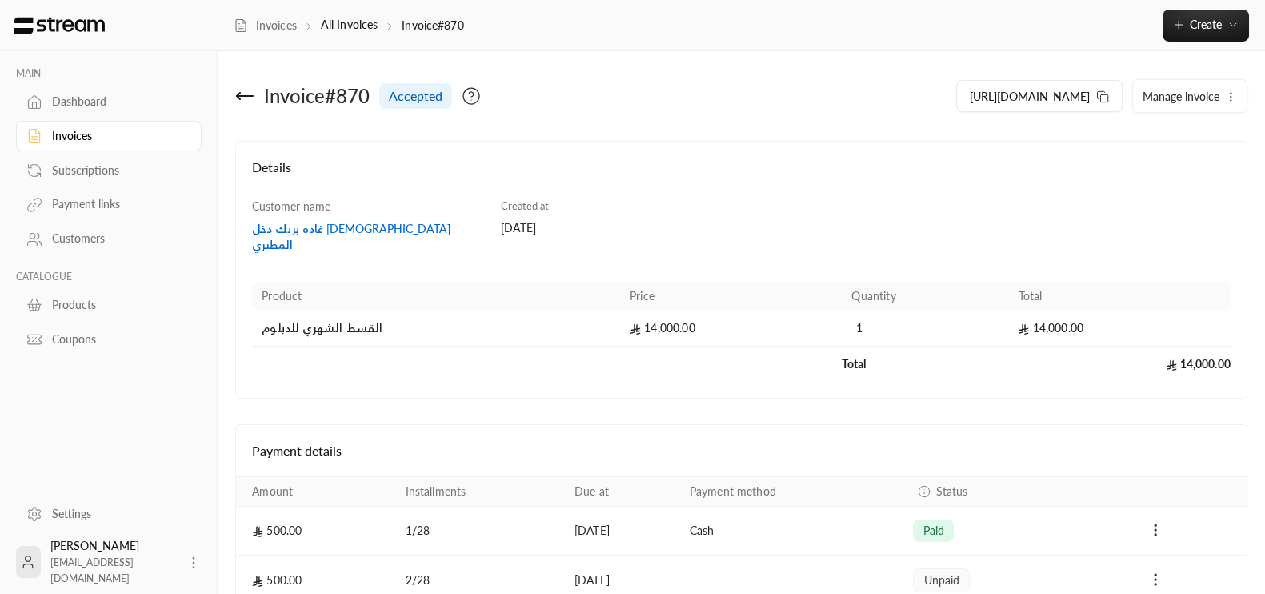
click at [641, 187] on h4 "Details" at bounding box center [741, 175] width 978 height 35
click at [760, 202] on div "Customer name غاده بريك دخل الله المطيري Created at [DATE] Product Price Quanti…" at bounding box center [742, 290] width 994 height 184
click at [492, 272] on div "Product Price Quantity Total القسط الشهري للدبلوم 14,000.00 1 14,000.00 Total 1…" at bounding box center [742, 327] width 994 height 110
drag, startPoint x: 250, startPoint y: 246, endPoint x: 365, endPoint y: 257, distance: 115.7
click at [365, 257] on div "Customer name غاده بريك دخل الله المطيري Created at [DATE] Product Price Quanti…" at bounding box center [742, 290] width 994 height 184
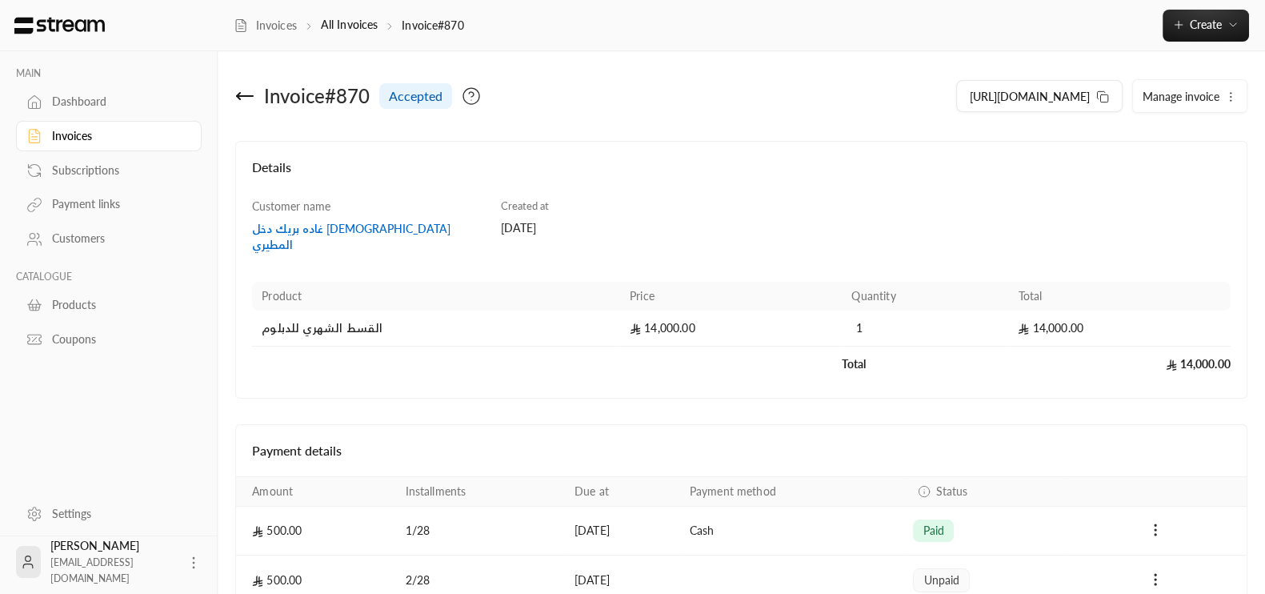
click at [436, 272] on div "Product Price Quantity Total القسط الشهري للدبلوم 14,000.00 1 14,000.00 Total 1…" at bounding box center [742, 327] width 994 height 110
click at [242, 92] on icon at bounding box center [244, 95] width 19 height 19
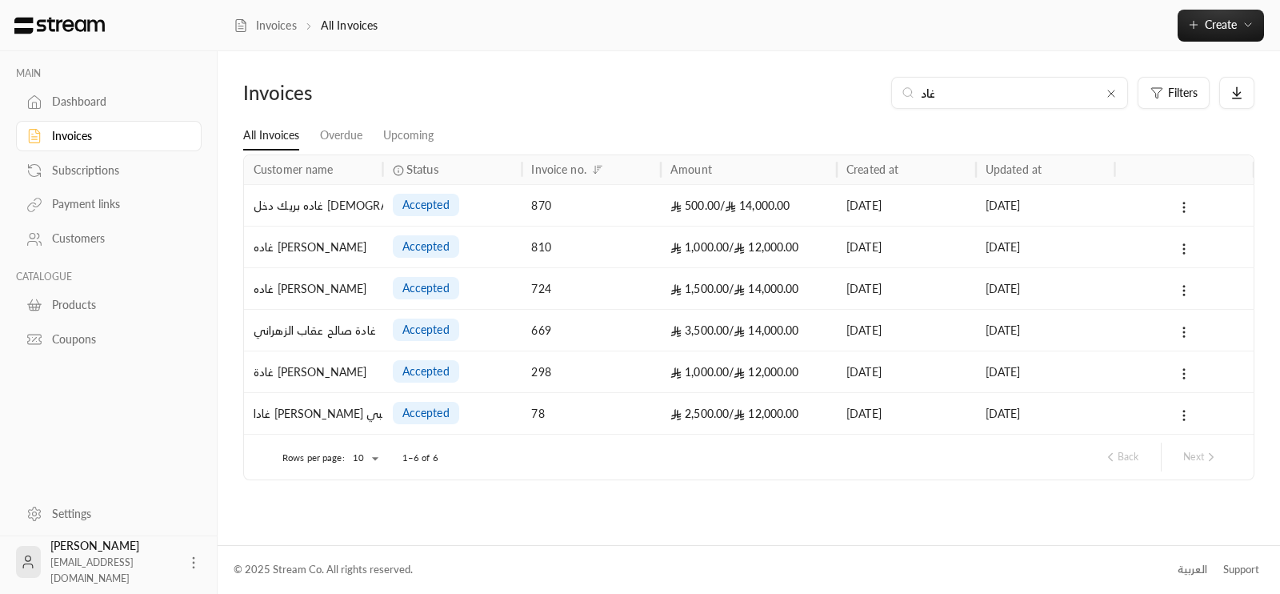
click at [1112, 94] on icon at bounding box center [1111, 93] width 6 height 6
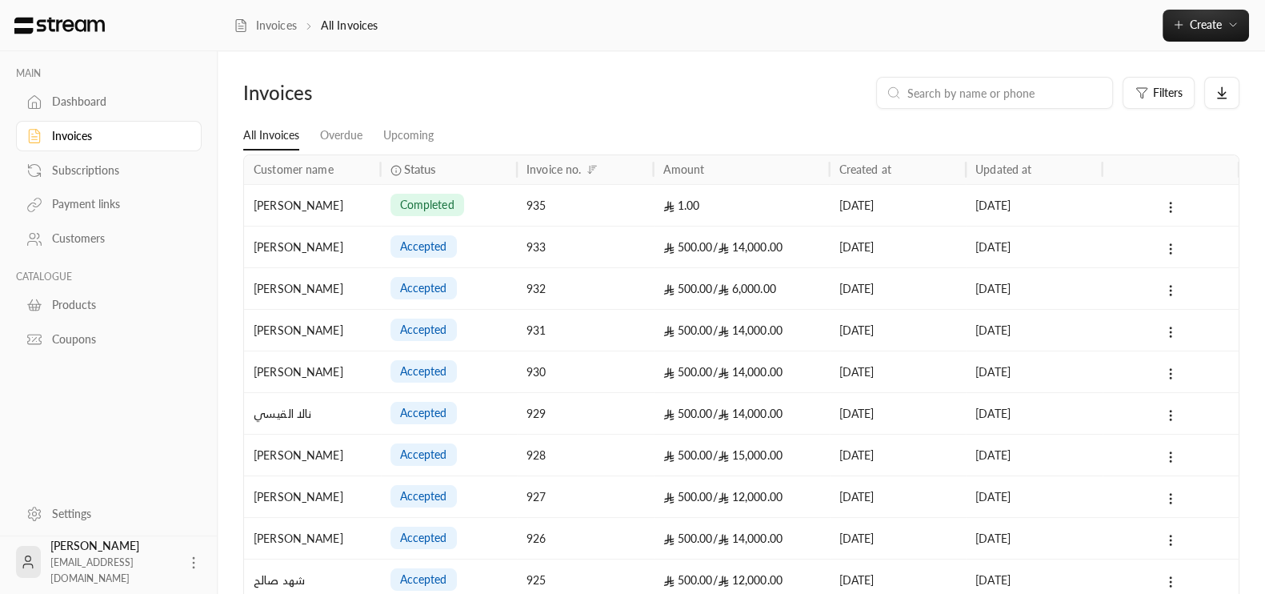
click at [114, 102] on div "Dashboard" at bounding box center [117, 102] width 130 height 16
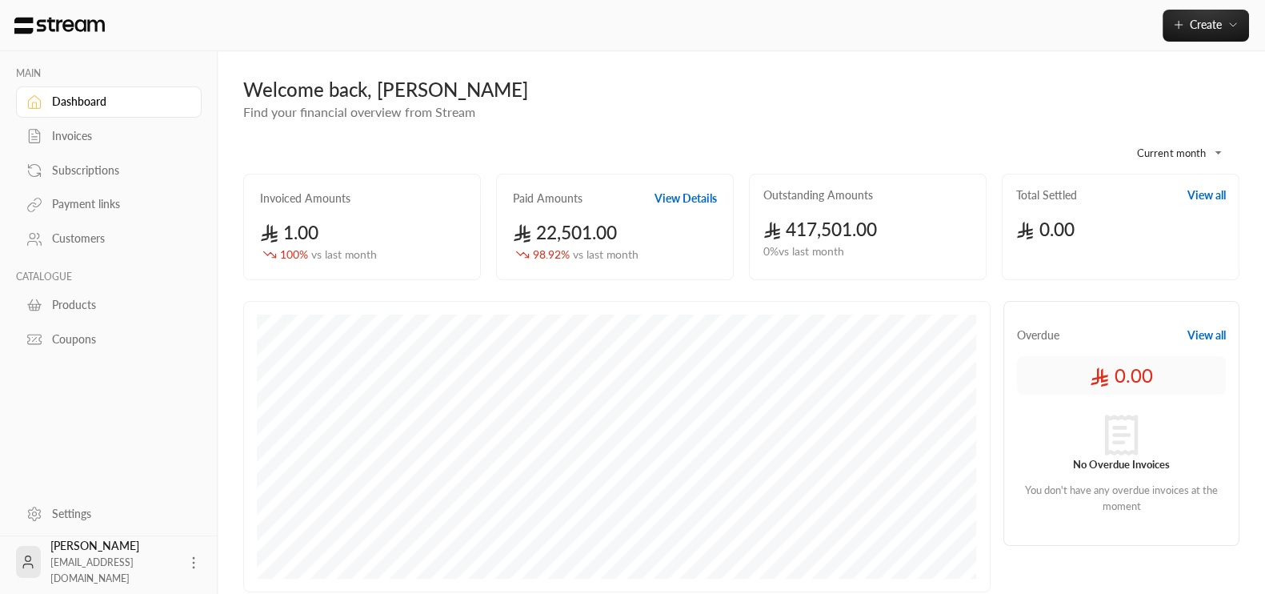
click at [1172, 150] on body "**********" at bounding box center [632, 297] width 1265 height 594
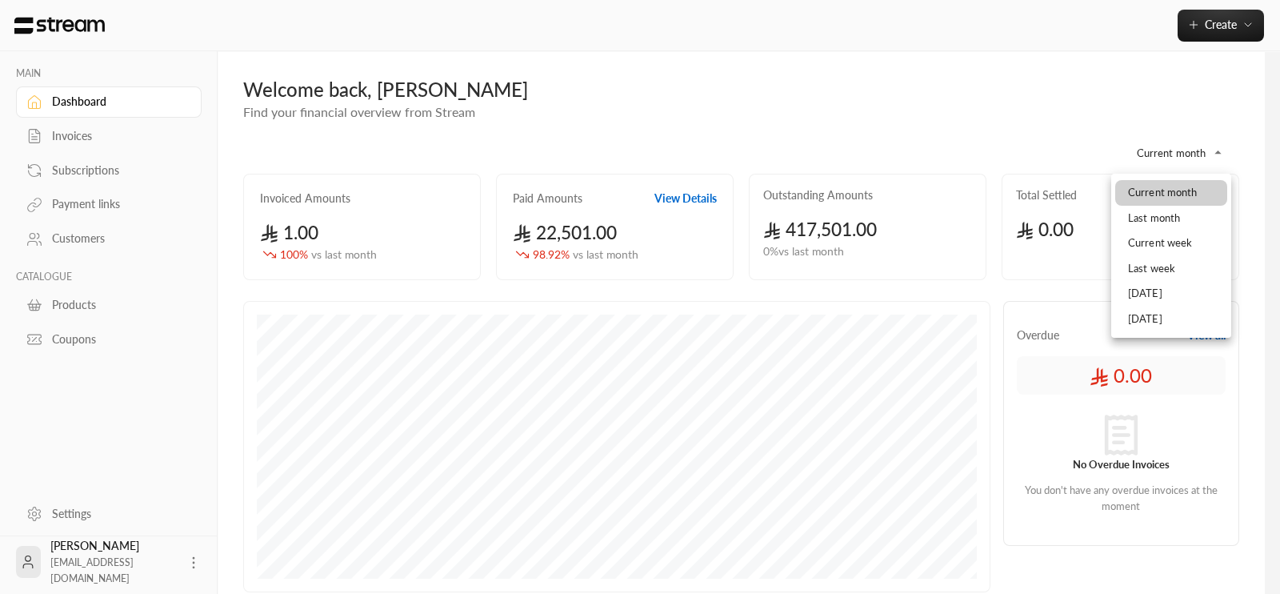
click at [1176, 247] on li "Current week" at bounding box center [1171, 243] width 112 height 26
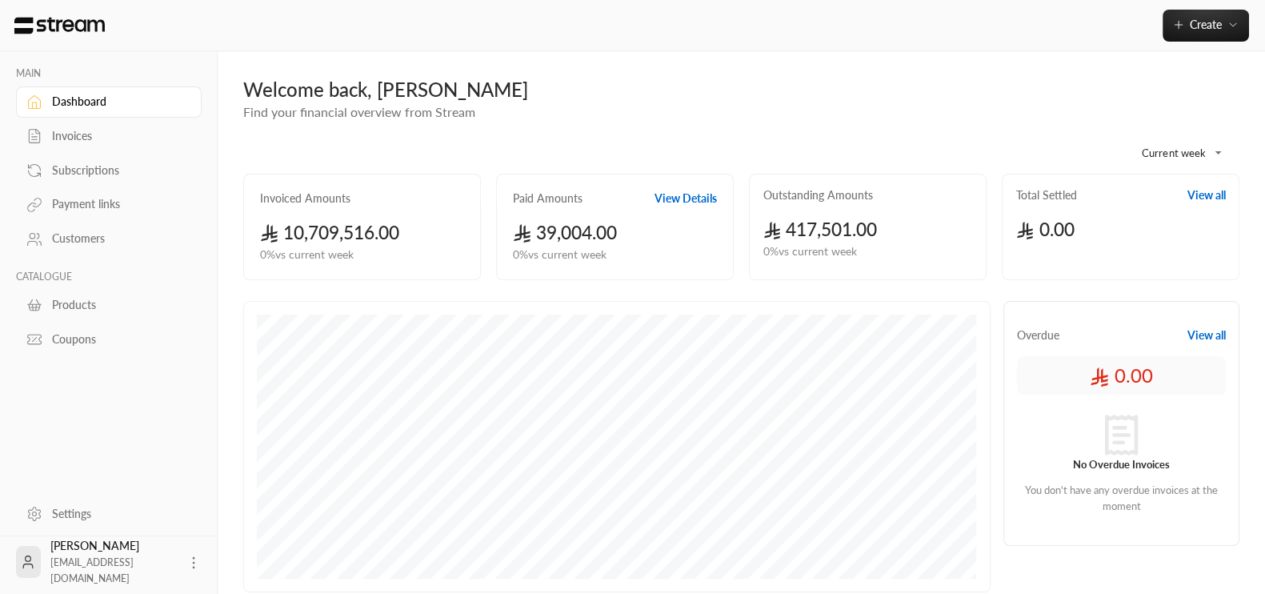
click at [676, 192] on button "View Details" at bounding box center [685, 198] width 62 height 16
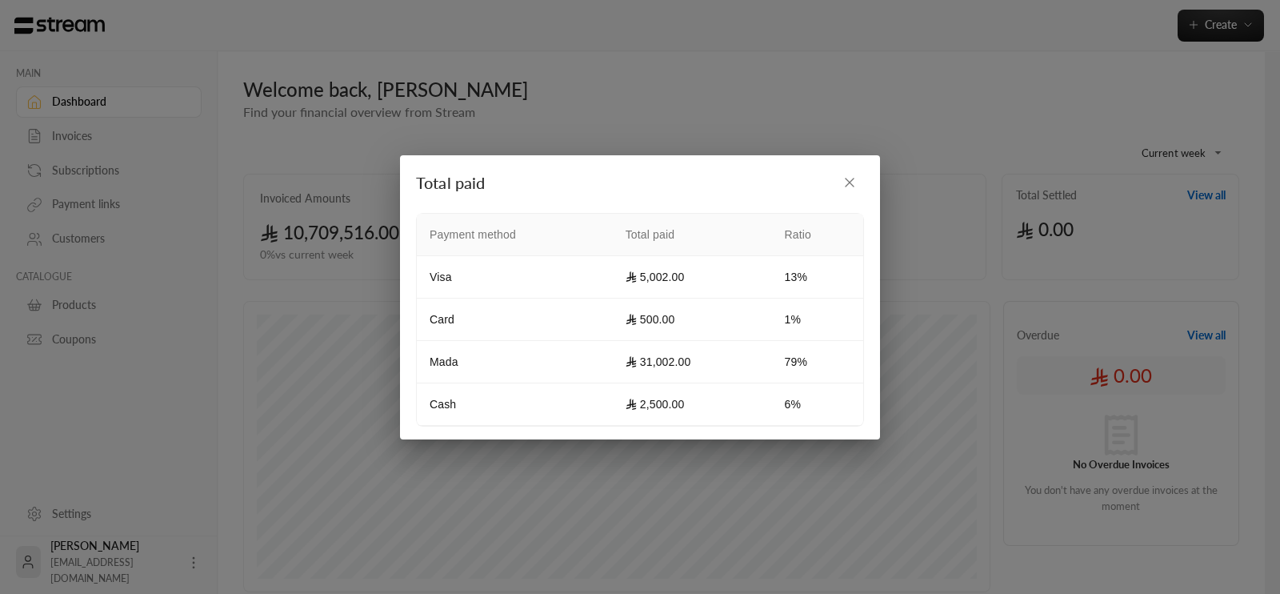
click at [843, 192] on button "button" at bounding box center [849, 182] width 29 height 29
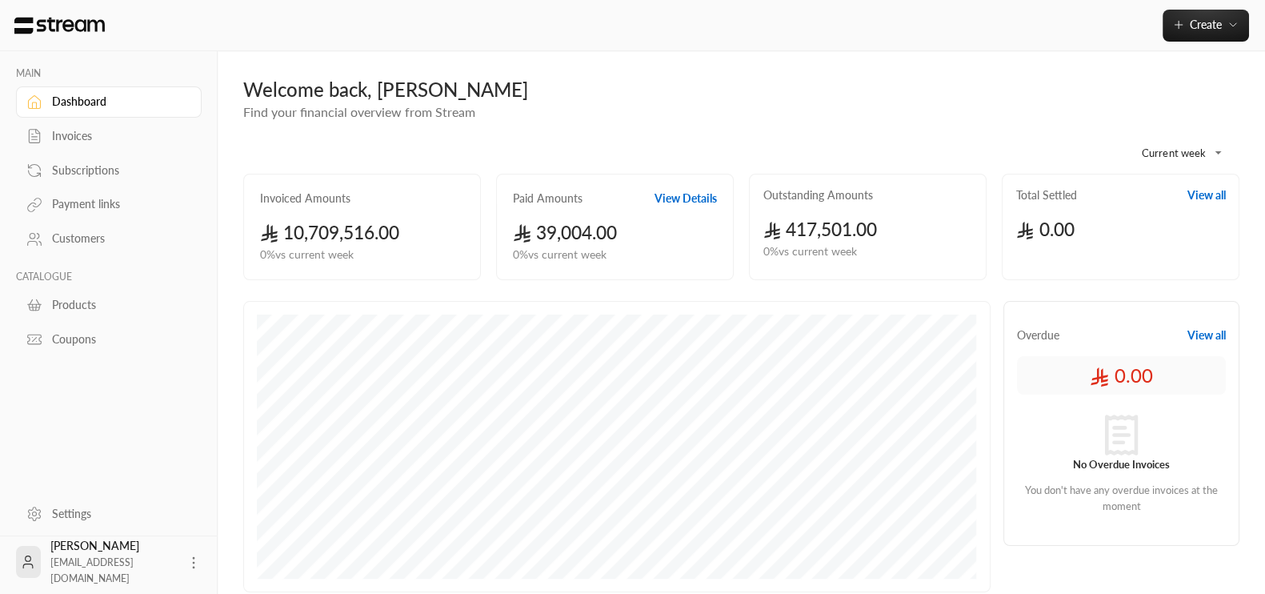
click at [1190, 158] on body "**********" at bounding box center [632, 297] width 1265 height 594
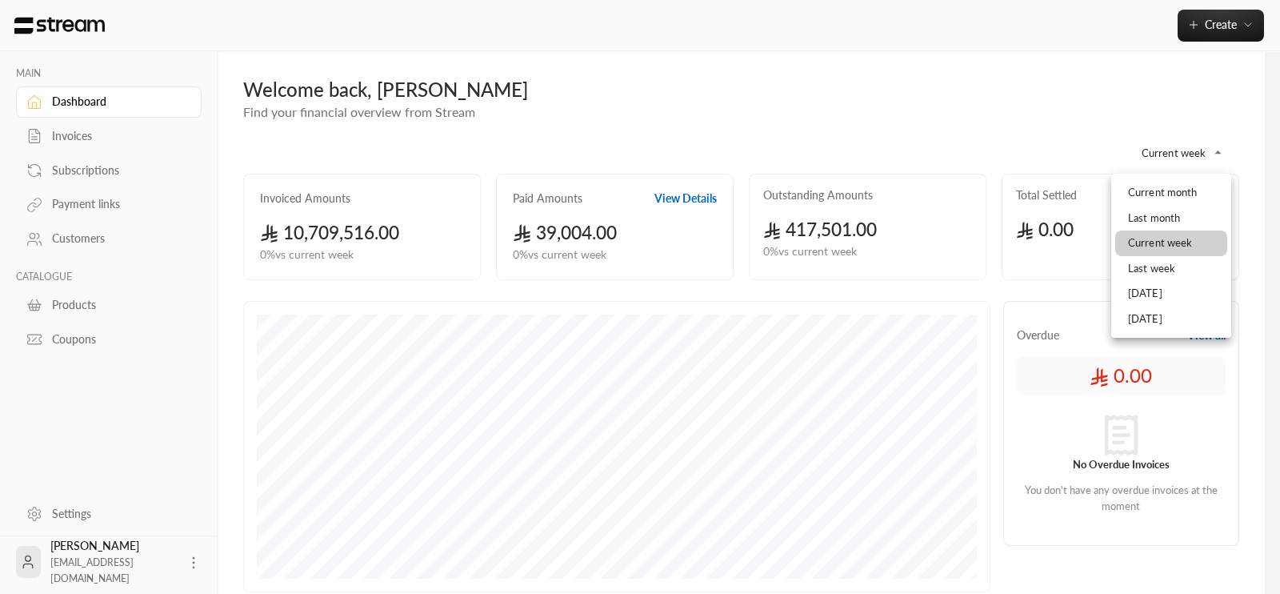
click at [1171, 198] on li "Current month" at bounding box center [1171, 193] width 112 height 26
type input "**********"
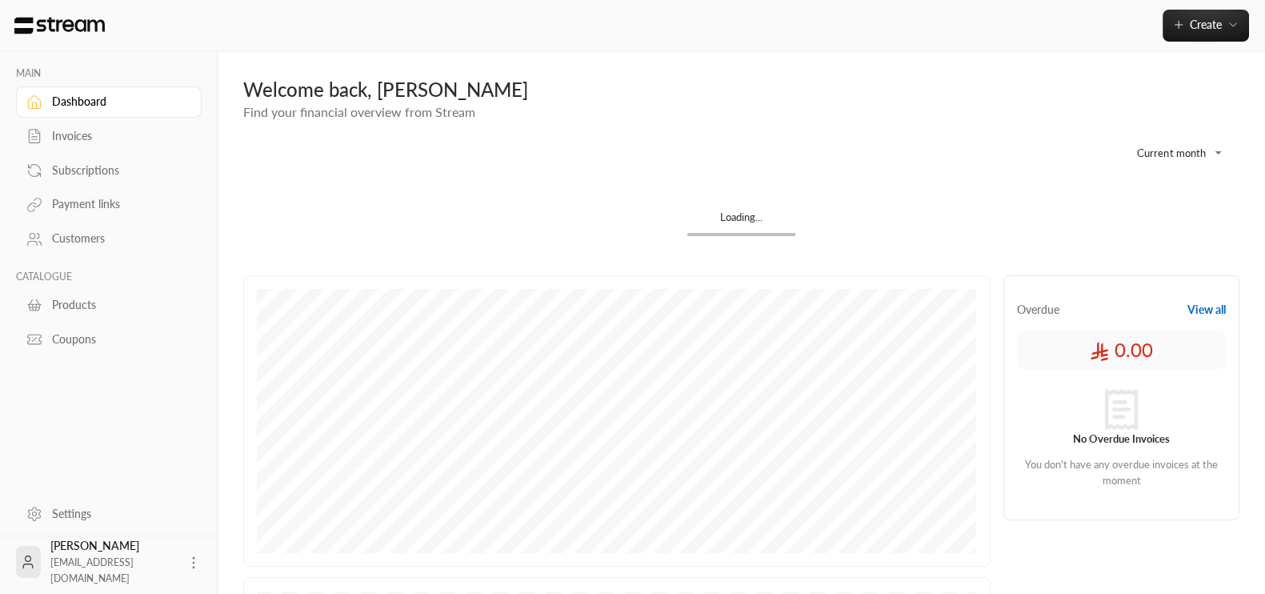
click at [748, 90] on div "Welcome back, [PERSON_NAME]" at bounding box center [741, 90] width 996 height 26
click at [136, 445] on div "MAIN Dashboard Invoices Subscriptions Payment links Customers CATALOGUE Product…" at bounding box center [109, 270] width 218 height 438
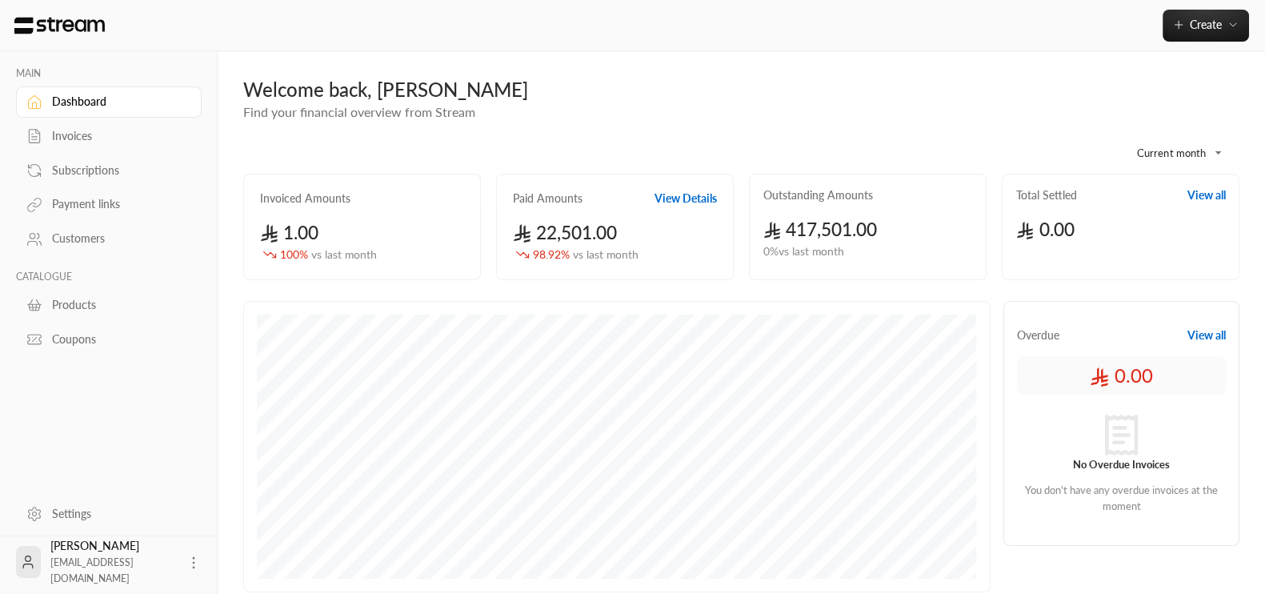
click at [74, 498] on link "Settings" at bounding box center [109, 513] width 186 height 31
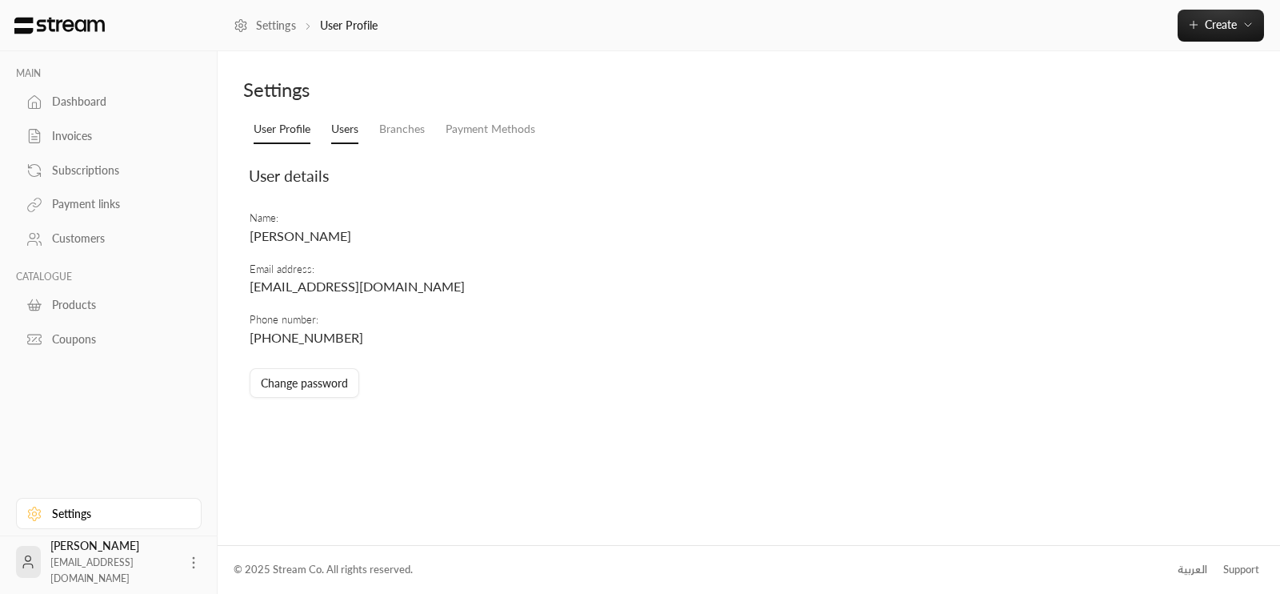
click at [335, 125] on link "Users" at bounding box center [344, 129] width 27 height 29
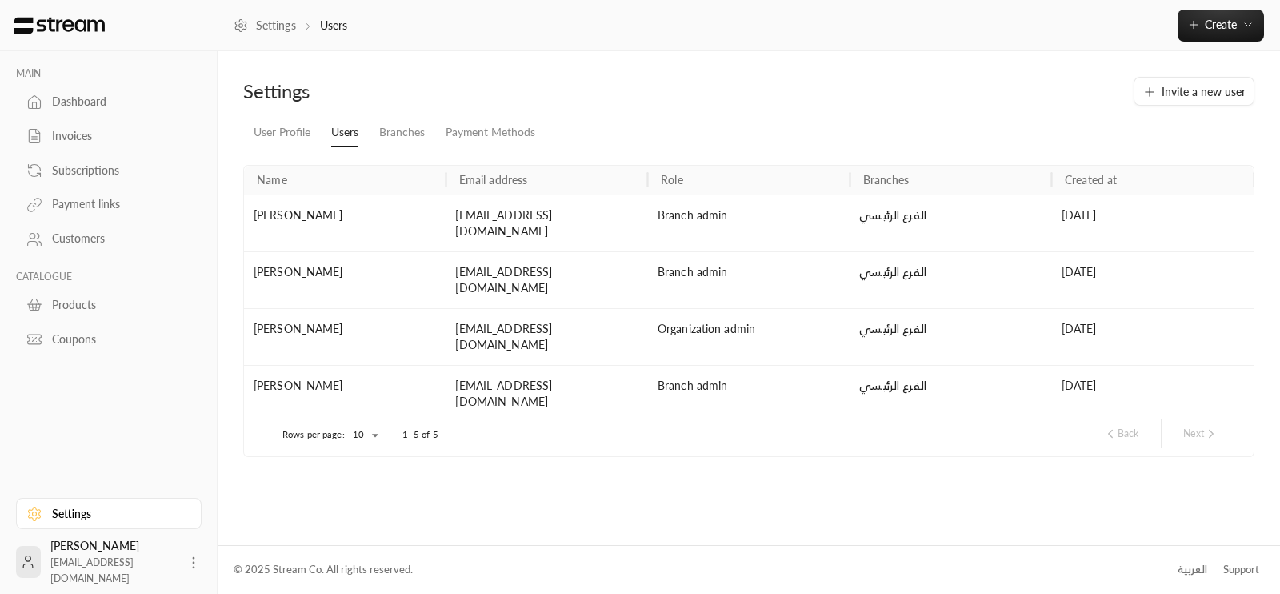
click at [54, 102] on div "Dashboard" at bounding box center [117, 102] width 130 height 16
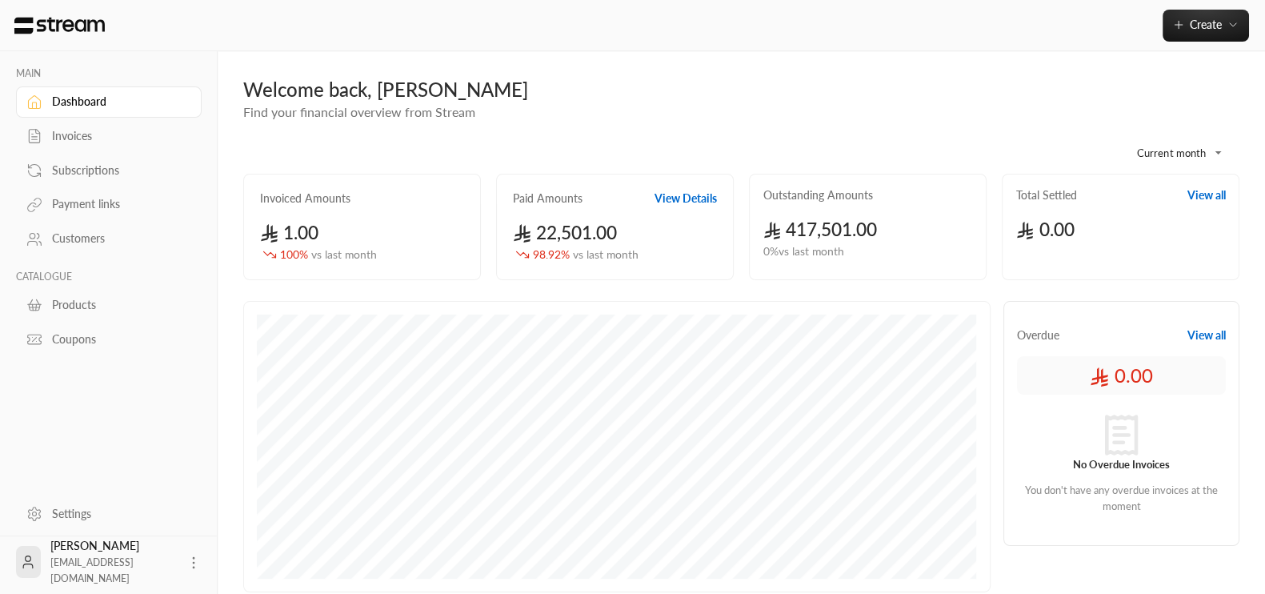
click at [52, 517] on div "Settings" at bounding box center [117, 514] width 130 height 16
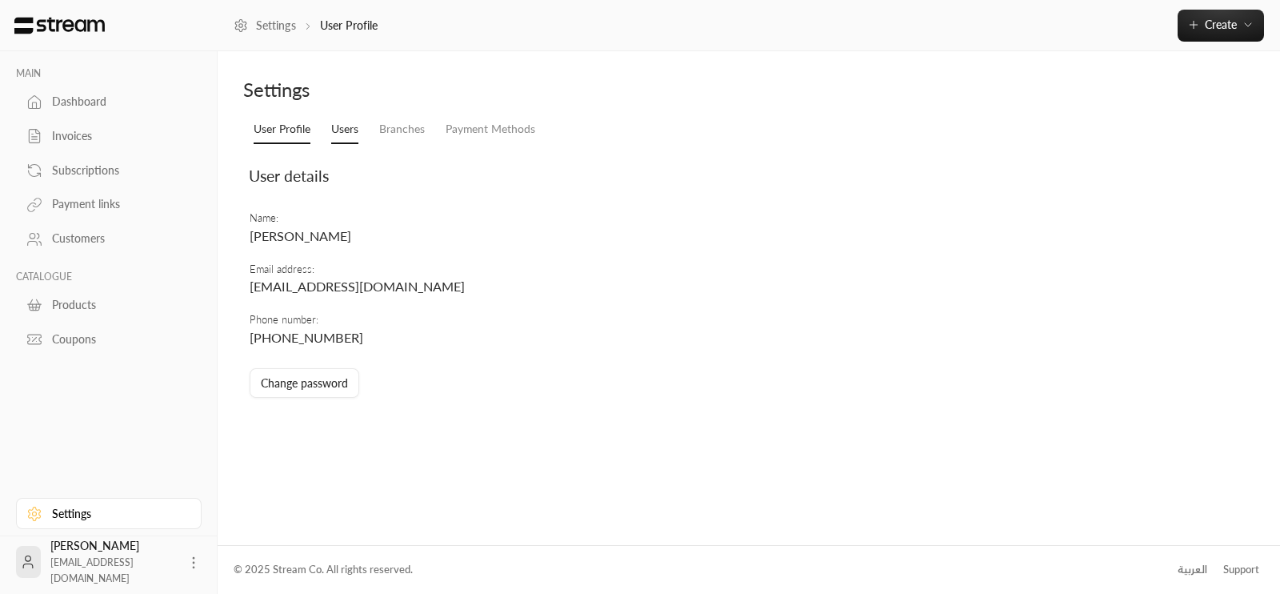
click at [339, 120] on link "Users" at bounding box center [344, 129] width 27 height 29
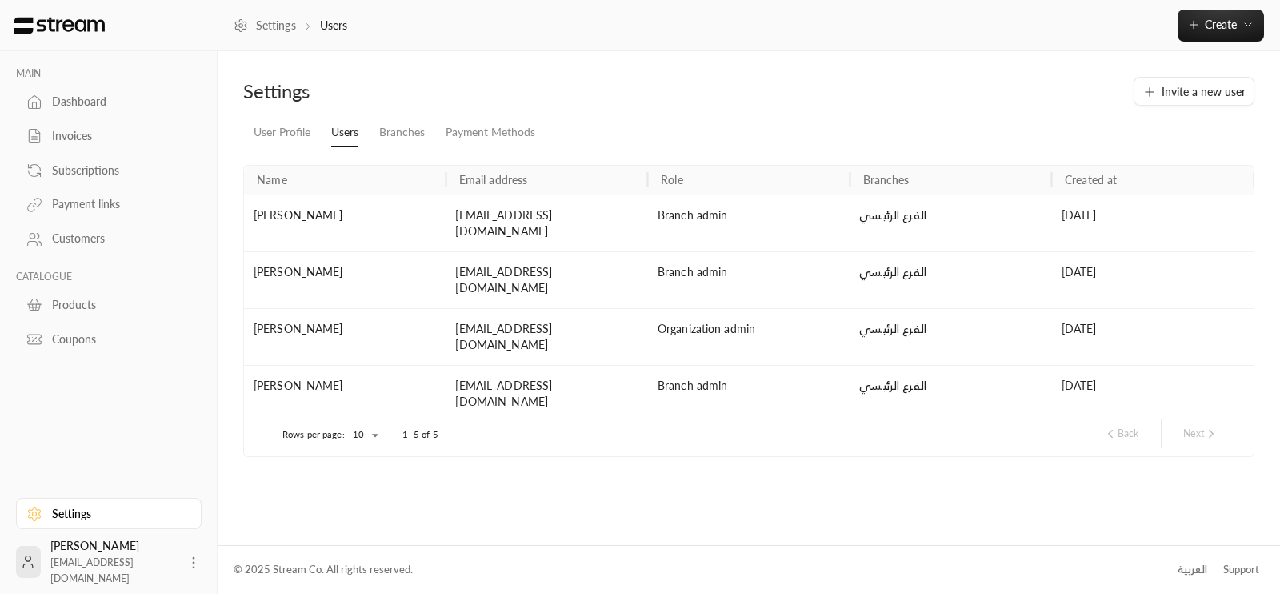
click at [665, 434] on div "Organization admin" at bounding box center [749, 443] width 182 height 18
click at [664, 378] on div "Branch admin" at bounding box center [749, 387] width 182 height 18
click at [654, 308] on div "Organization admin" at bounding box center [749, 336] width 202 height 57
click at [710, 195] on div "Branch admin" at bounding box center [749, 222] width 202 height 57
click at [34, 134] on icon at bounding box center [34, 136] width 16 height 16
